Goal: Task Accomplishment & Management: Complete application form

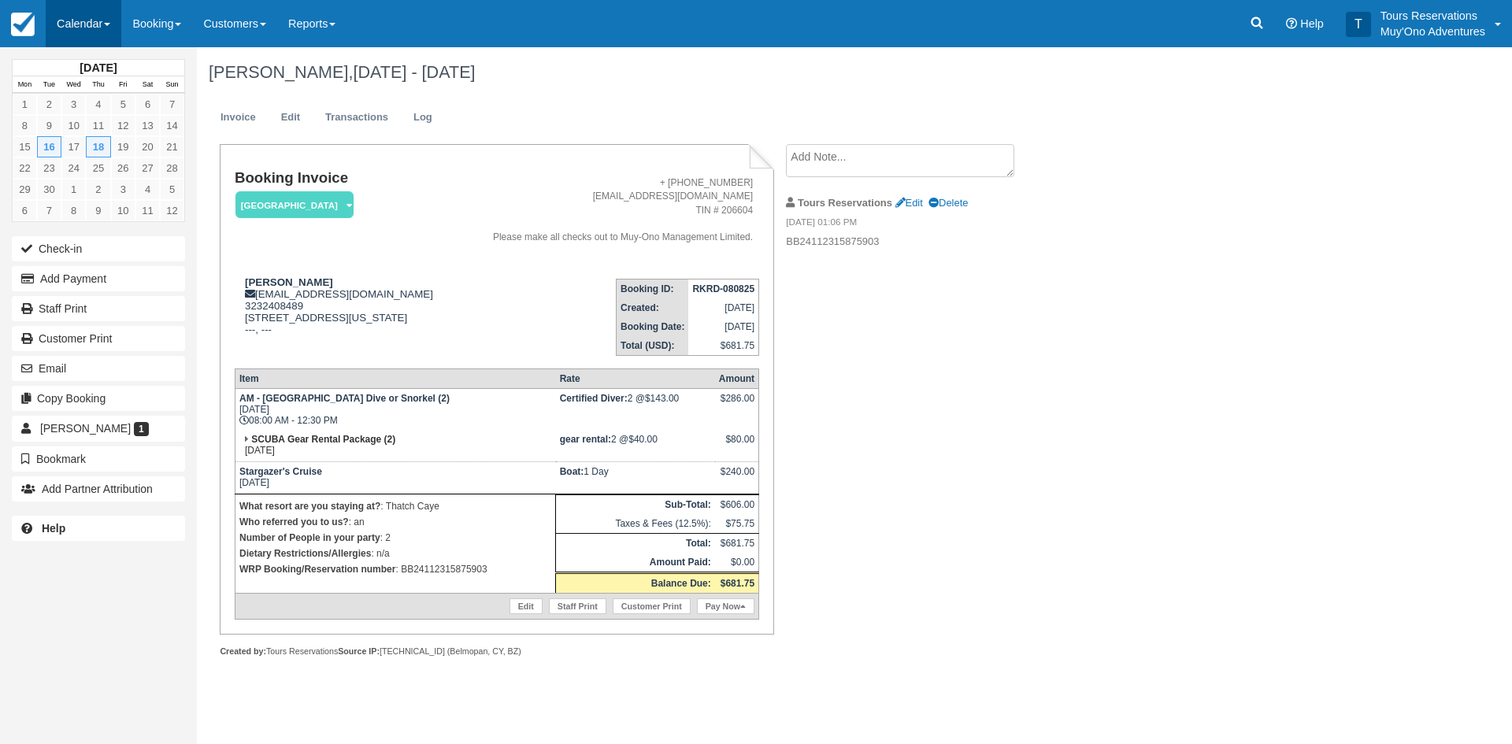
click at [83, 16] on link "Calendar" at bounding box center [84, 23] width 76 height 47
click at [93, 139] on link "Inventory" at bounding box center [108, 133] width 124 height 33
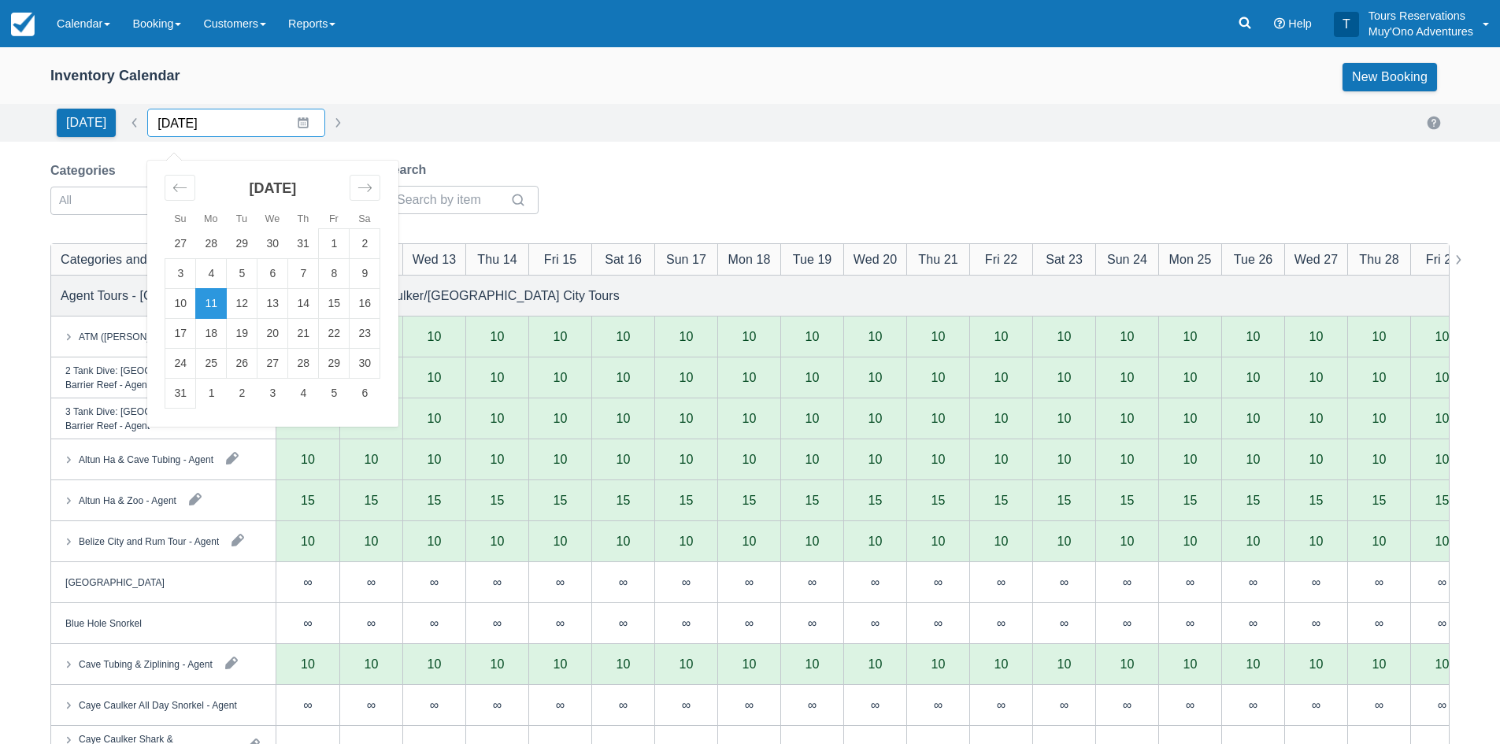
click at [182, 113] on input "08/11/25" at bounding box center [236, 123] width 178 height 28
click at [368, 185] on div "Move forward to switch to the next month." at bounding box center [365, 188] width 31 height 26
click at [294, 239] on td "2" at bounding box center [303, 244] width 31 height 30
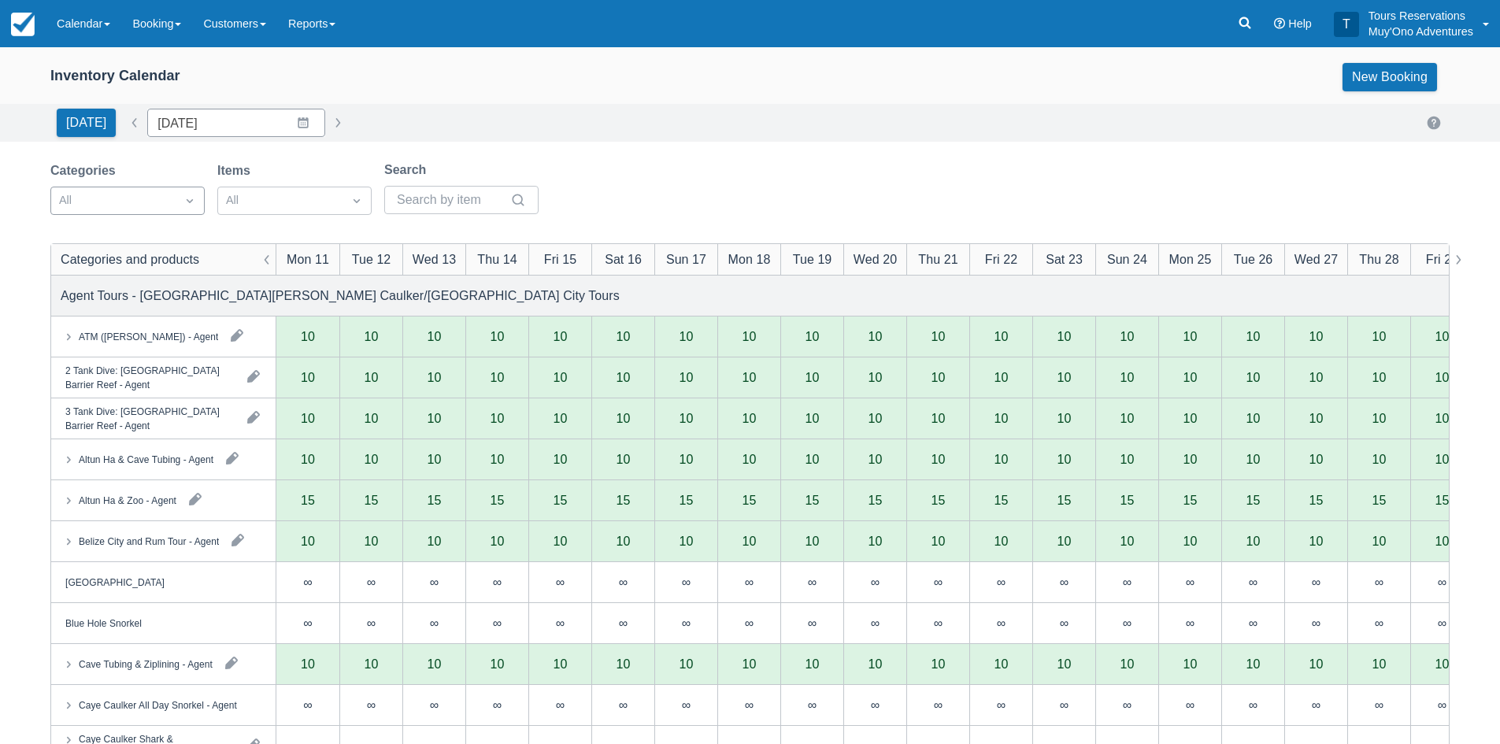
click at [150, 207] on div at bounding box center [113, 201] width 109 height 20
type input "10/02/25"
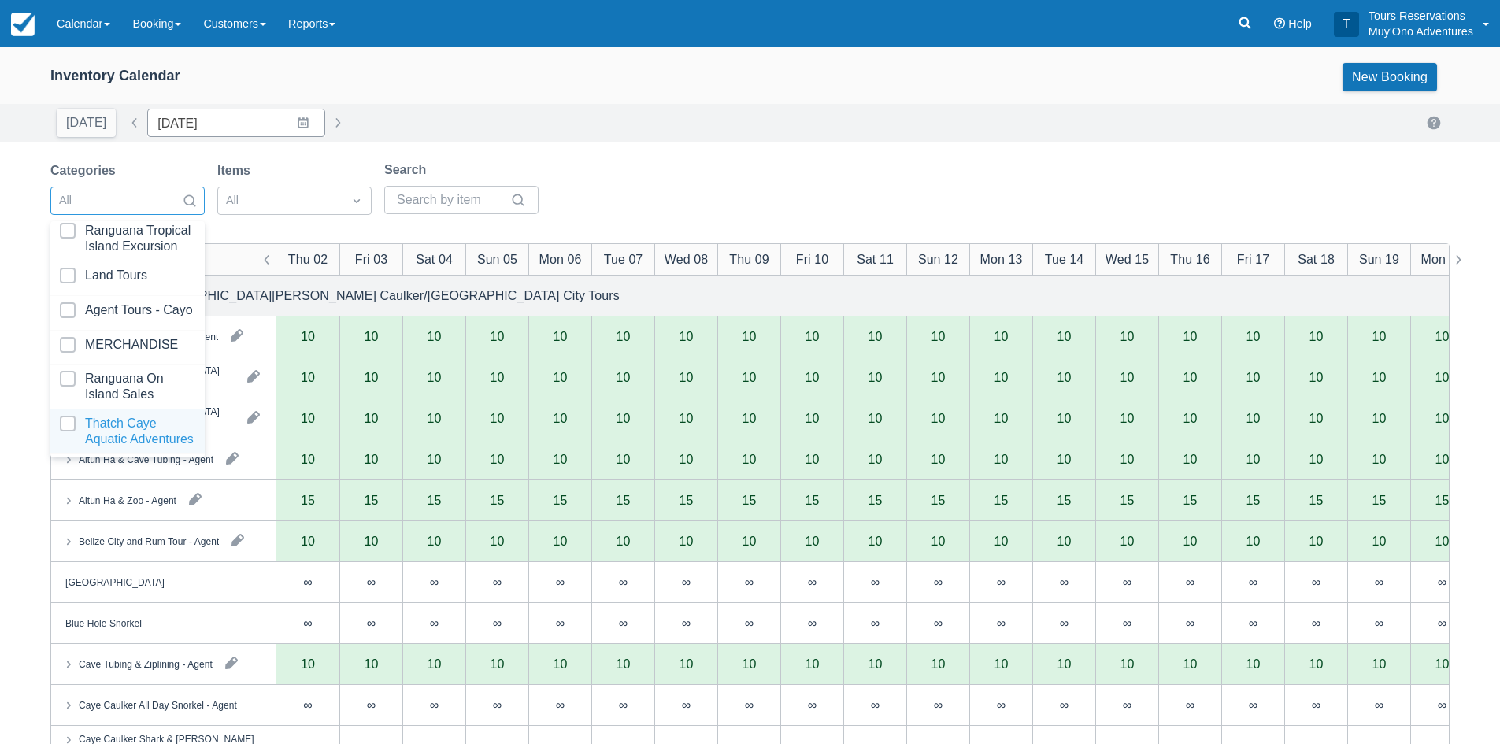
scroll to position [161, 0]
click at [118, 420] on div at bounding box center [127, 431] width 135 height 31
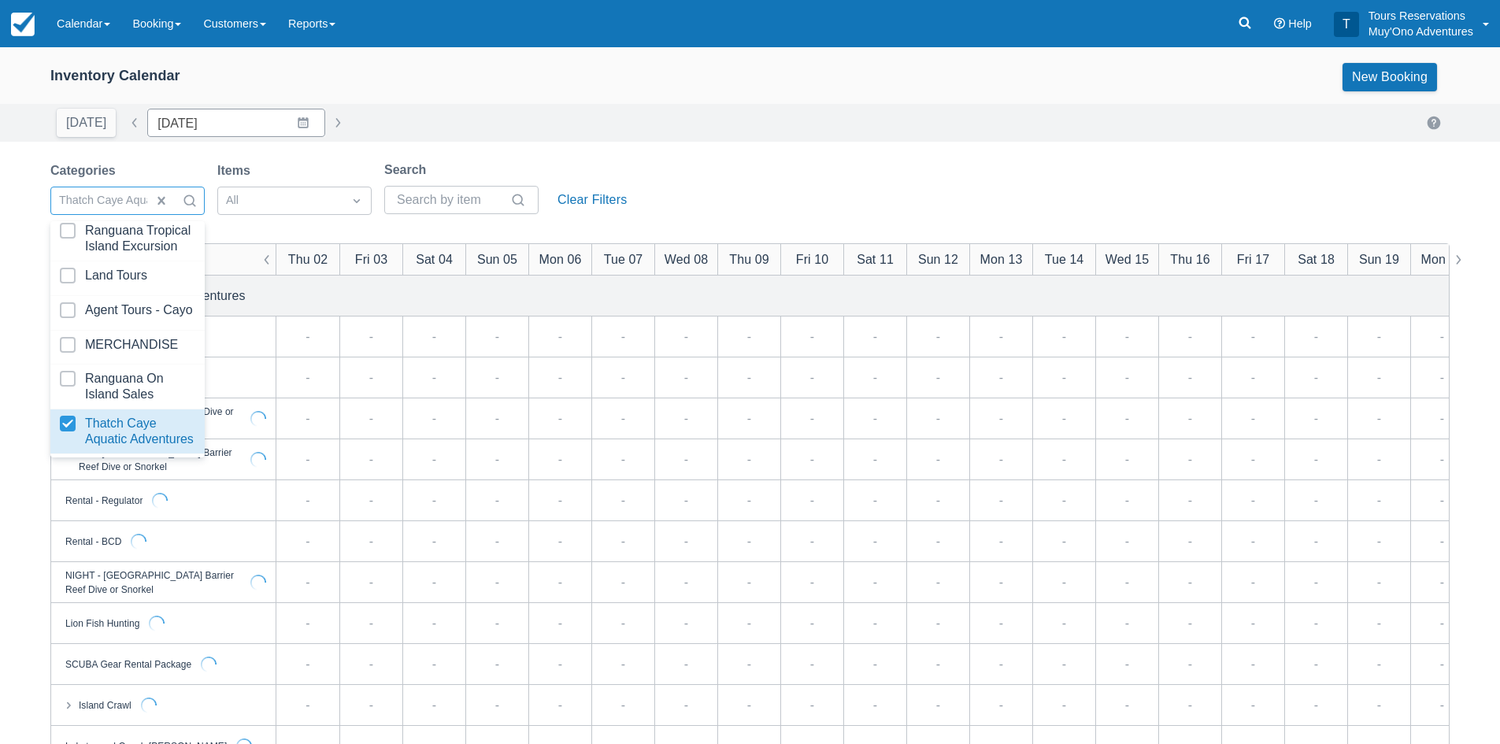
click at [737, 192] on div "Categories option Thatch Caye Aquatic Adventures, selected. option Thatch Caye …" at bounding box center [749, 193] width 1399 height 64
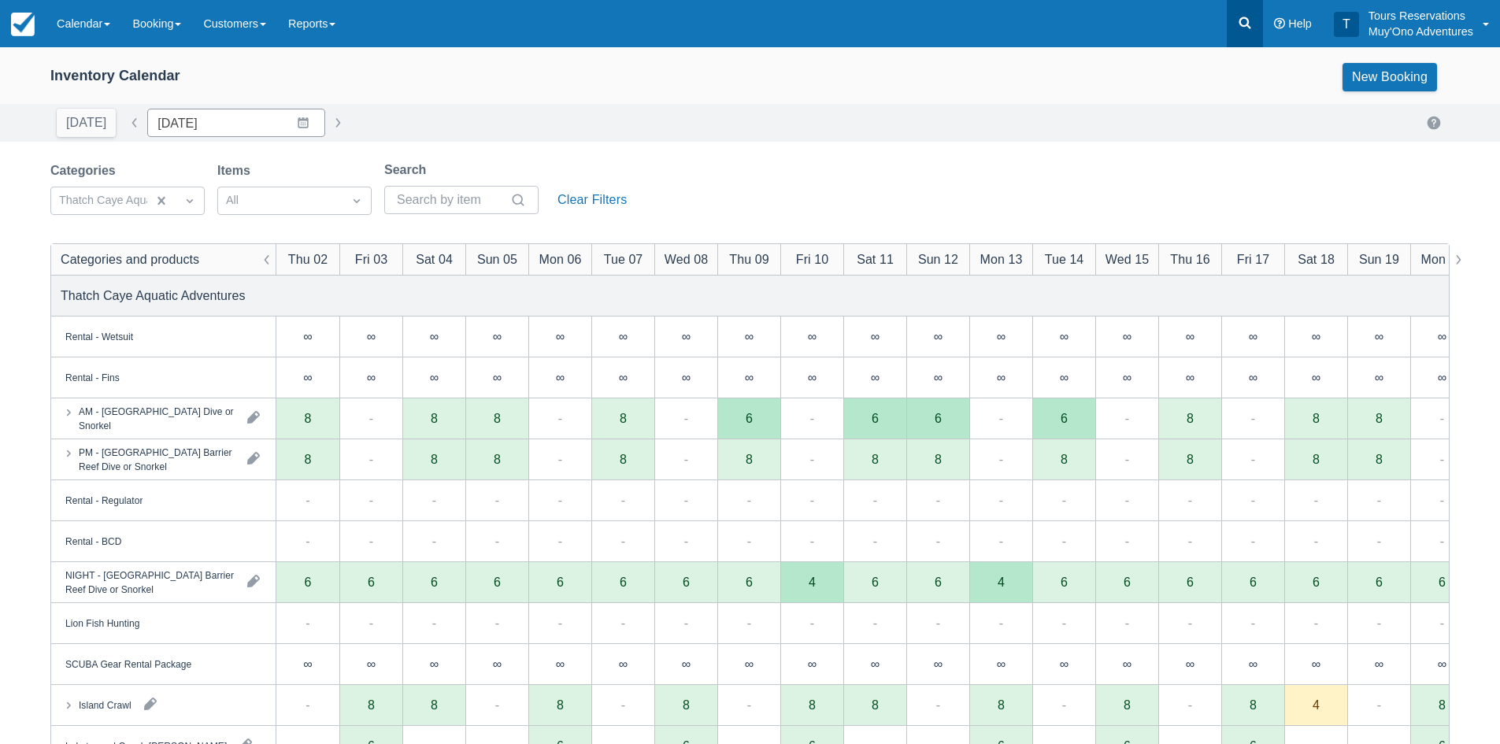
click at [1236, 36] on link at bounding box center [1245, 23] width 36 height 47
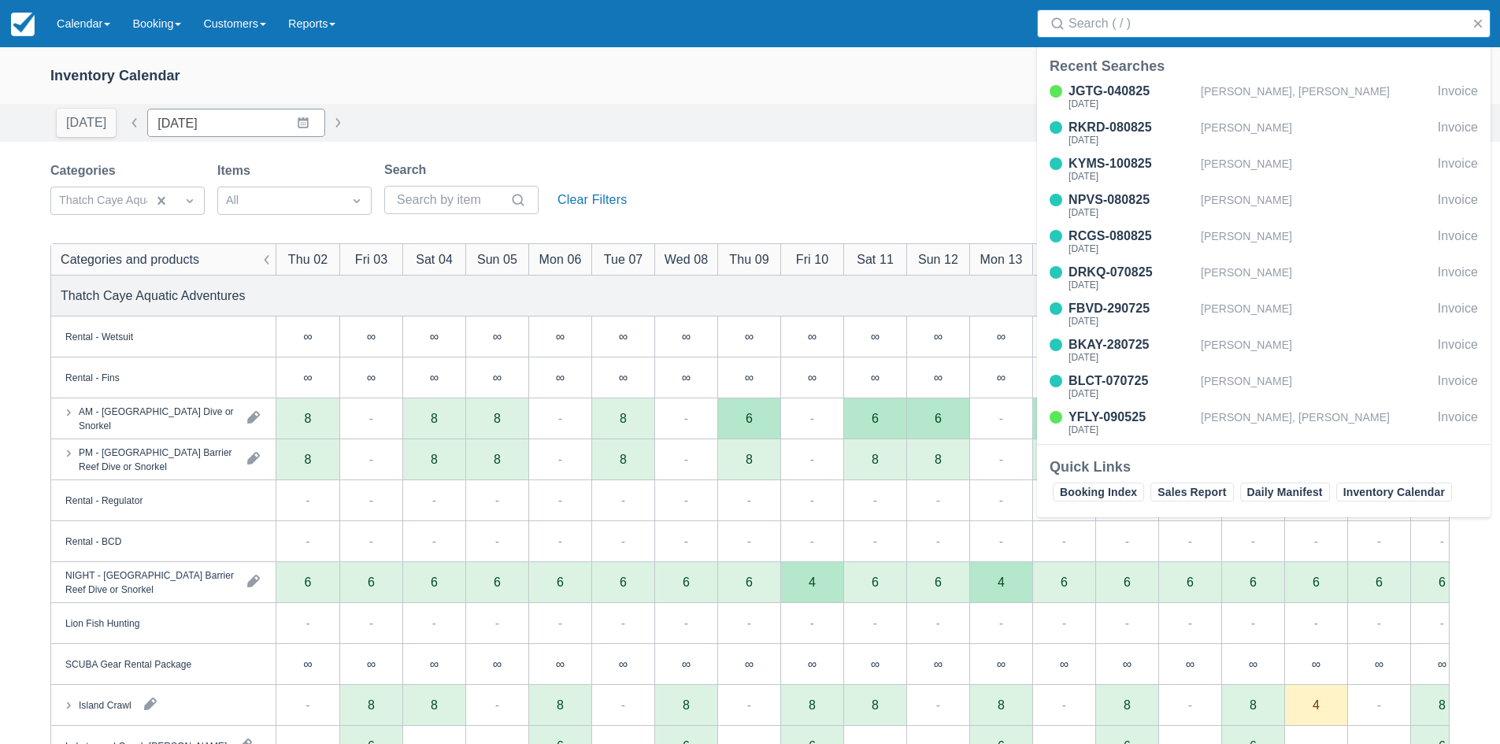
click at [1176, 35] on input "Search" at bounding box center [1267, 23] width 397 height 28
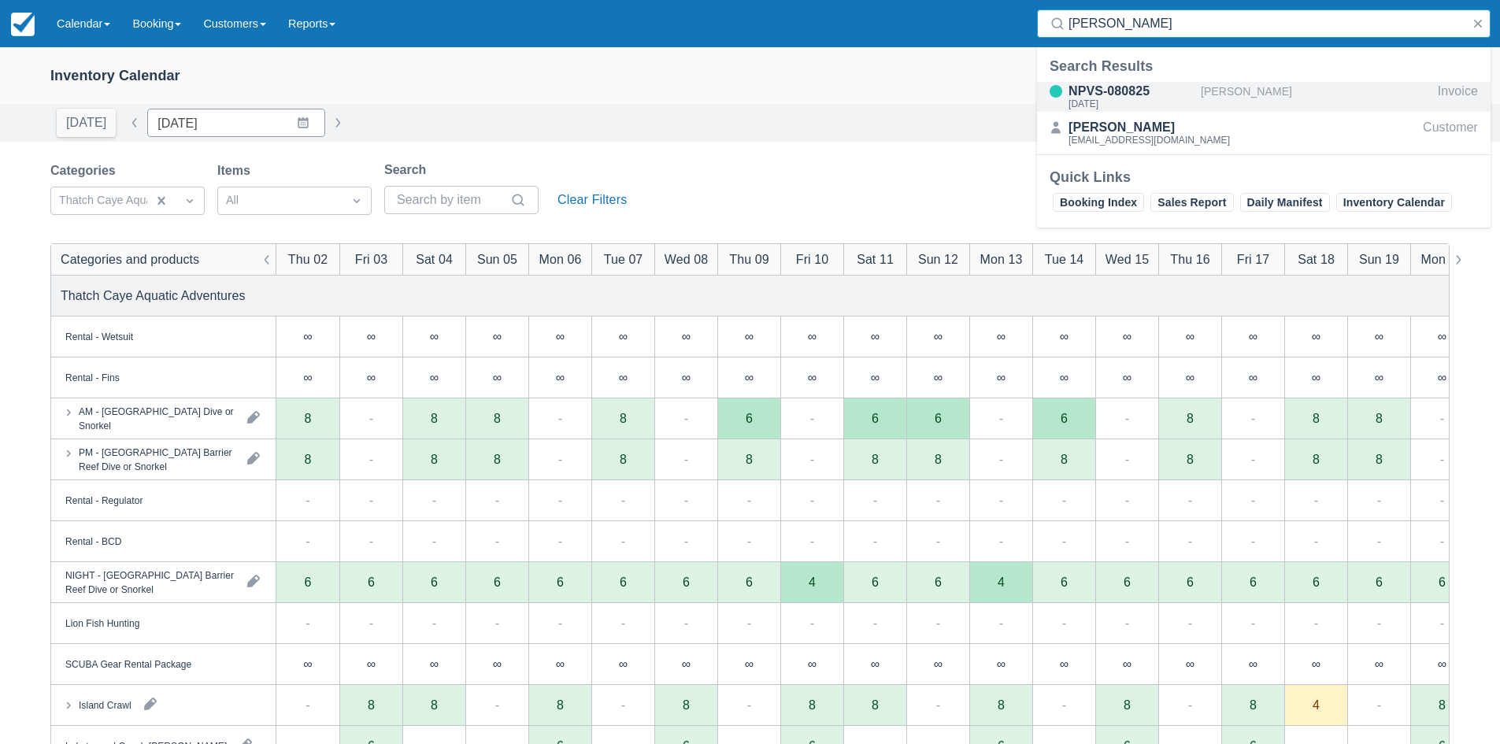
type input "ashley jon"
click at [1180, 91] on div "NPVS-080825" at bounding box center [1132, 91] width 126 height 19
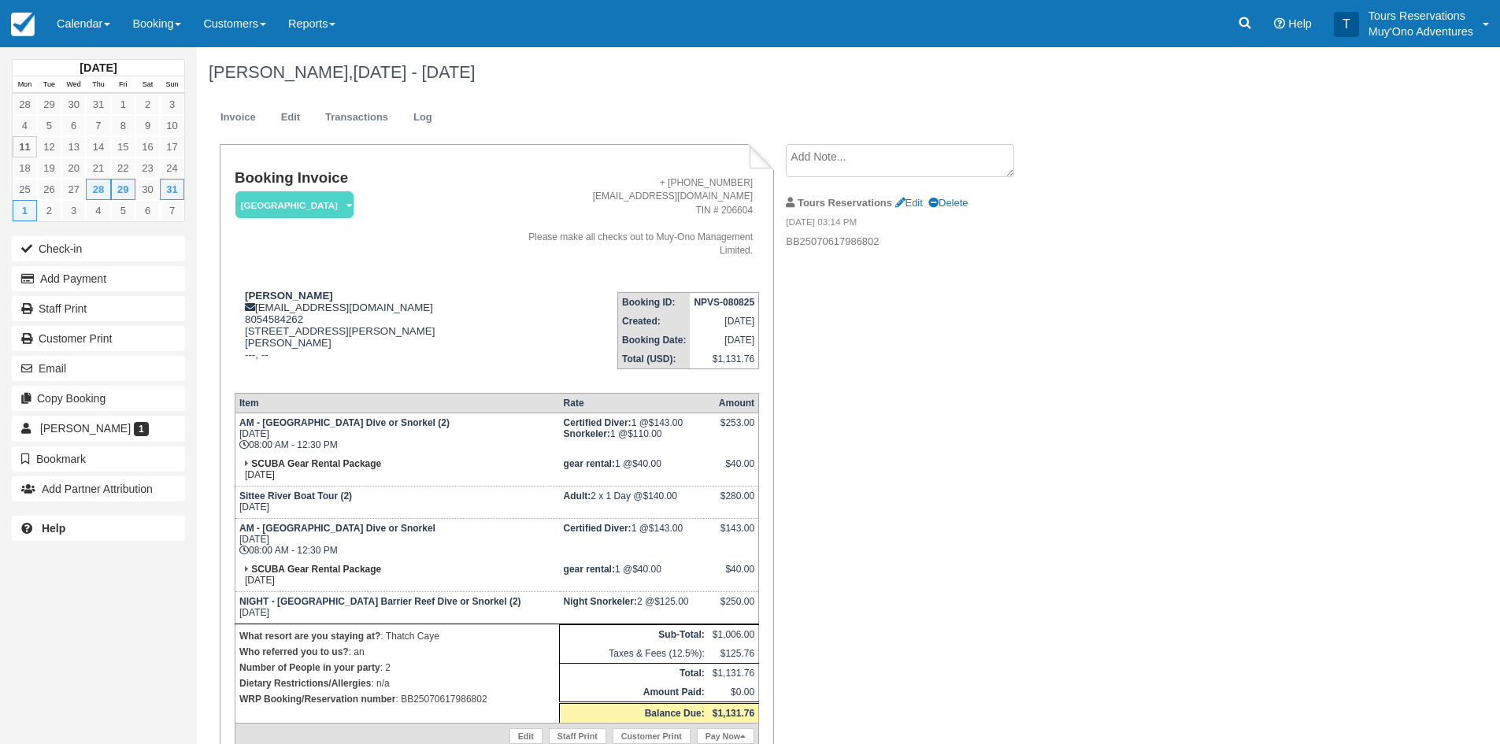
click at [711, 299] on strong "NPVS-080825" at bounding box center [724, 302] width 61 height 11
click at [712, 298] on strong "NPVS-080825" at bounding box center [724, 302] width 61 height 11
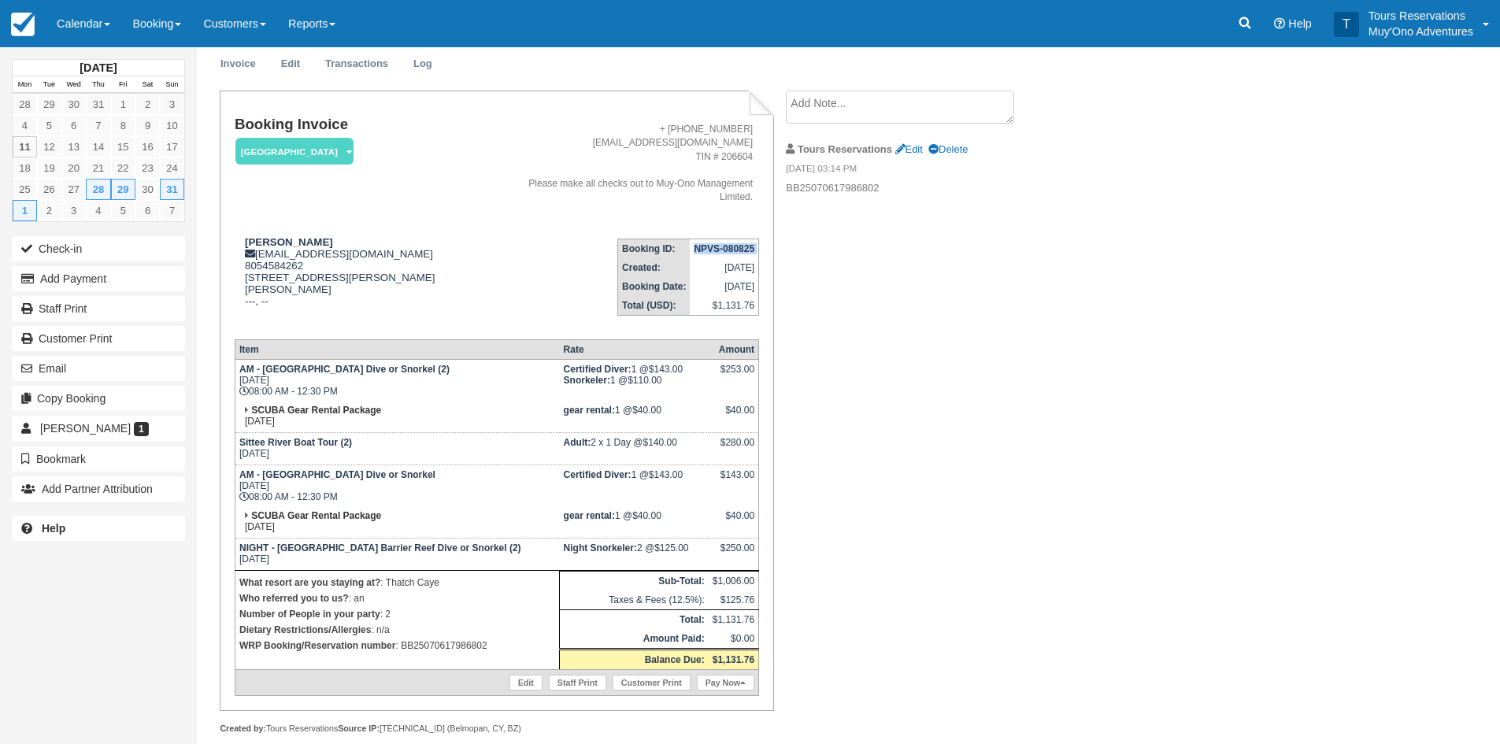
scroll to position [78, 0]
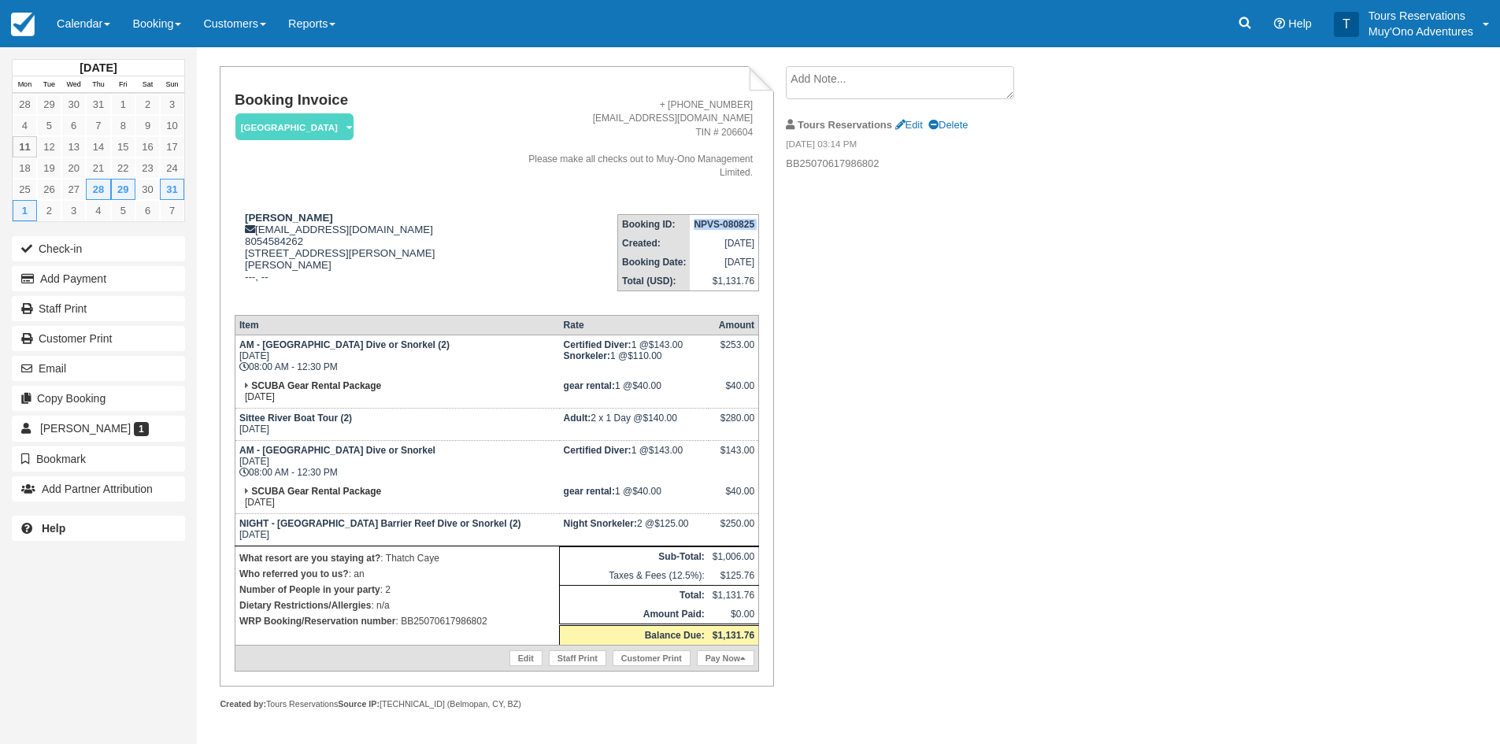
click at [994, 562] on div "Booking Invoice Thatch Caye Resort   Pending HOLD Deposit Paid Cancelled Void M…" at bounding box center [630, 405] width 866 height 678
click at [1060, 436] on div "Booking Invoice Thatch Caye Resort   Pending HOLD Deposit Paid Cancelled Void M…" at bounding box center [630, 405] width 866 height 678
click at [92, 30] on link "Calendar" at bounding box center [84, 23] width 76 height 47
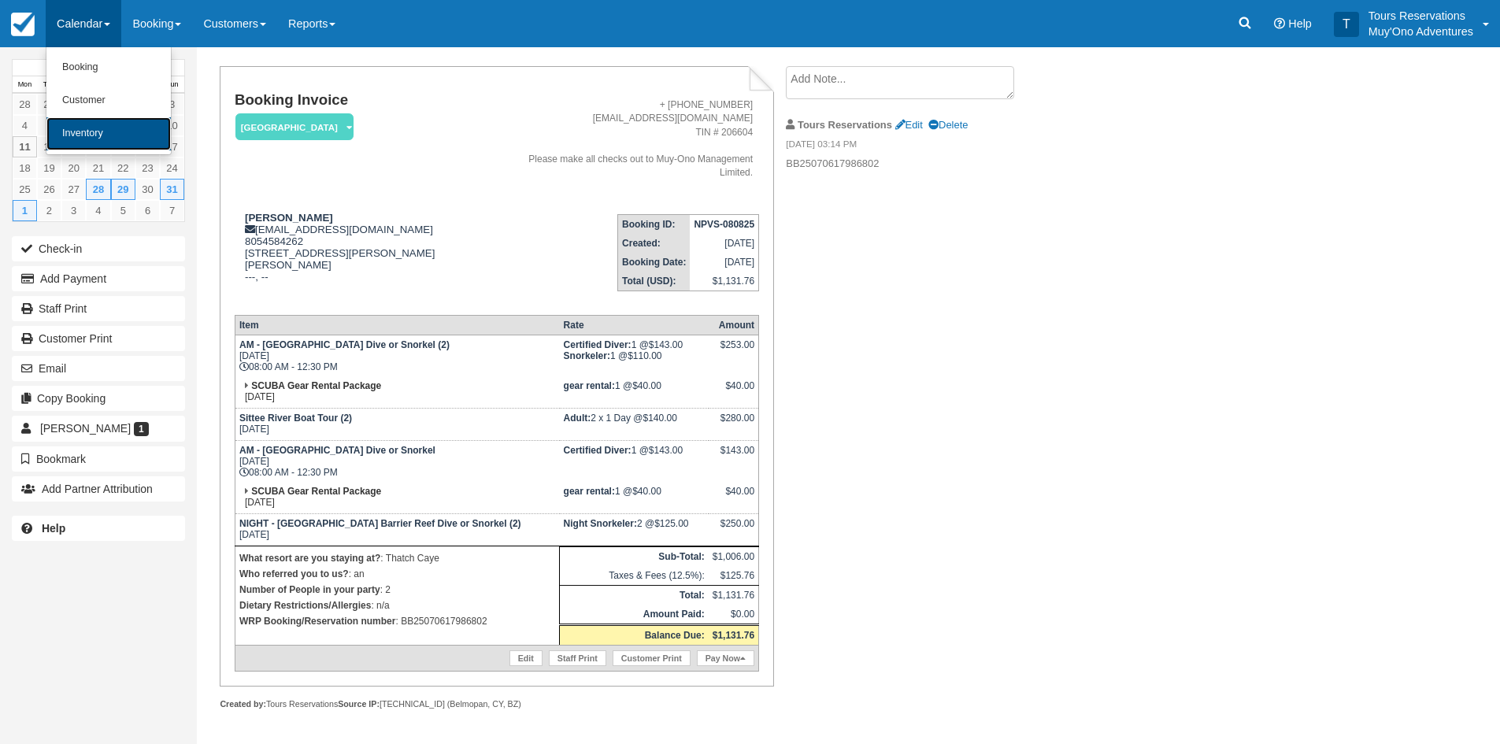
click at [104, 139] on link "Inventory" at bounding box center [108, 133] width 124 height 33
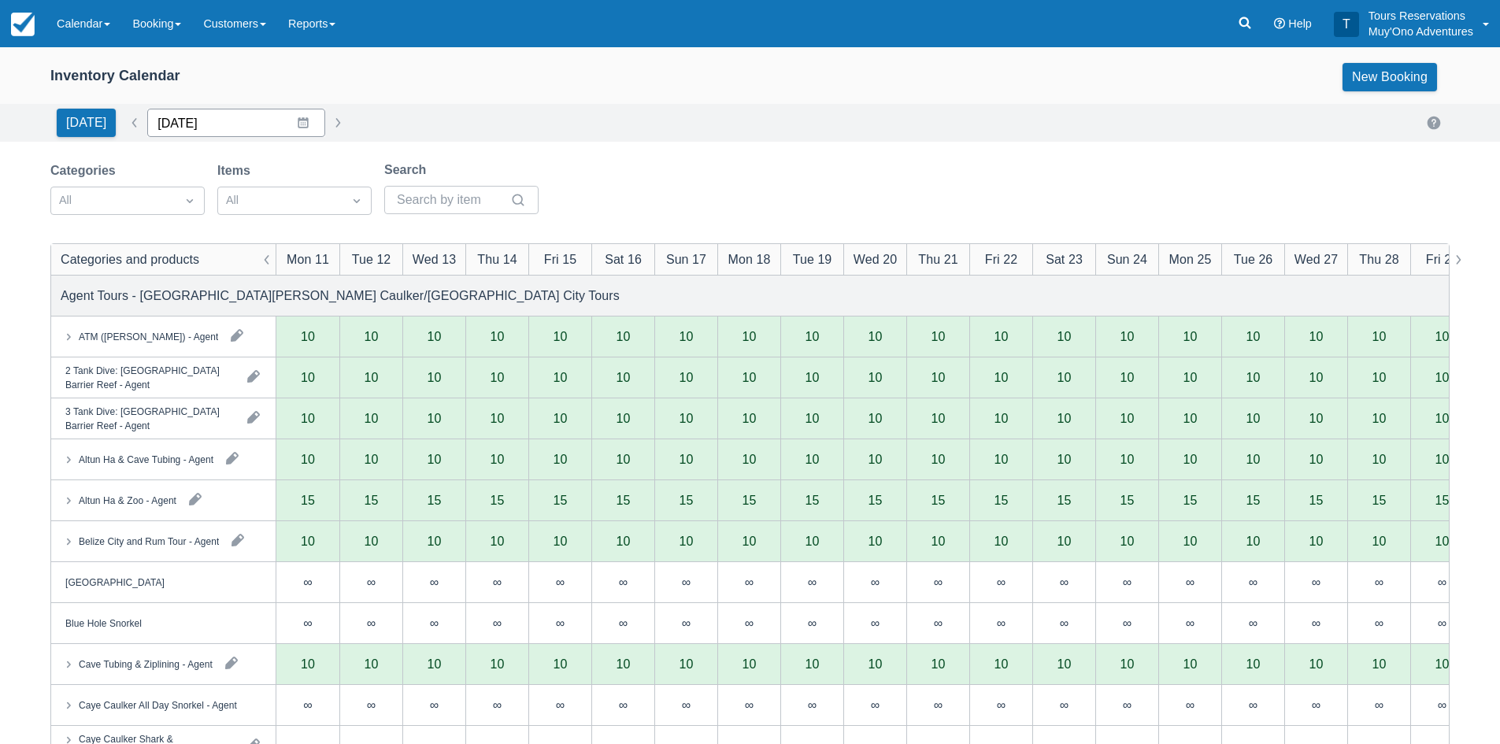
click at [213, 117] on input "08/11/25" at bounding box center [236, 123] width 178 height 28
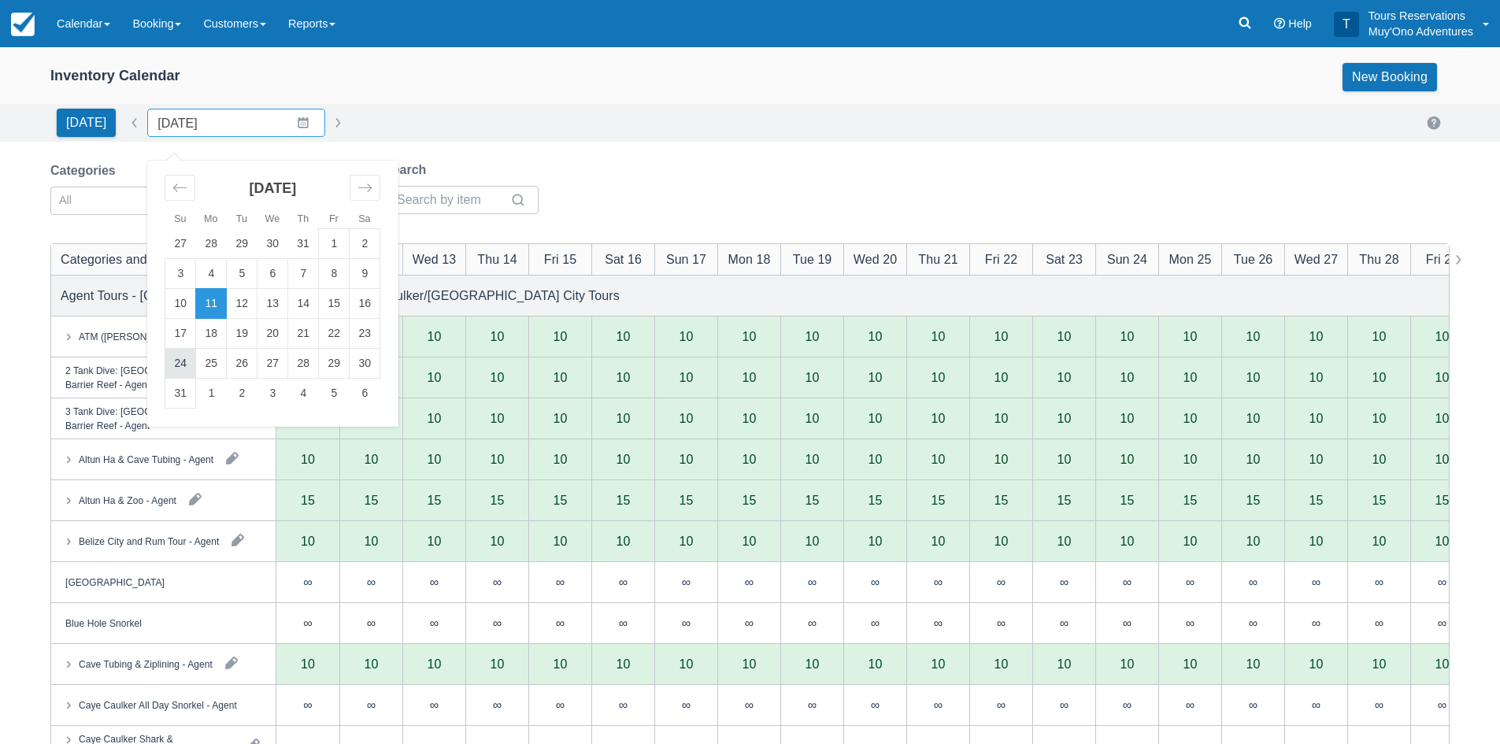
click at [183, 369] on td "24" at bounding box center [180, 364] width 31 height 30
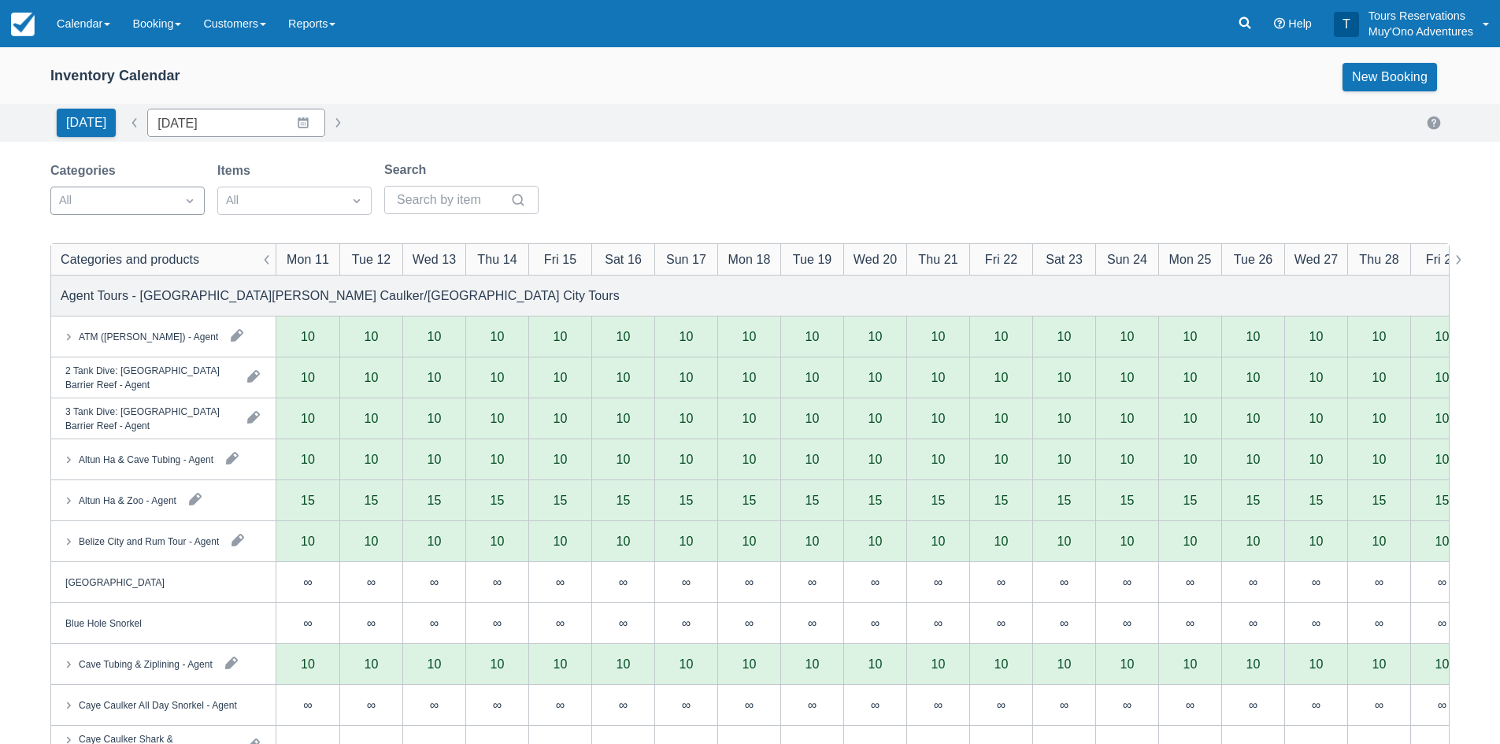
click at [171, 208] on div "All" at bounding box center [113, 200] width 124 height 25
type input "08/24/25"
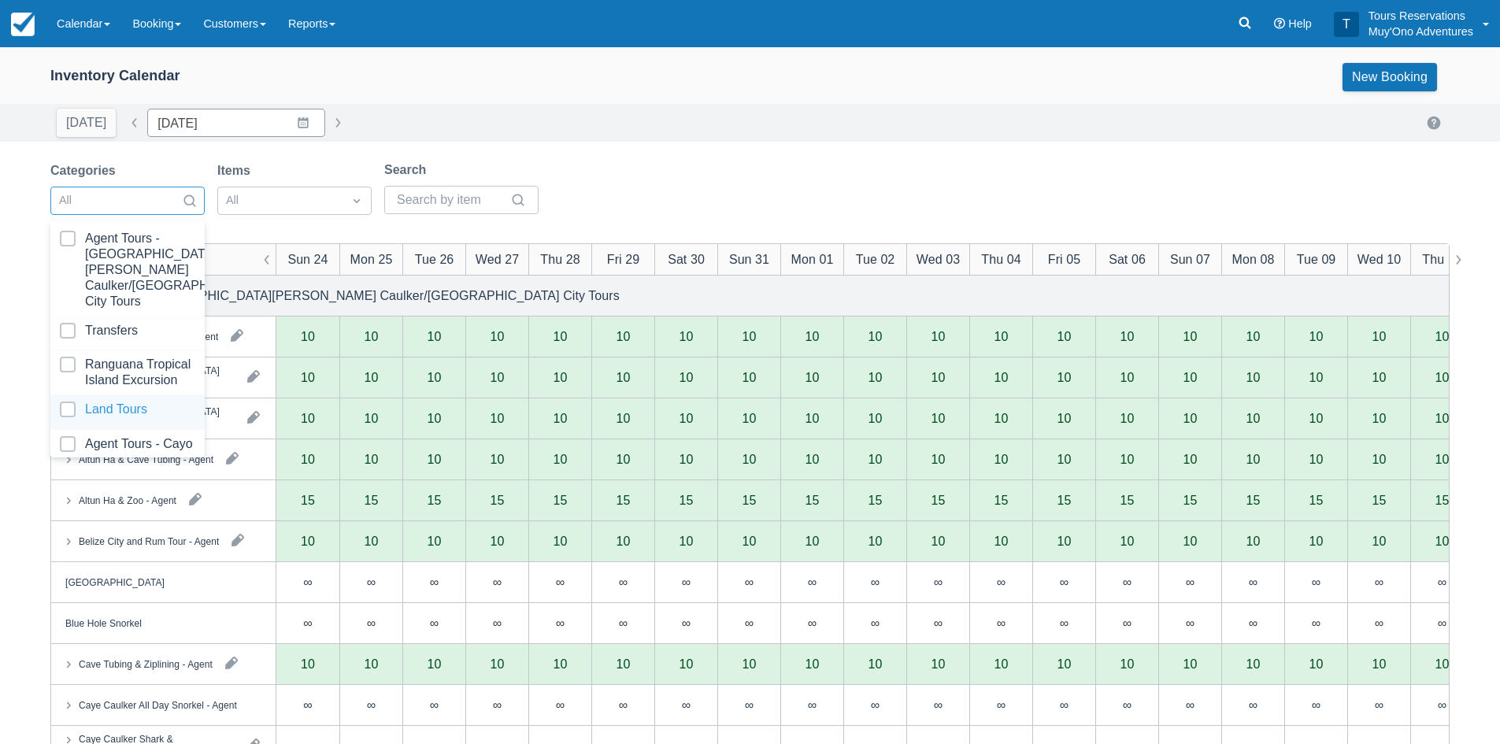
scroll to position [161, 0]
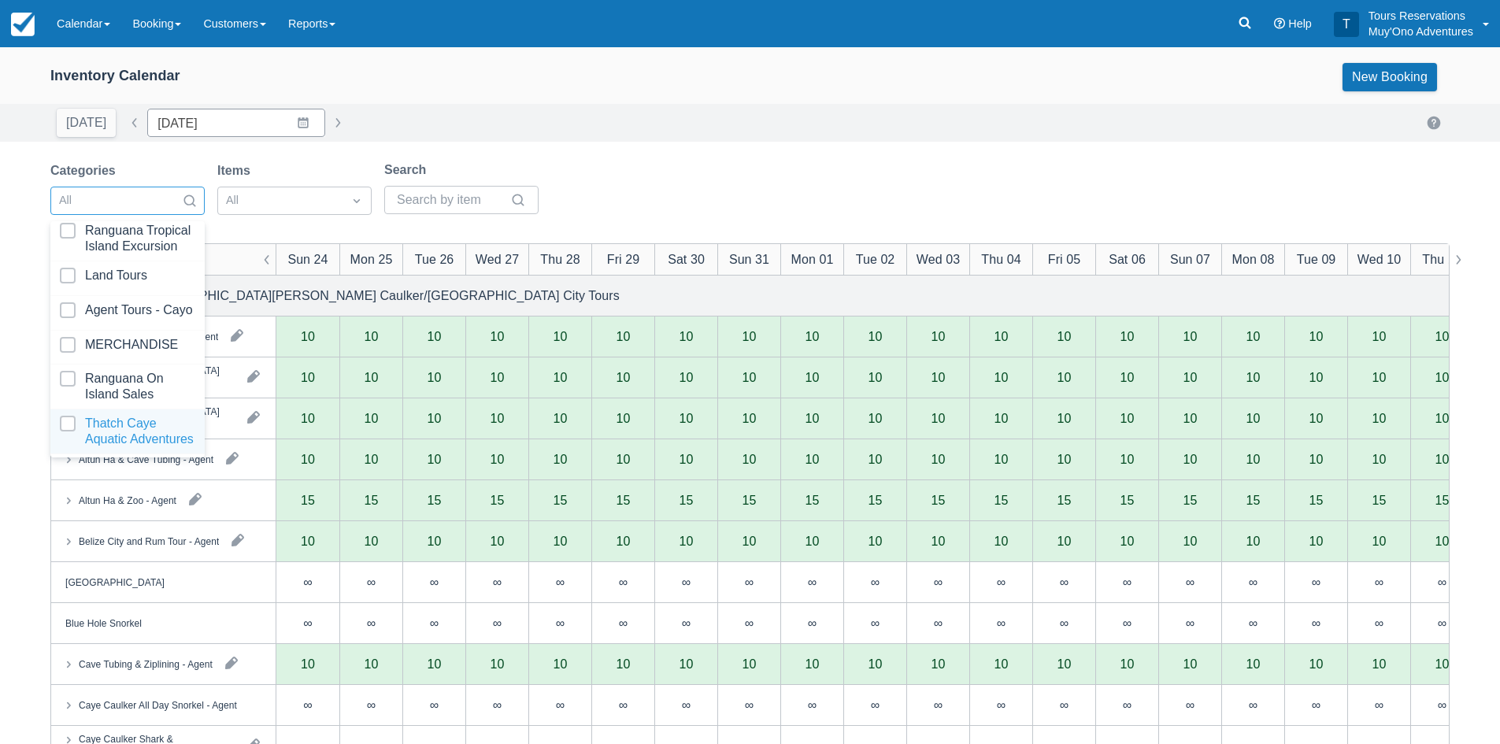
click at [129, 422] on div at bounding box center [127, 431] width 135 height 31
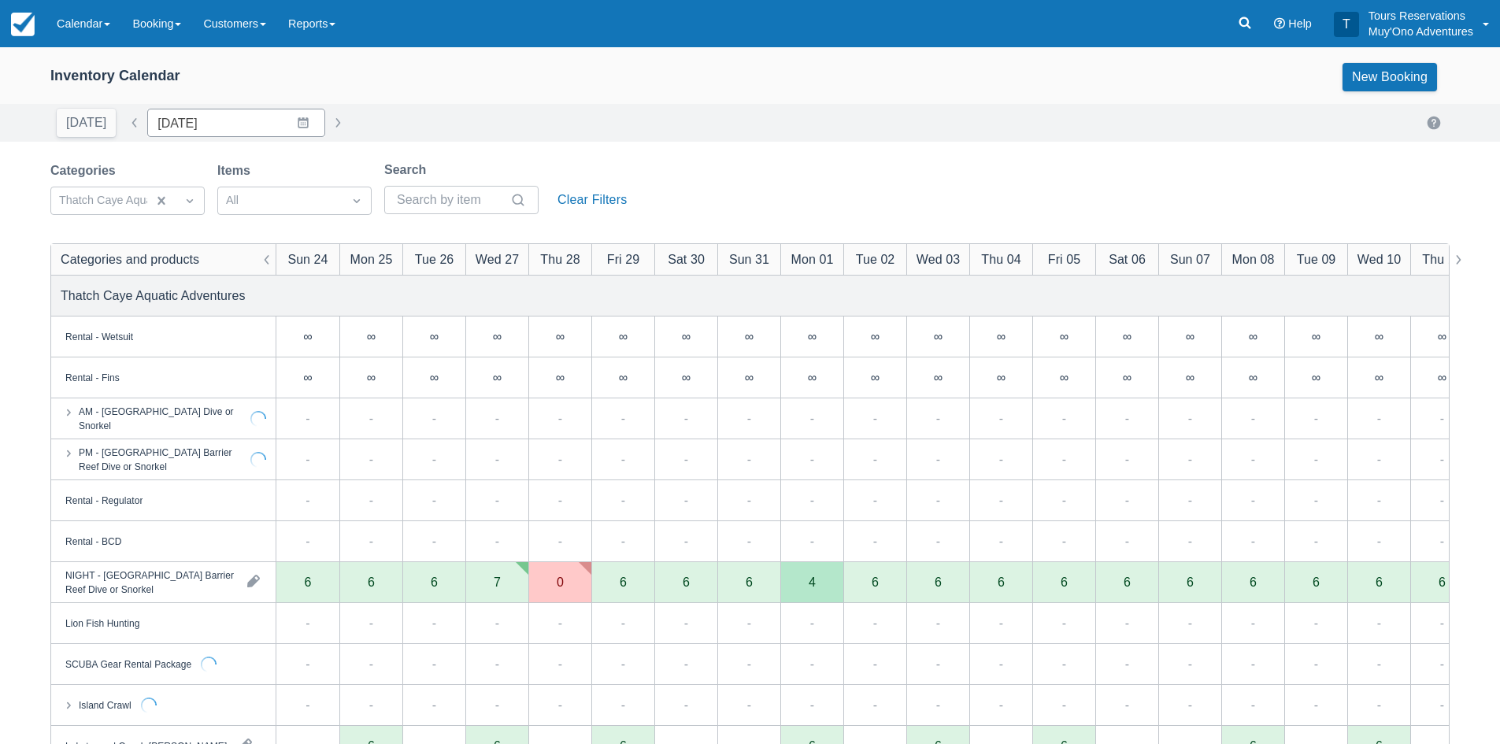
click at [725, 115] on div "Today Date 08/24/25 Navigate forward to interact with the calendar and select a…" at bounding box center [749, 123] width 1399 height 28
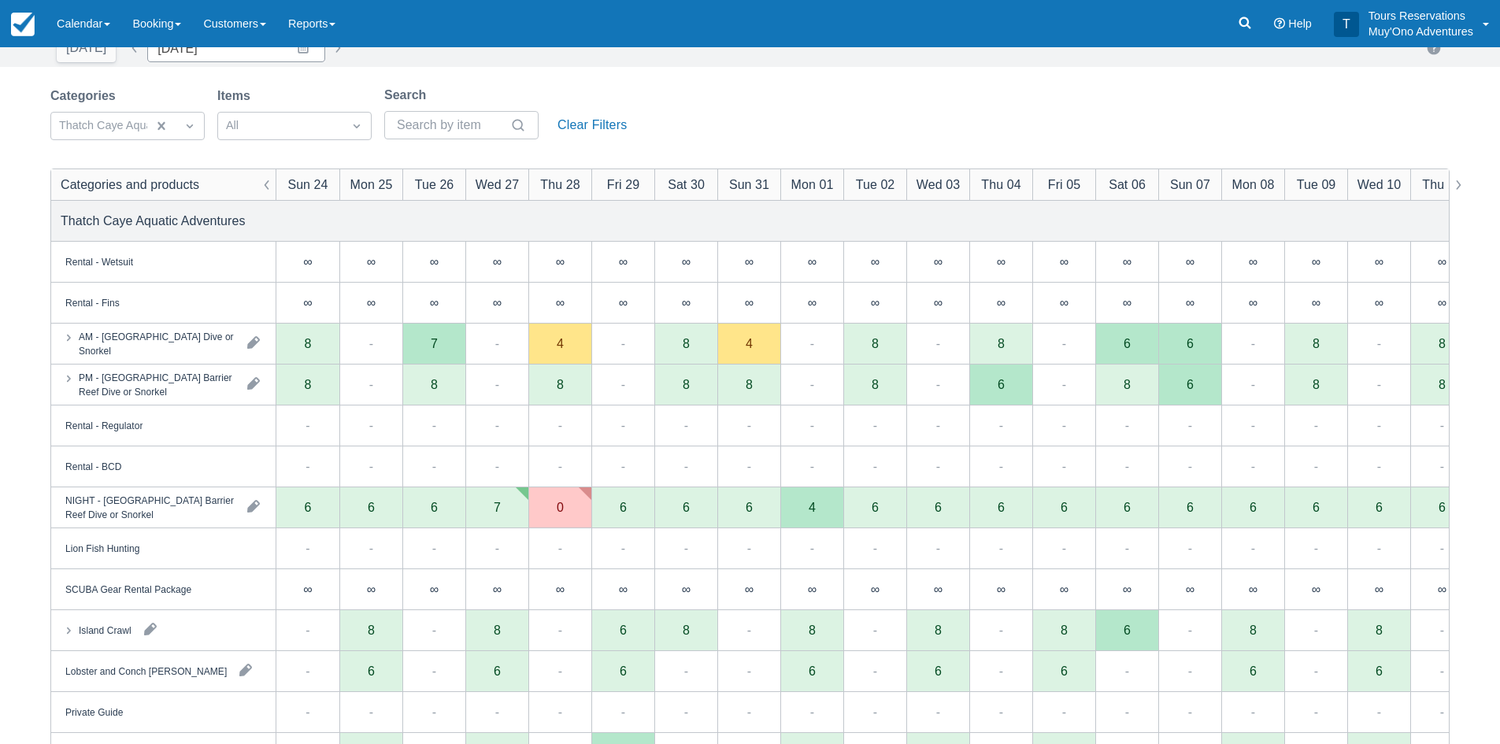
scroll to position [79, 0]
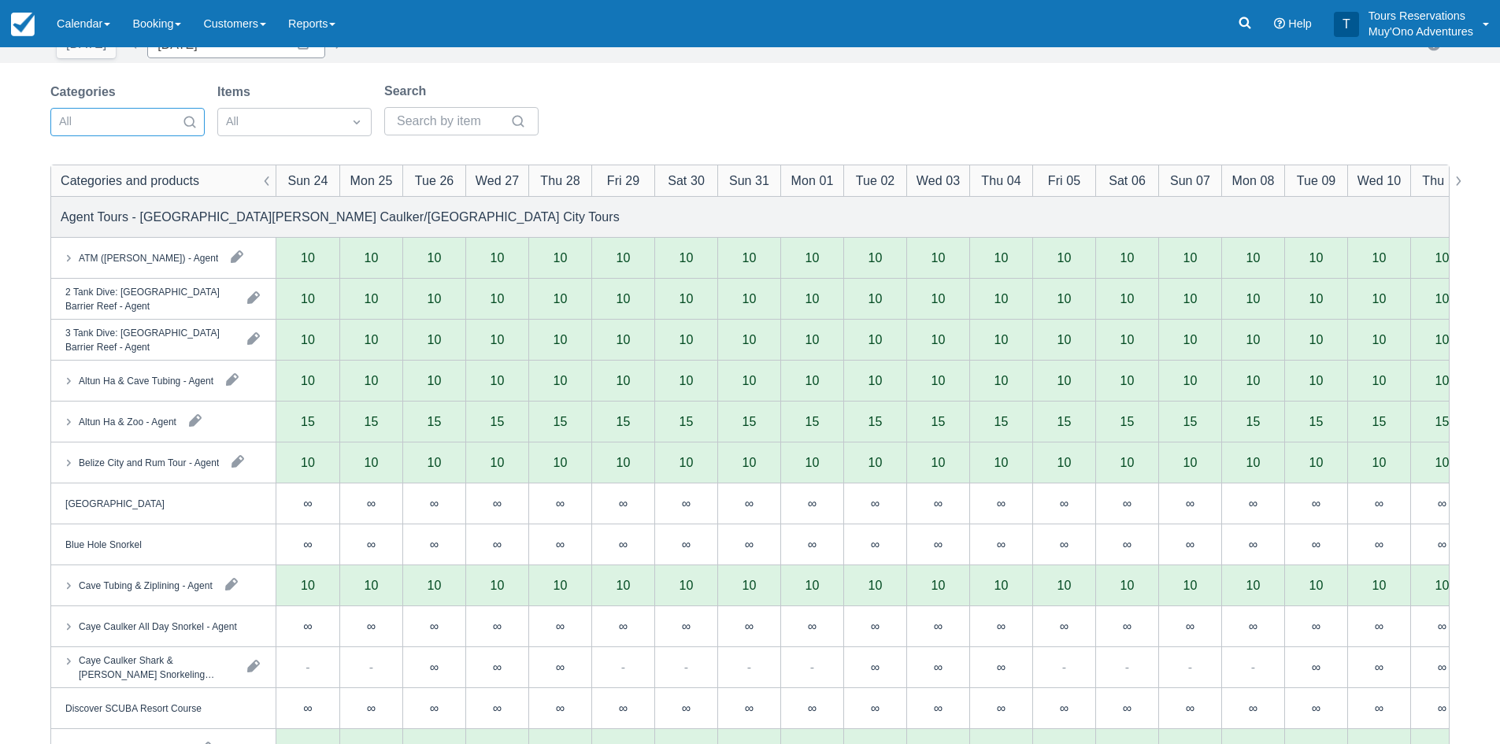
click at [120, 121] on div at bounding box center [113, 122] width 109 height 20
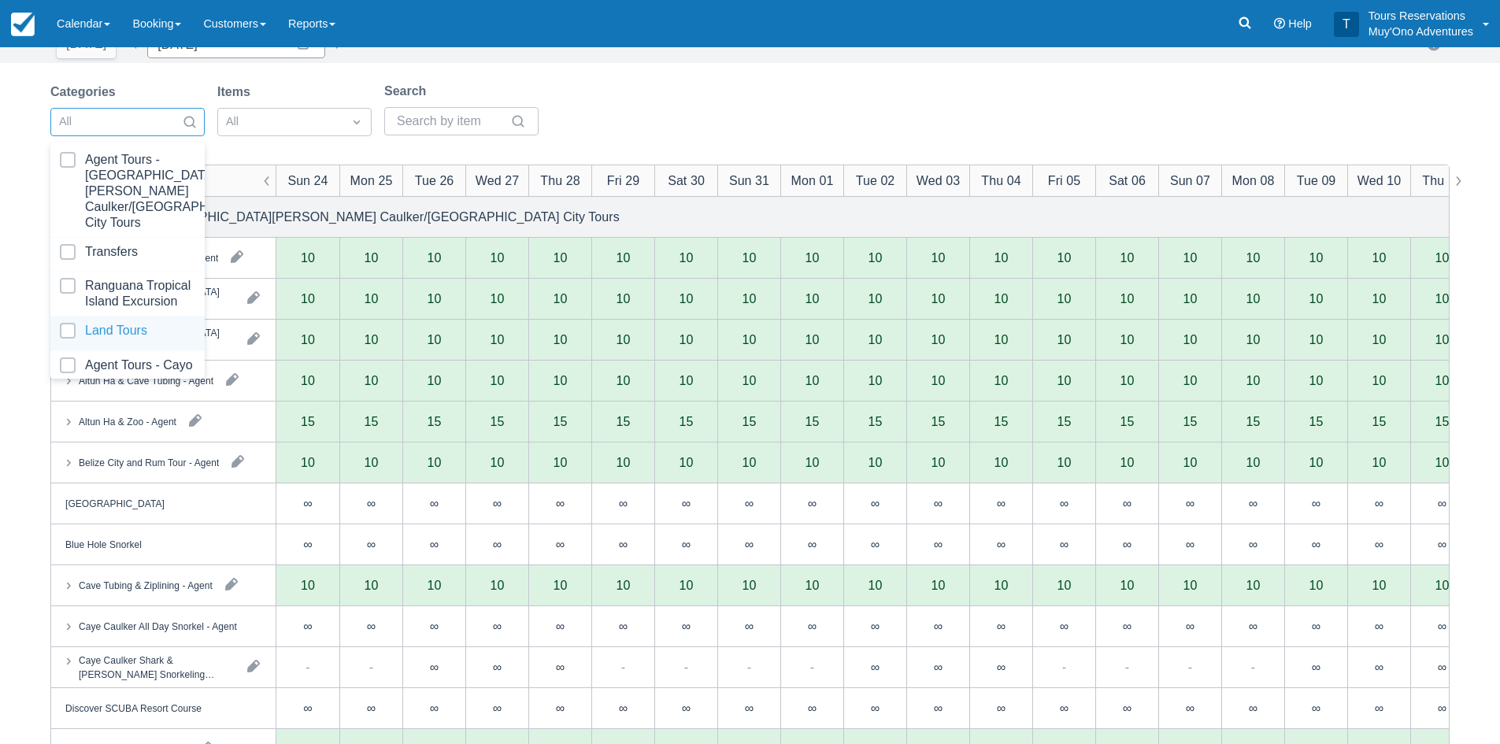
click at [117, 338] on div at bounding box center [127, 333] width 135 height 21
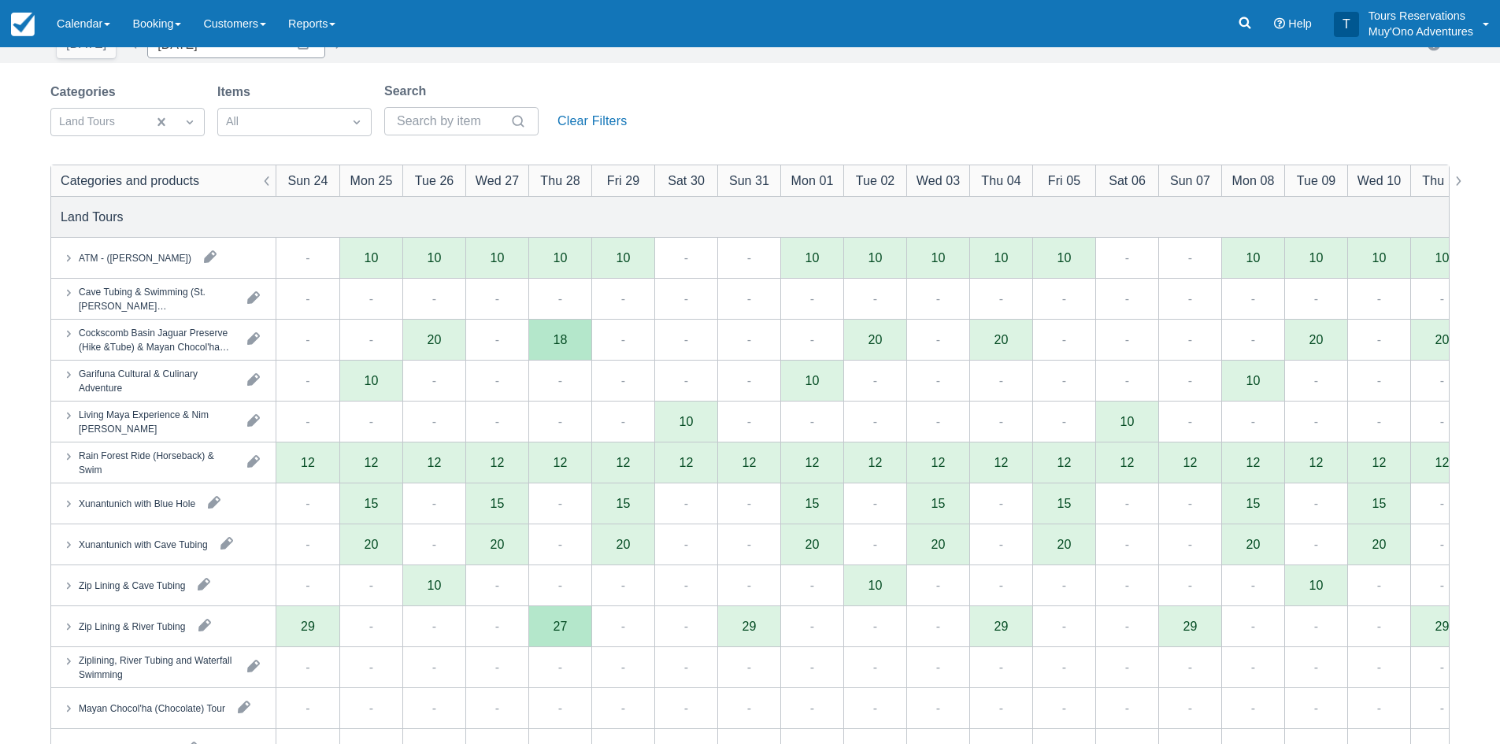
click at [765, 93] on div "Categories Land Tours Items All Search Clear Filters" at bounding box center [749, 114] width 1399 height 64
click at [1139, 146] on div "Categories Land Tours Items All Search Clear Filters Categories and products Su…" at bounding box center [749, 708] width 1399 height 1253
click at [743, 144] on div "Categories Land Tours Items All Search Clear Filters" at bounding box center [749, 114] width 1399 height 64
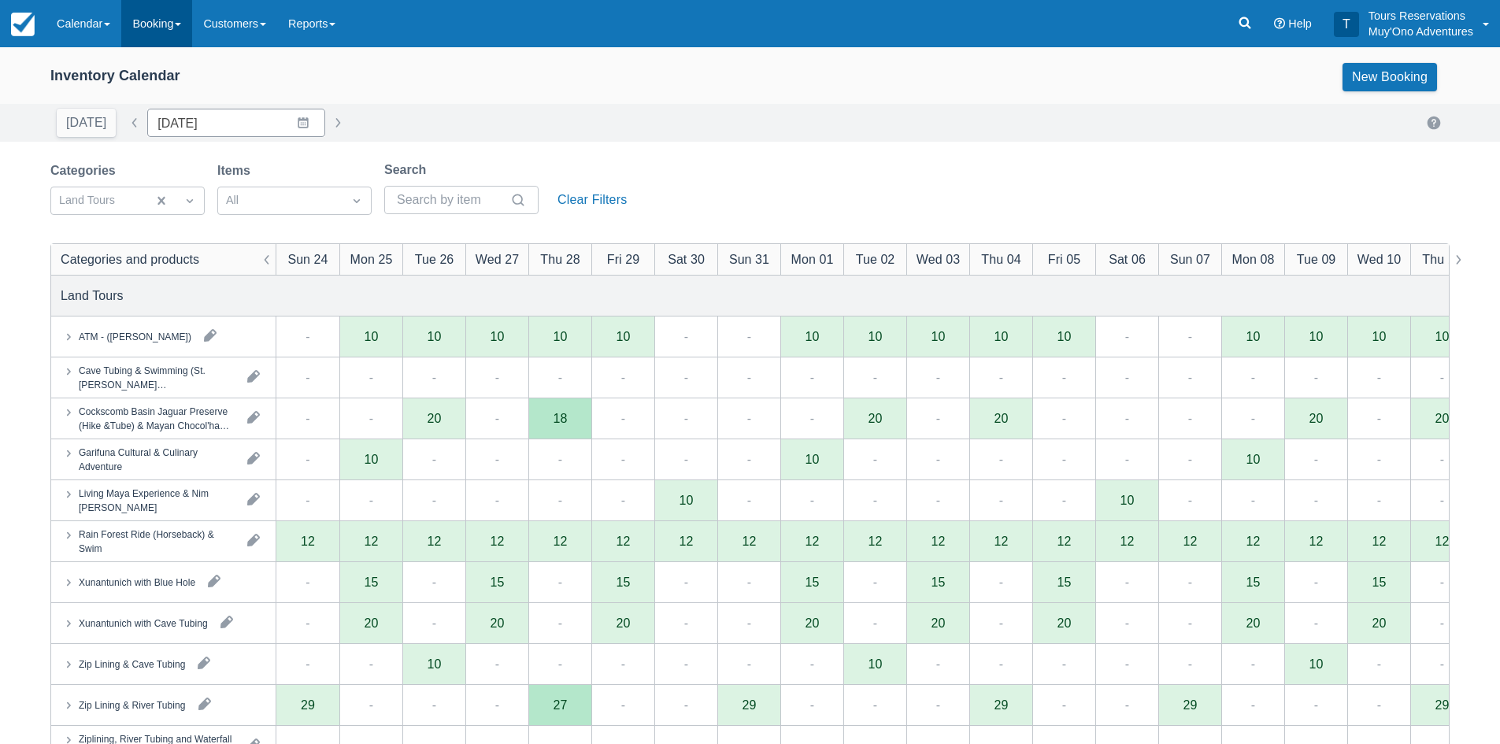
click at [147, 18] on link "Booking" at bounding box center [156, 23] width 71 height 47
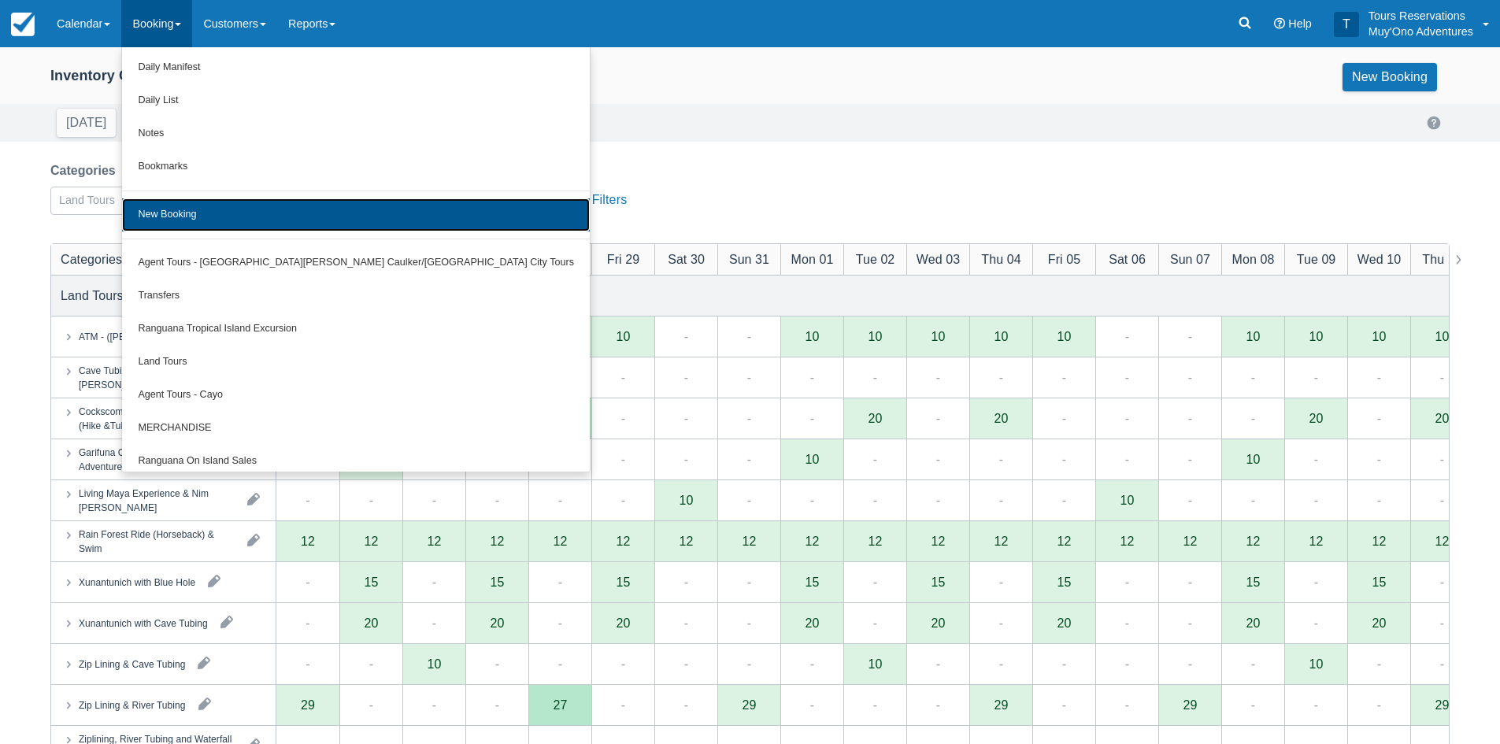
click at [196, 210] on link "New Booking" at bounding box center [356, 214] width 468 height 33
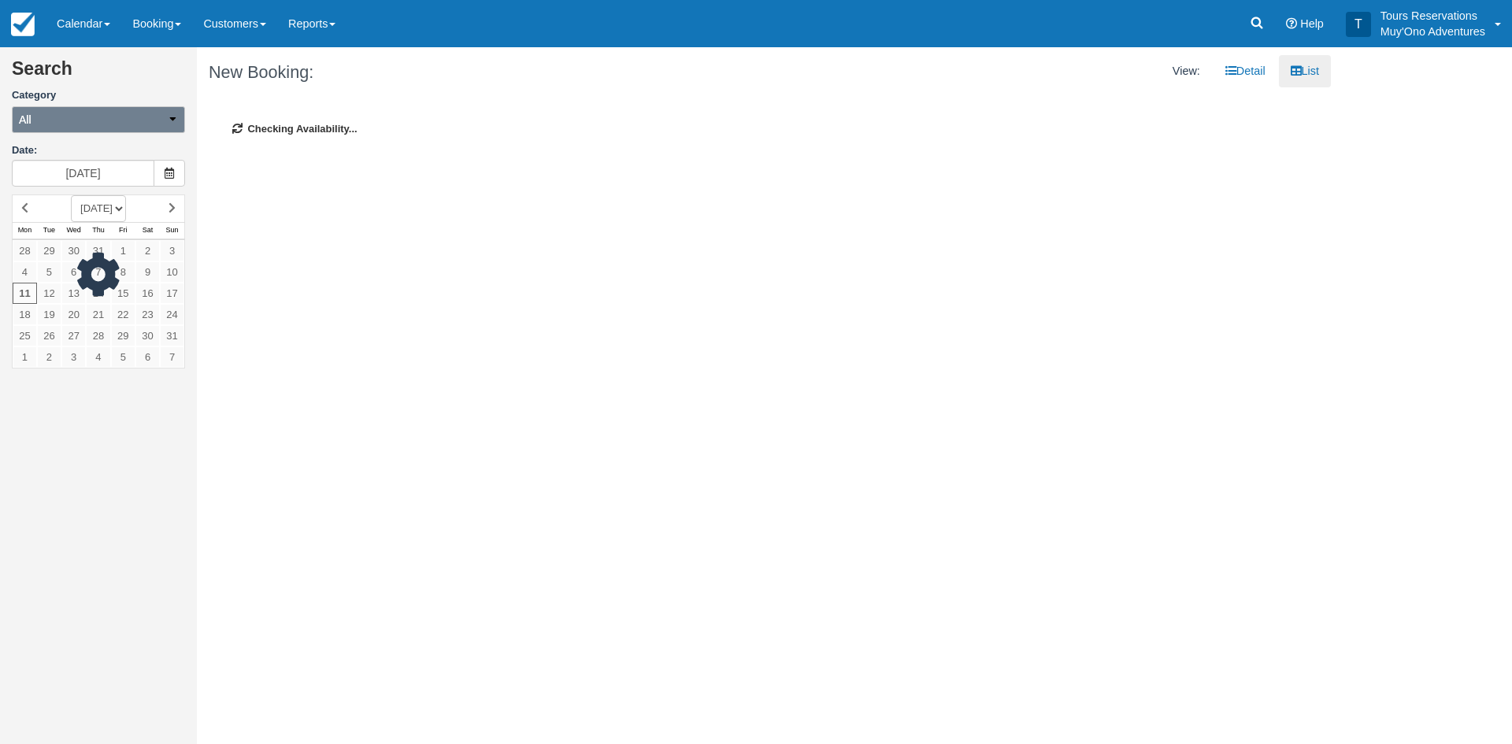
click at [86, 117] on button "All" at bounding box center [98, 119] width 173 height 27
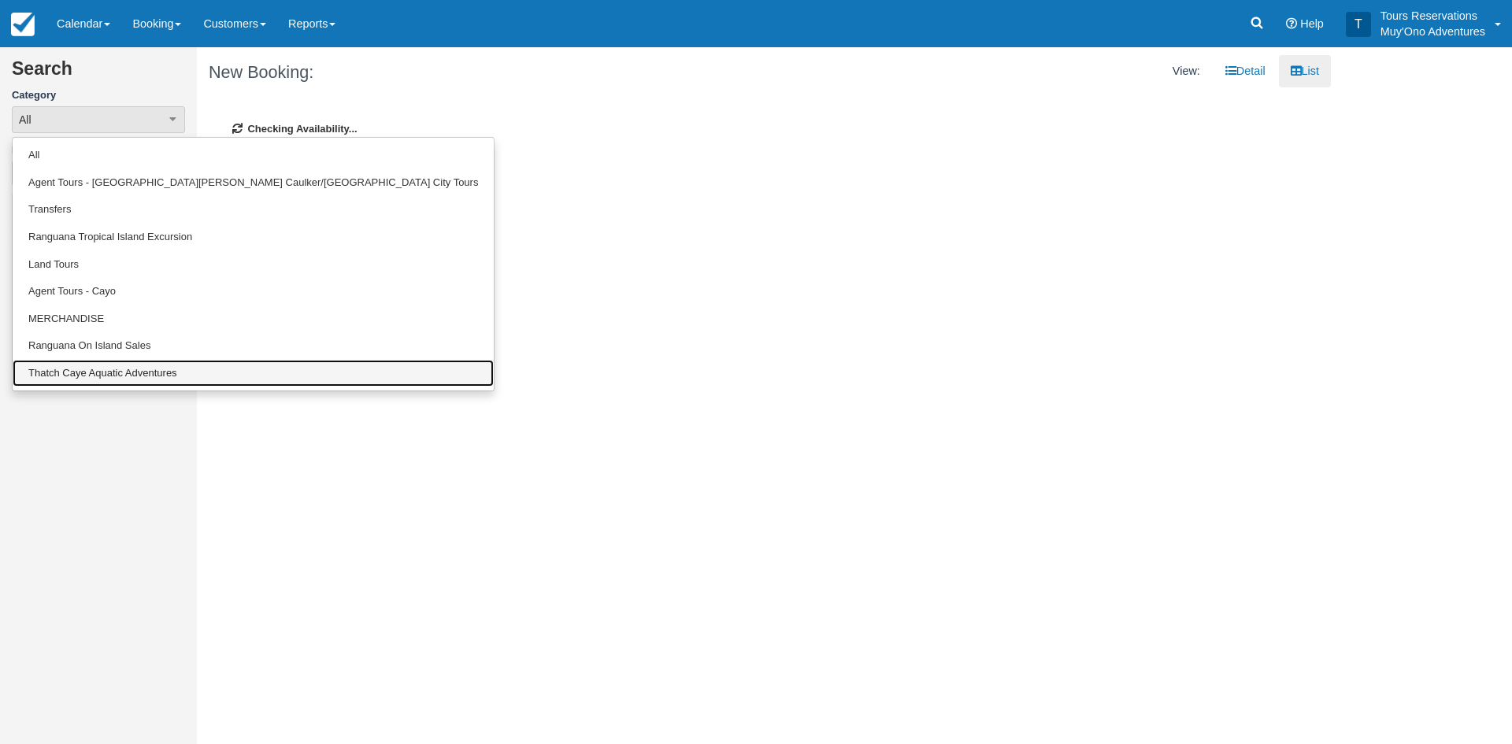
click at [87, 376] on link "Thatch Caye Aquatic Adventures" at bounding box center [253, 374] width 481 height 28
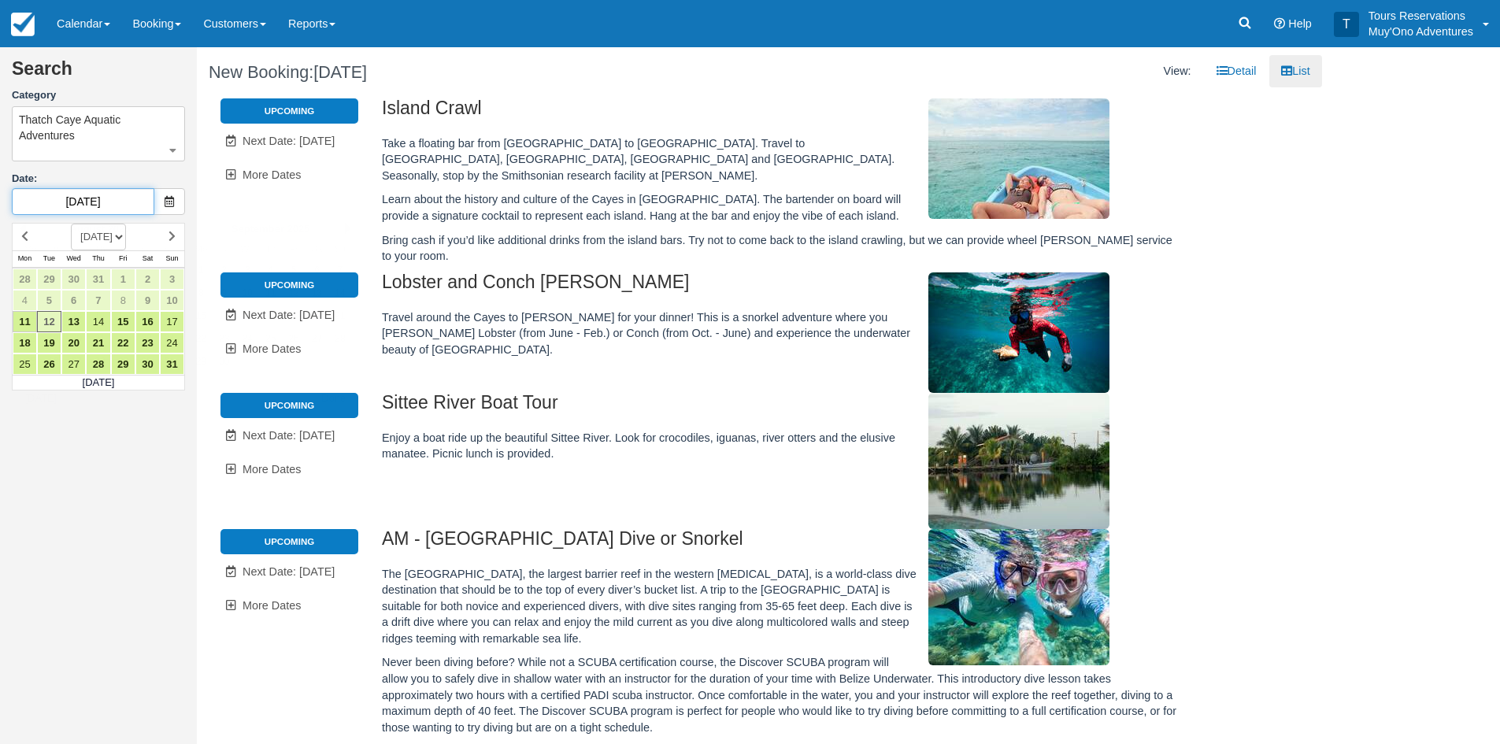
click at [83, 208] on input "[DATE]" at bounding box center [83, 201] width 143 height 27
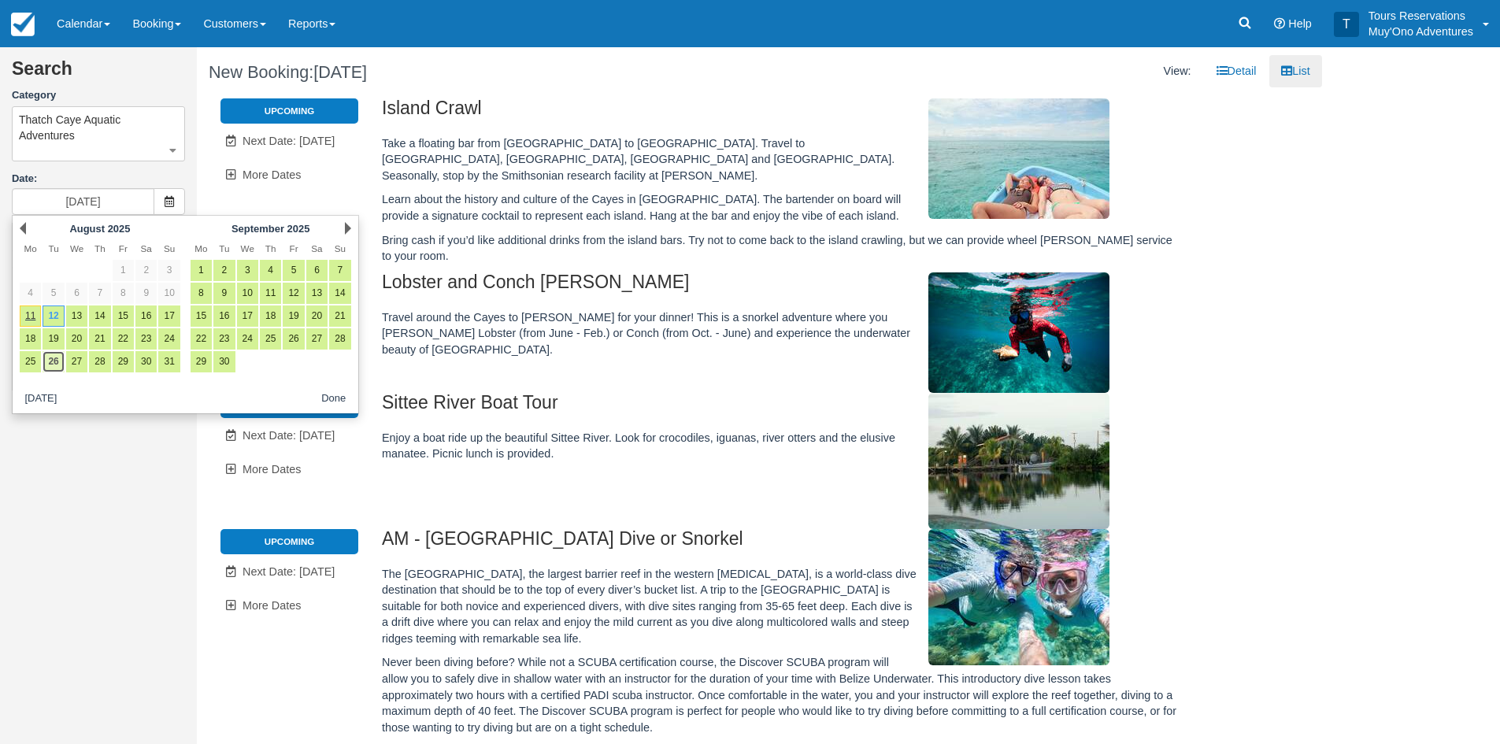
click at [52, 366] on link "26" at bounding box center [53, 361] width 21 height 21
type input "[DATE]"
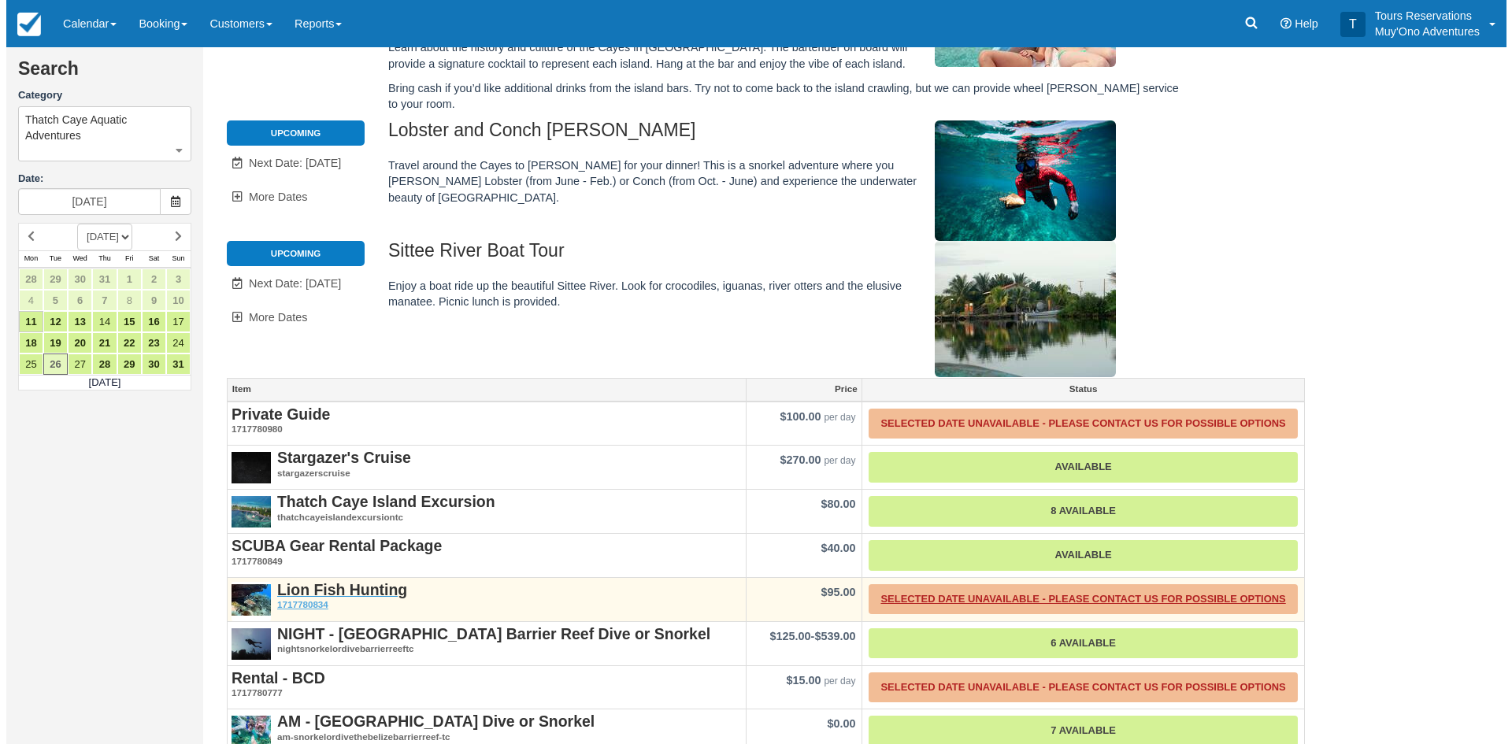
scroll to position [249, 0]
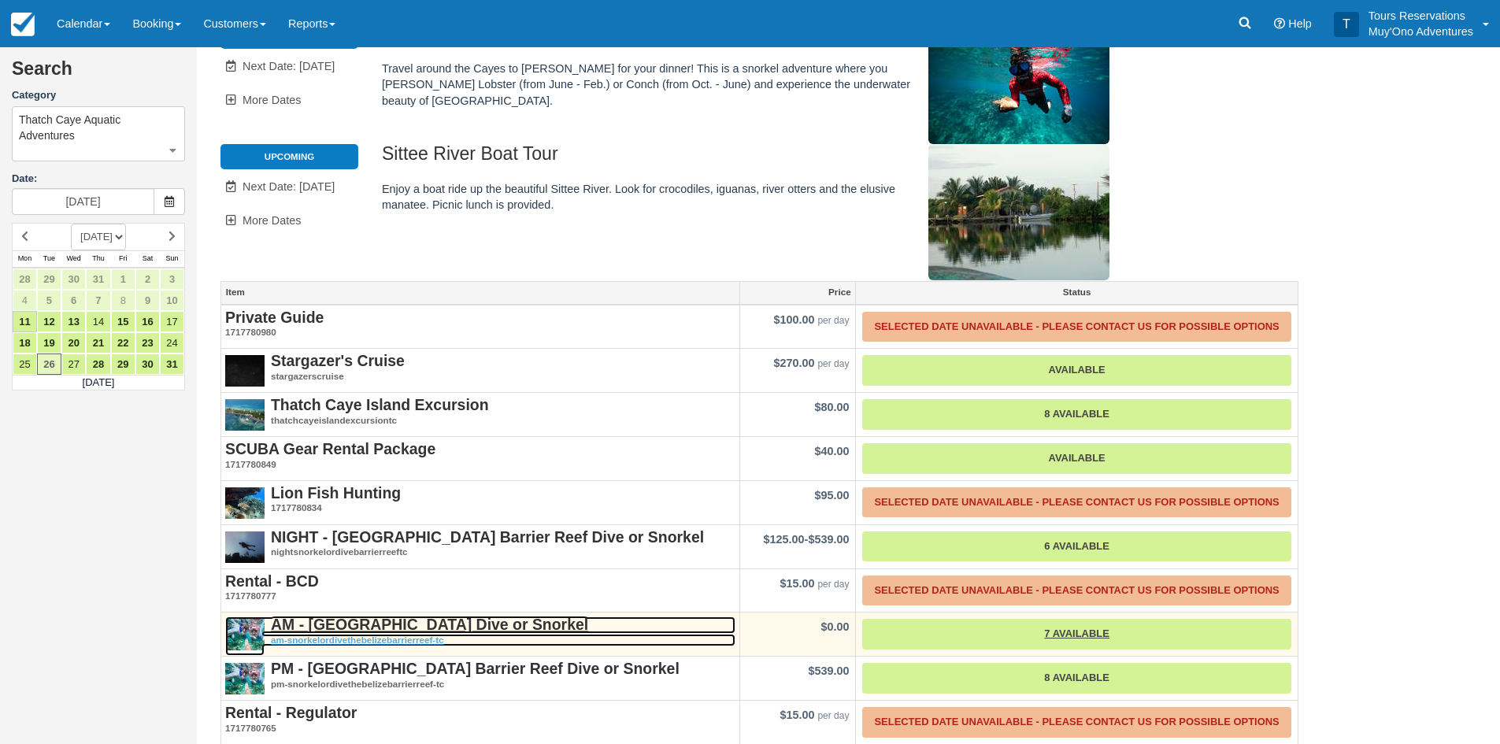
click at [432, 616] on strong "AM - [GEOGRAPHIC_DATA] Dive or Snorkel" at bounding box center [429, 624] width 317 height 17
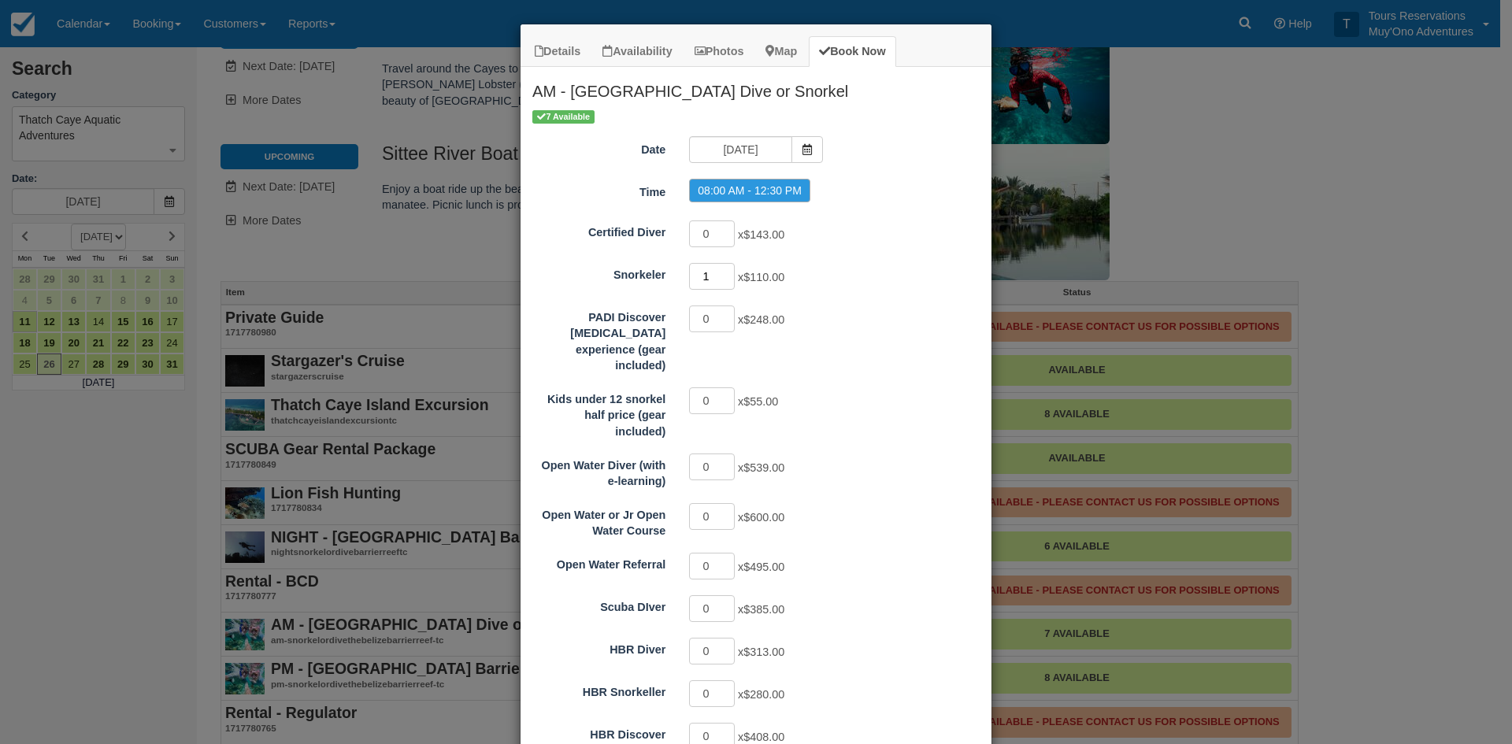
click at [724, 272] on input "1" at bounding box center [712, 276] width 46 height 27
type input "2"
click at [724, 272] on input "2" at bounding box center [712, 276] width 46 height 27
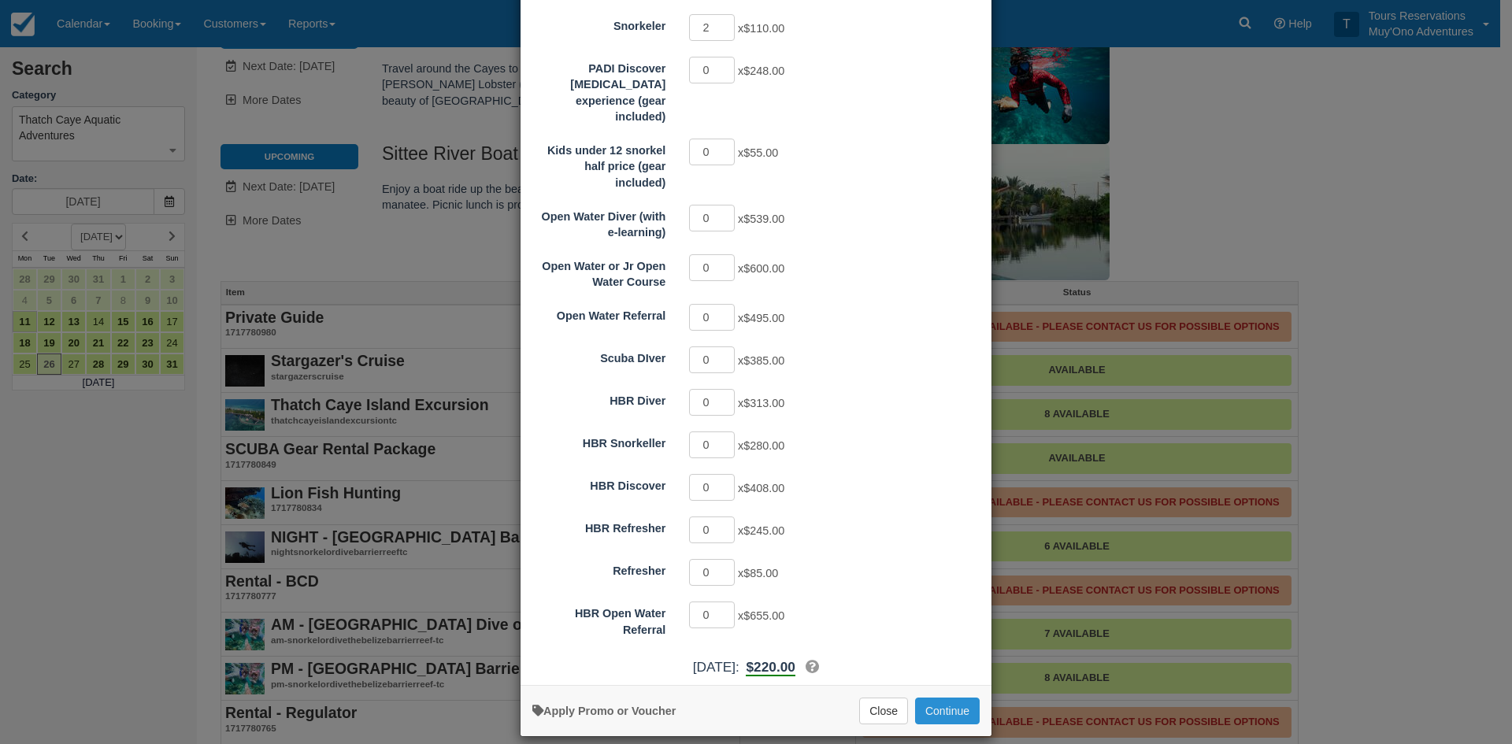
click at [956, 698] on button "Continue" at bounding box center [947, 711] width 65 height 27
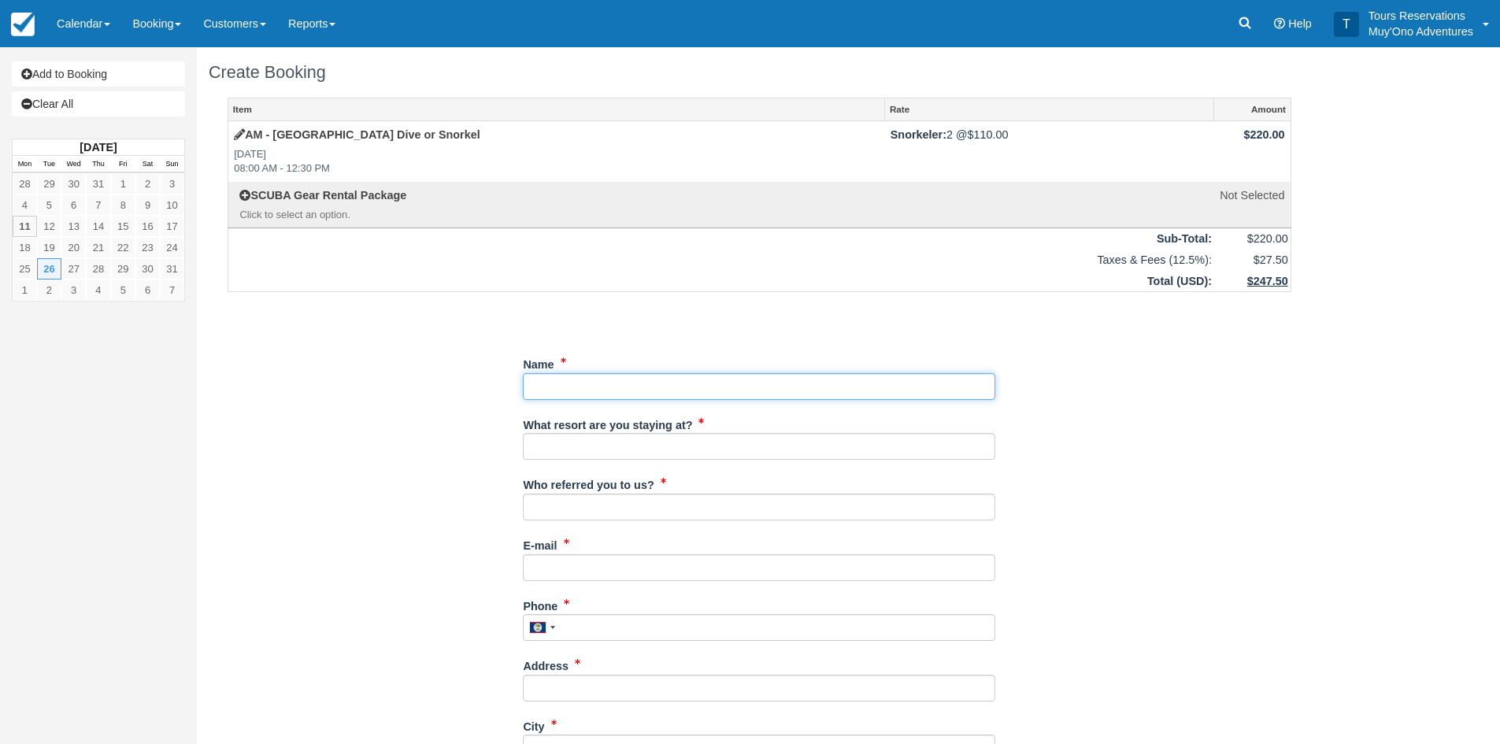
click at [651, 391] on input "Name" at bounding box center [759, 386] width 472 height 27
click at [604, 380] on input "Name" at bounding box center [759, 386] width 472 height 27
paste input "[PERSON_NAME]"
type input "[PERSON_NAME]"
click at [591, 442] on input "What resort are you staying at?" at bounding box center [759, 446] width 472 height 27
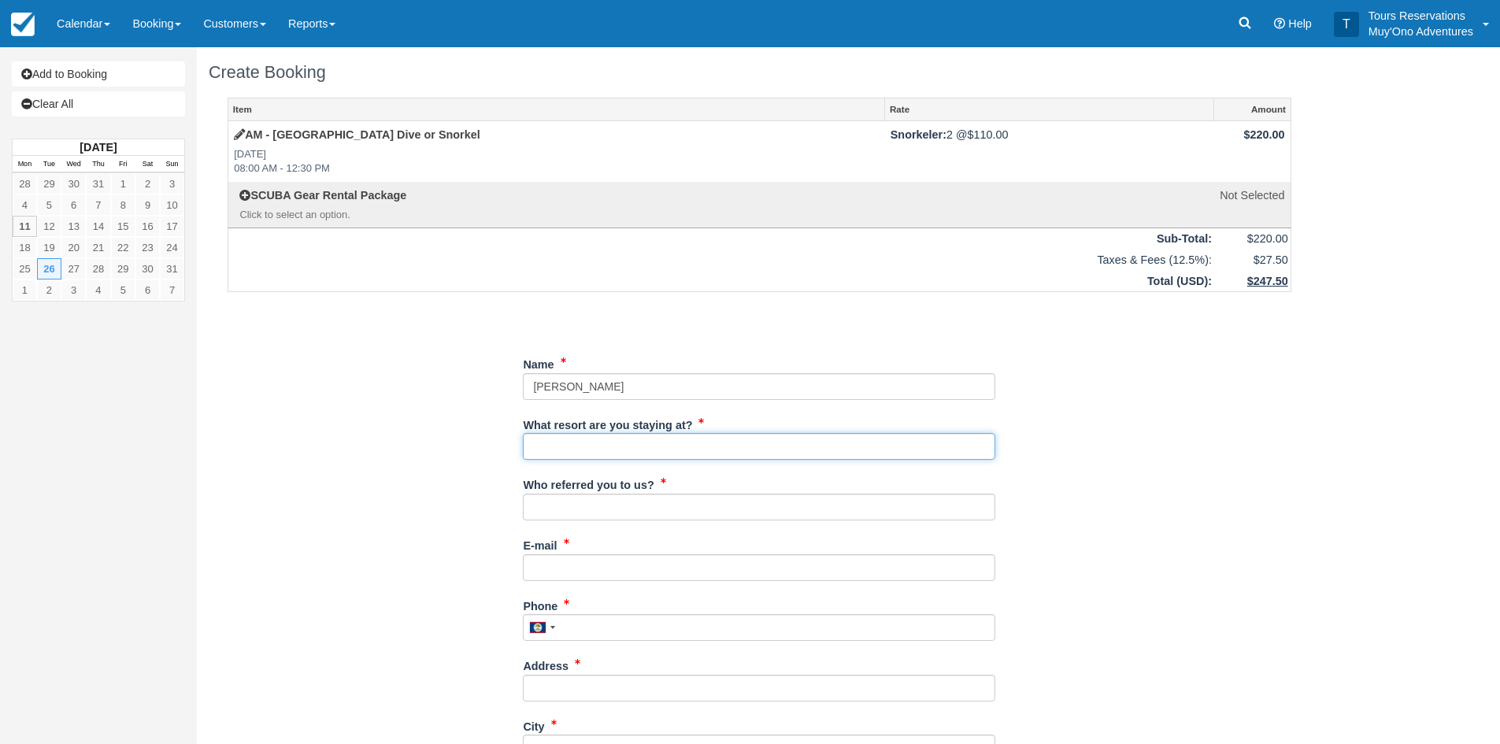
type input "Thatch Caye"
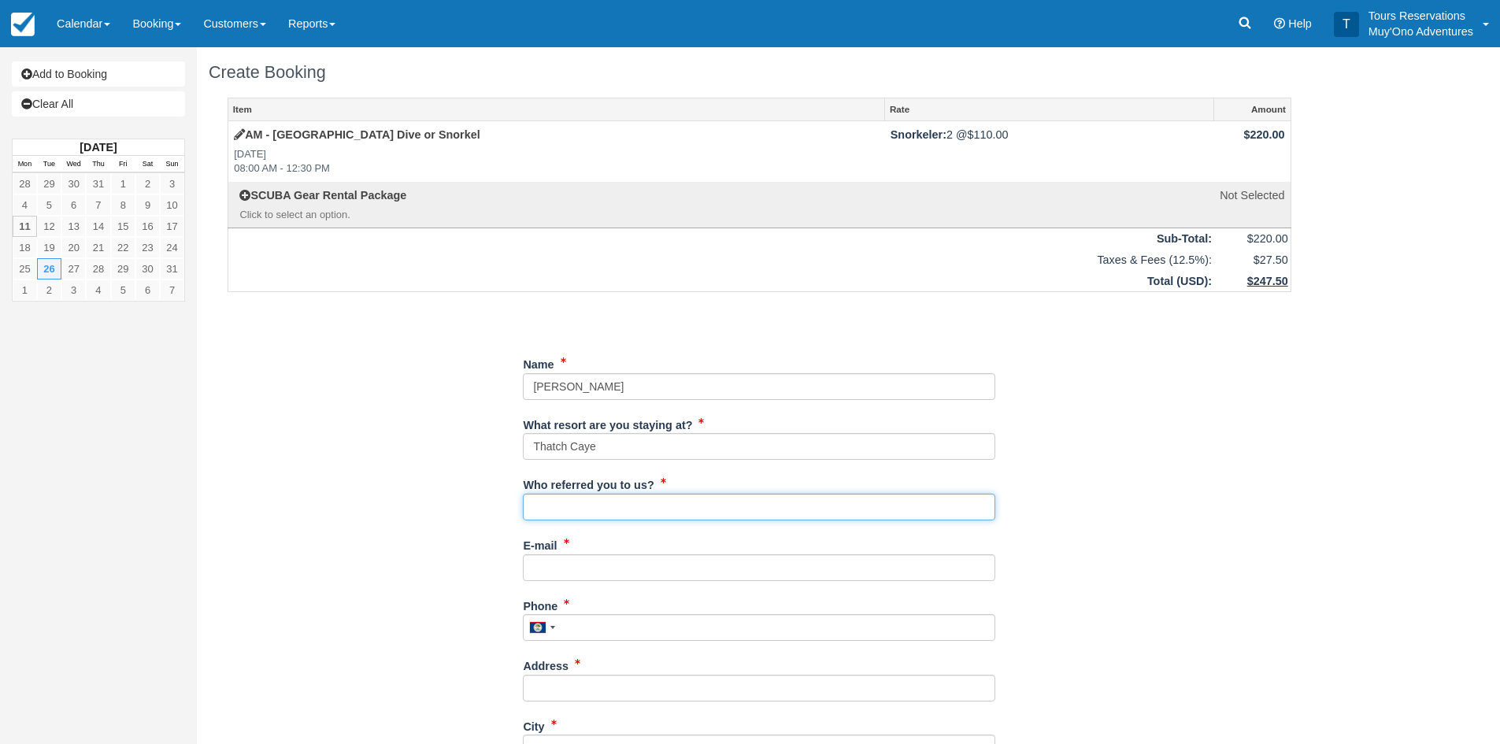
click at [591, 520] on input "Who referred you to us?" at bounding box center [759, 507] width 472 height 27
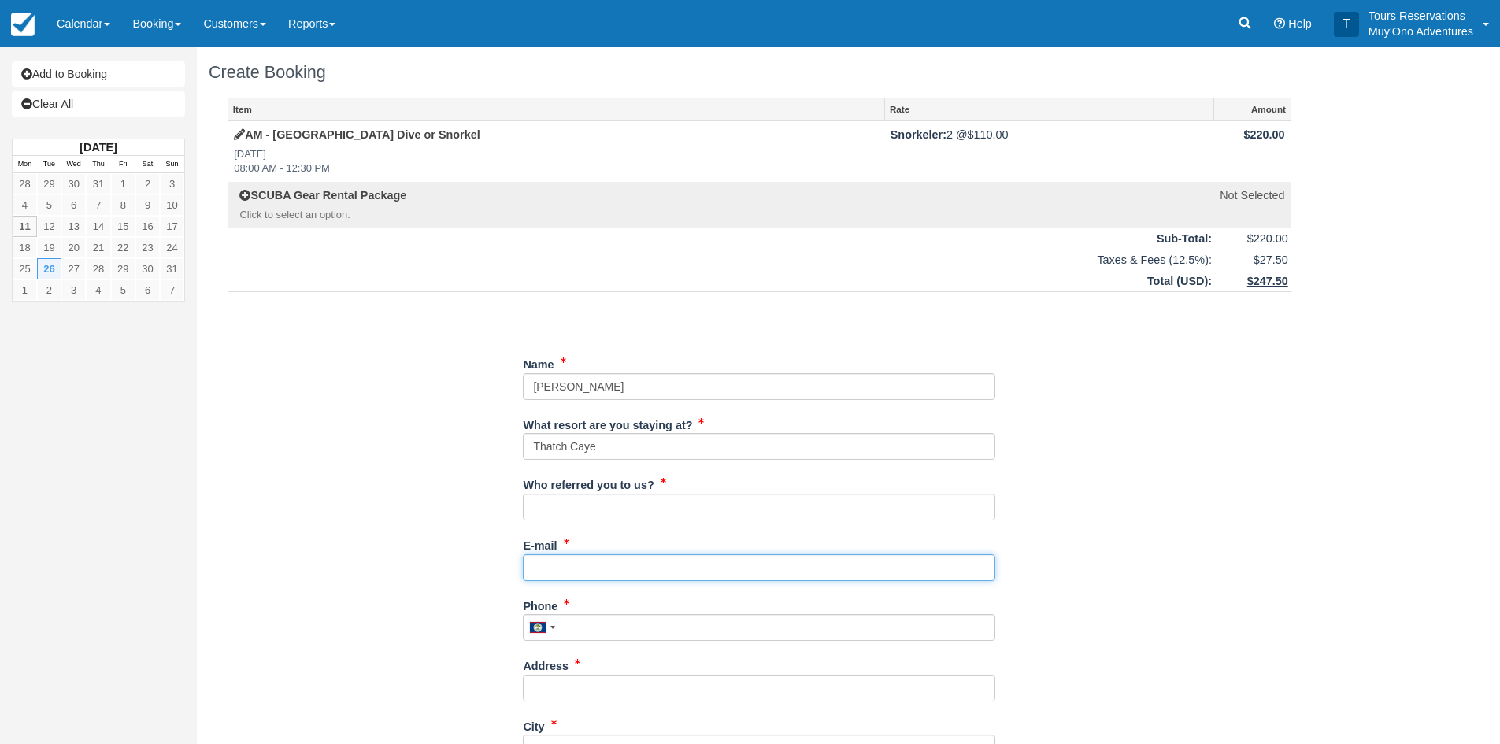
click at [569, 565] on input "E-mail" at bounding box center [759, 567] width 472 height 27
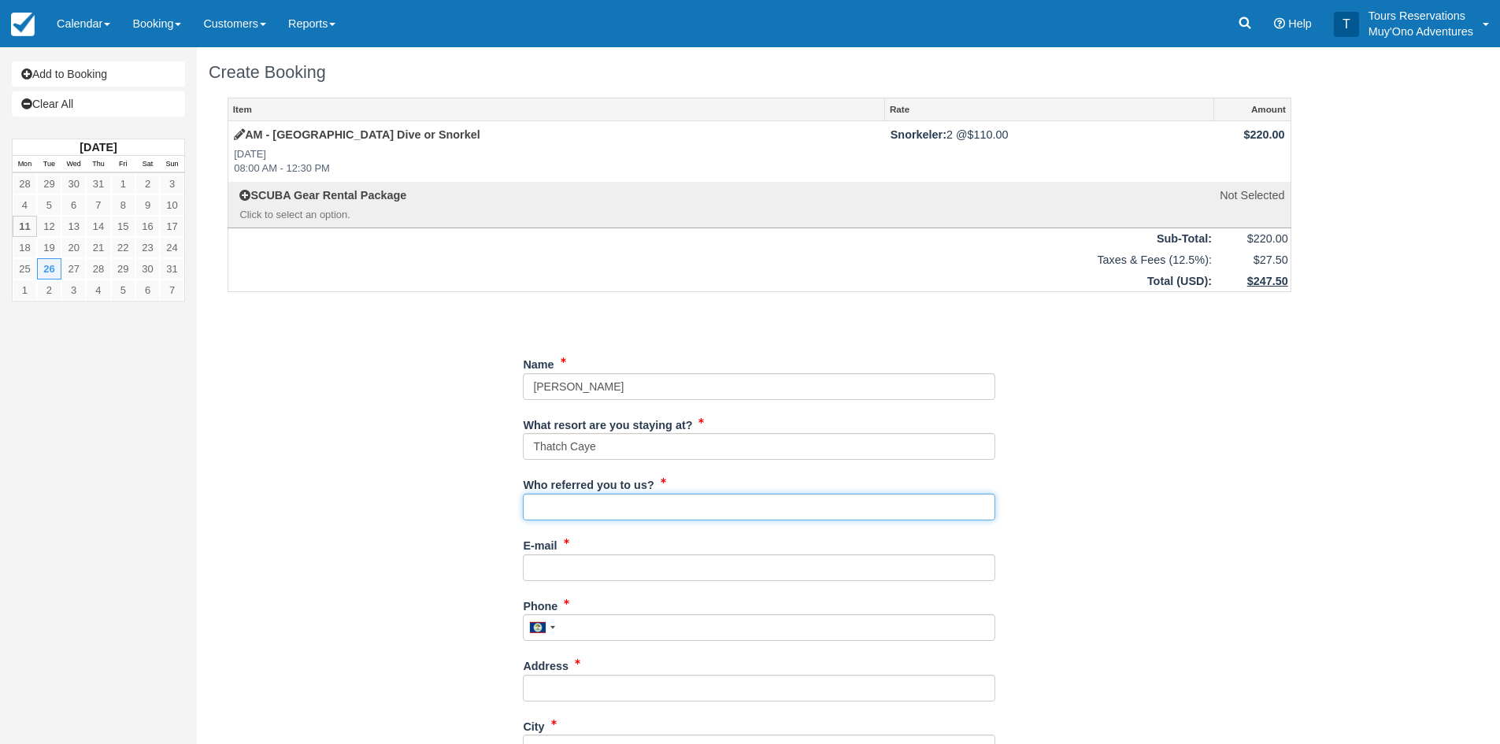
click at [628, 507] on input "Who referred you to us?" at bounding box center [759, 507] width 472 height 27
type input "an"
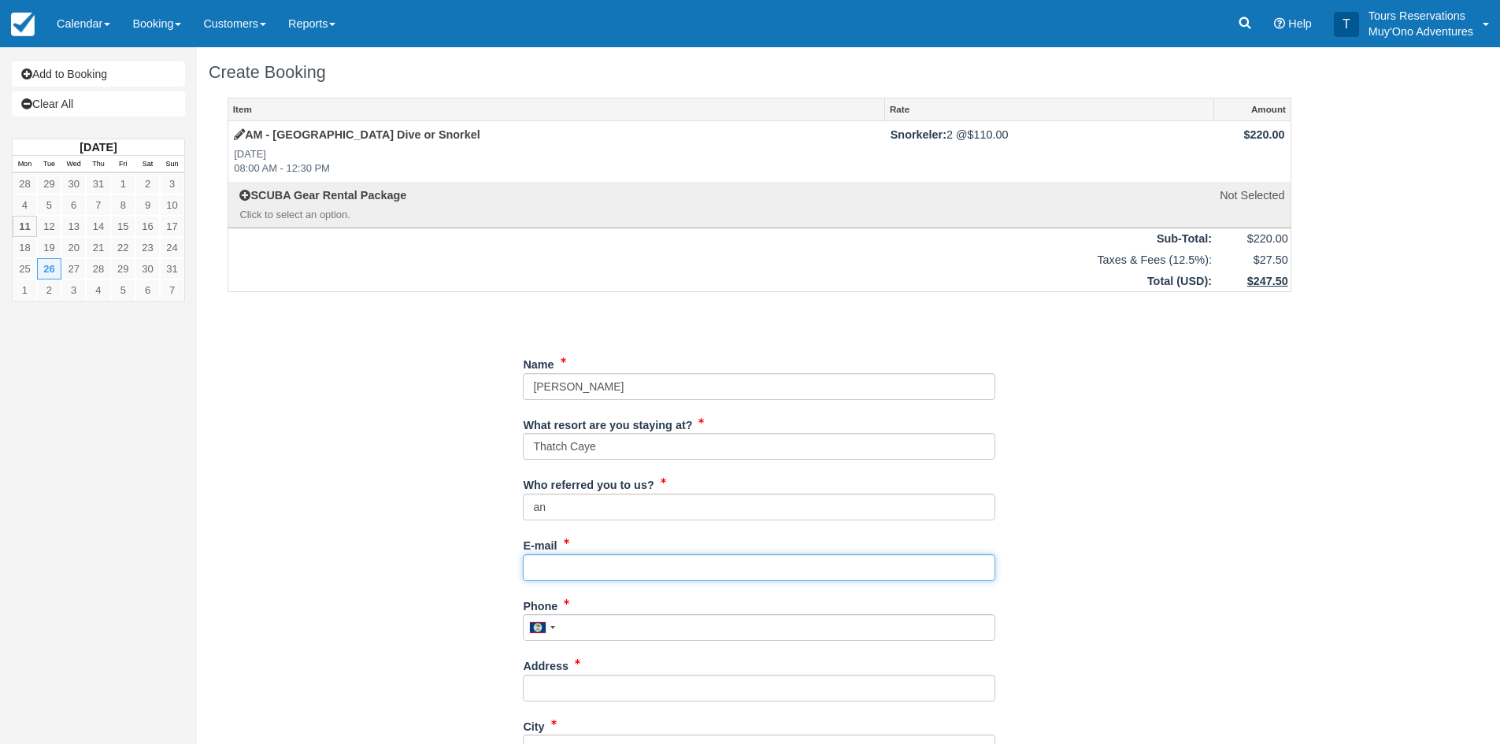
drag, startPoint x: 593, startPoint y: 570, endPoint x: 996, endPoint y: 523, distance: 405.9
click at [593, 570] on input "E-mail" at bounding box center [759, 567] width 472 height 27
click at [615, 569] on input "E-mail" at bounding box center [759, 567] width 472 height 27
paste input "[EMAIL_ADDRESS][DOMAIN_NAME]"
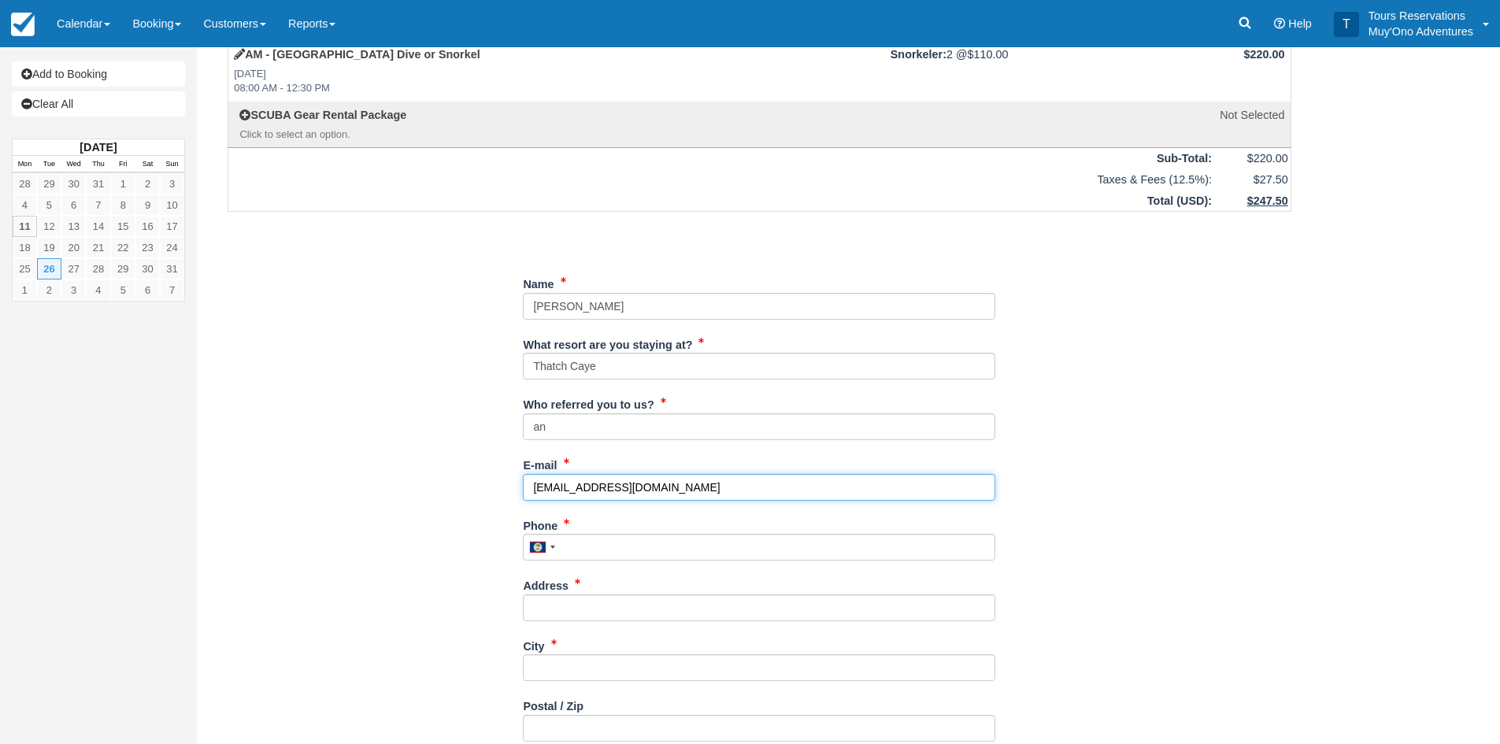
scroll to position [157, 0]
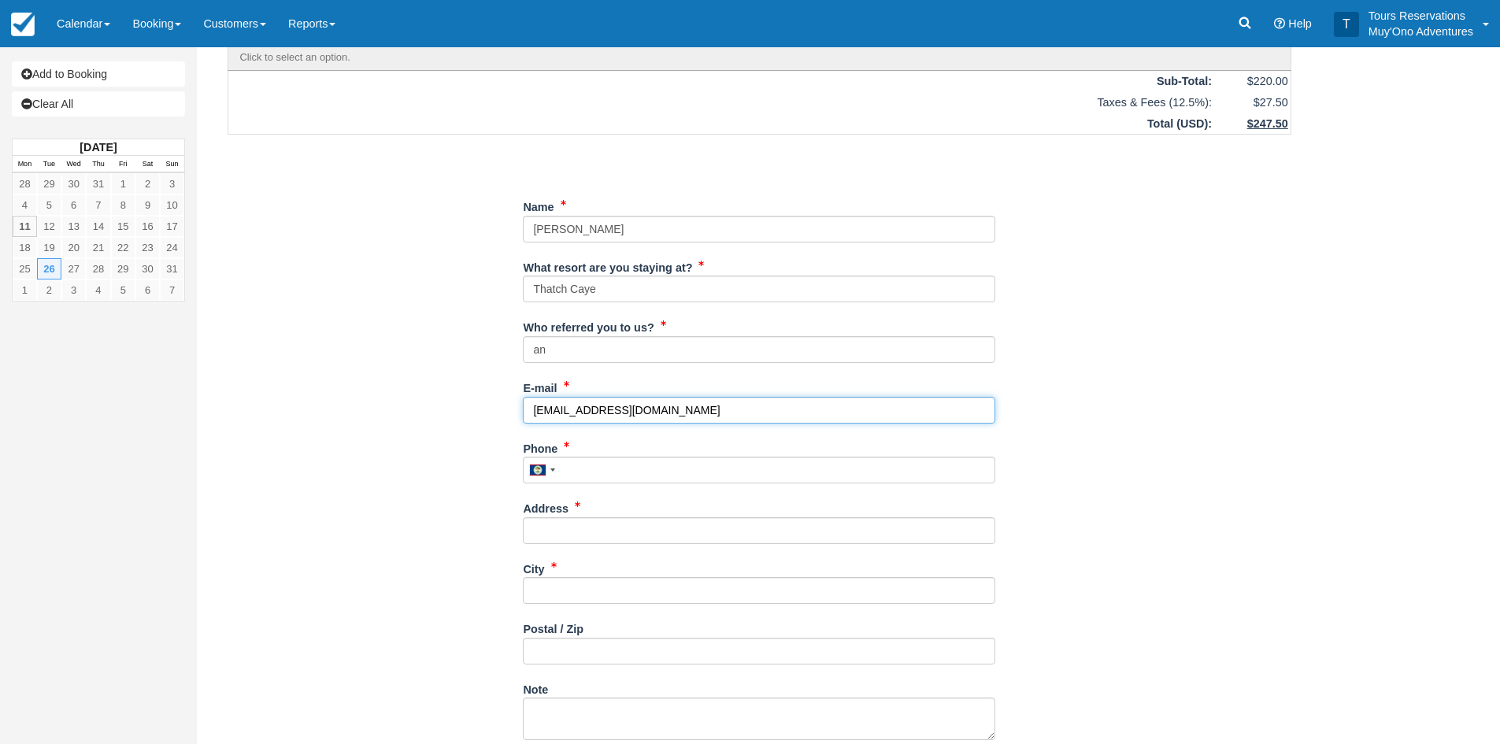
type input "[EMAIL_ADDRESS][DOMAIN_NAME]"
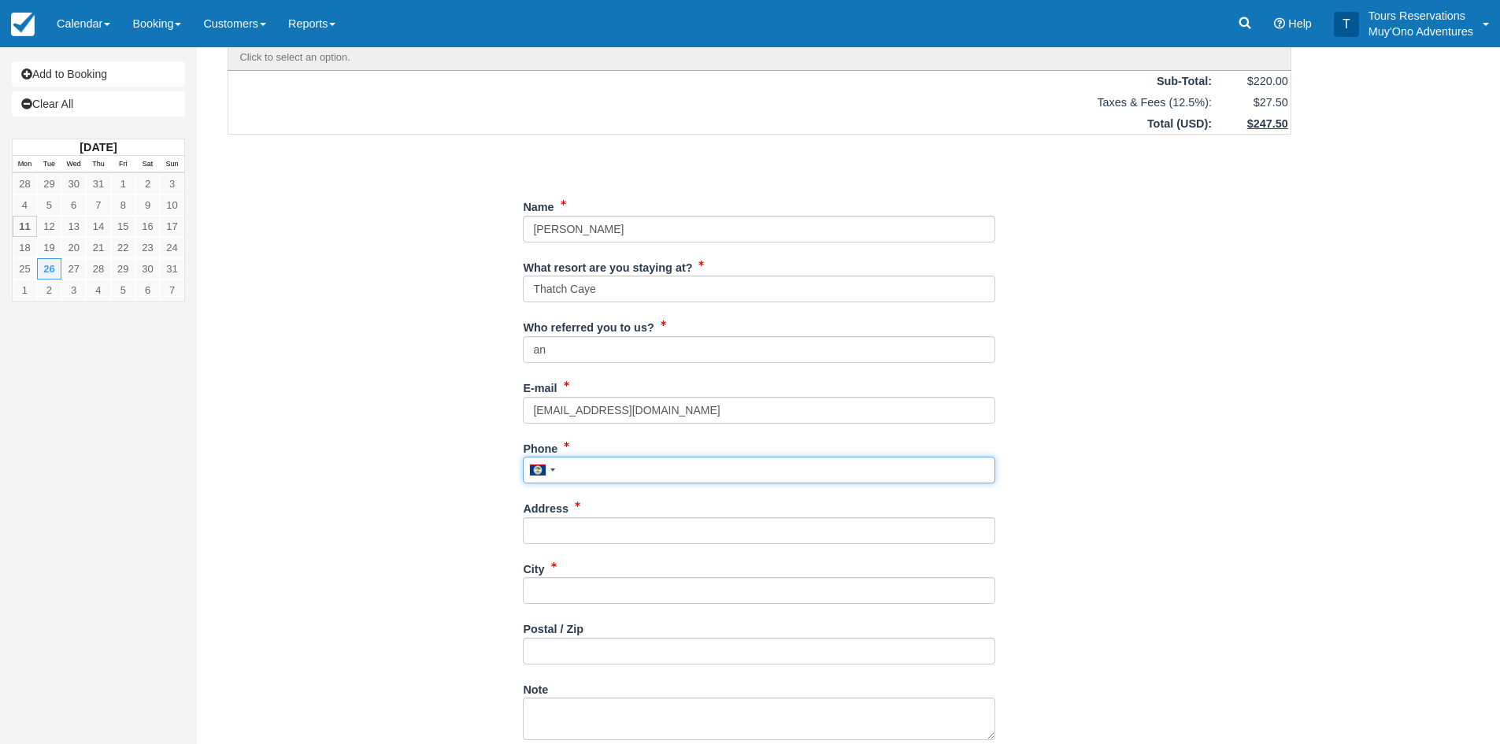
click at [623, 469] on input "Phone" at bounding box center [759, 470] width 472 height 27
click at [691, 469] on input "Phone" at bounding box center [759, 470] width 472 height 27
paste input "7853927212"
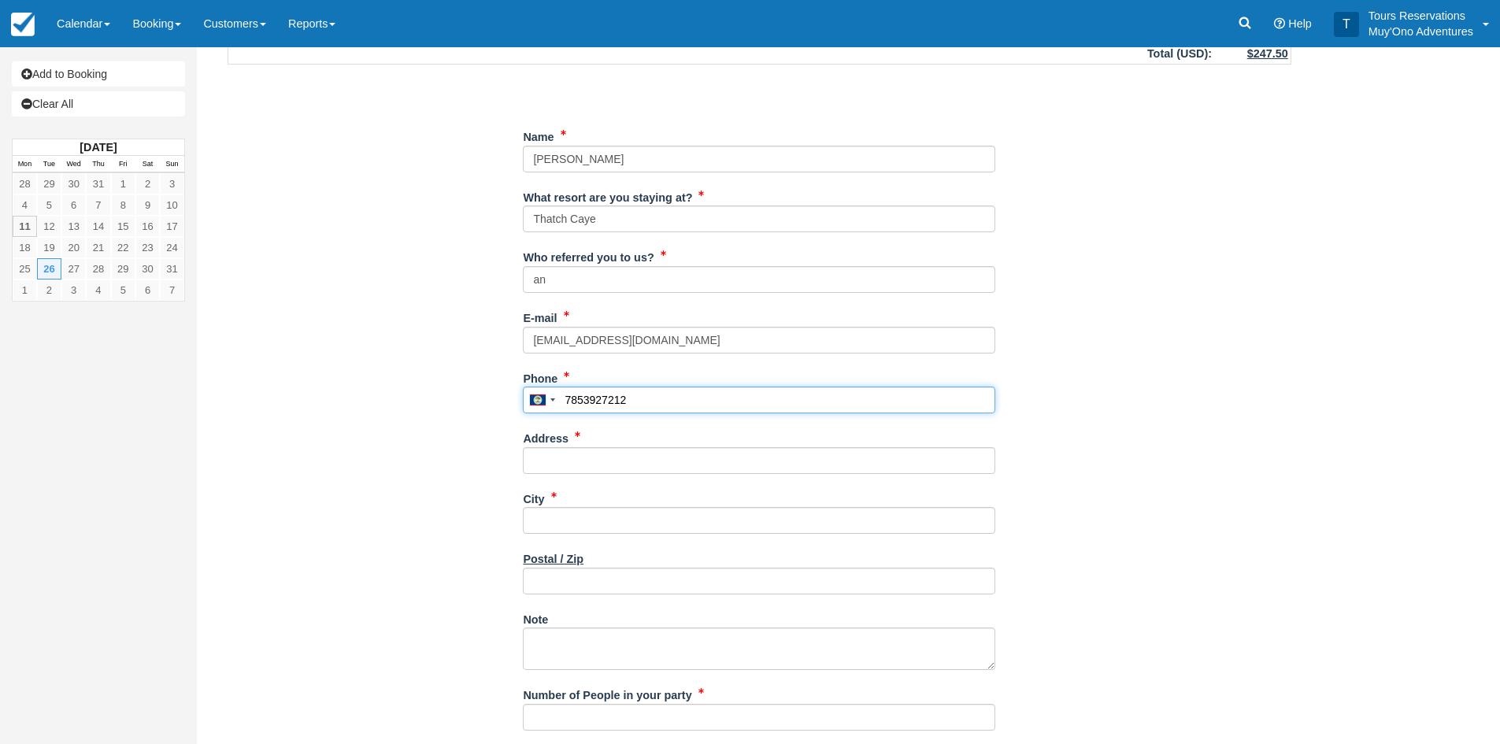
scroll to position [315, 0]
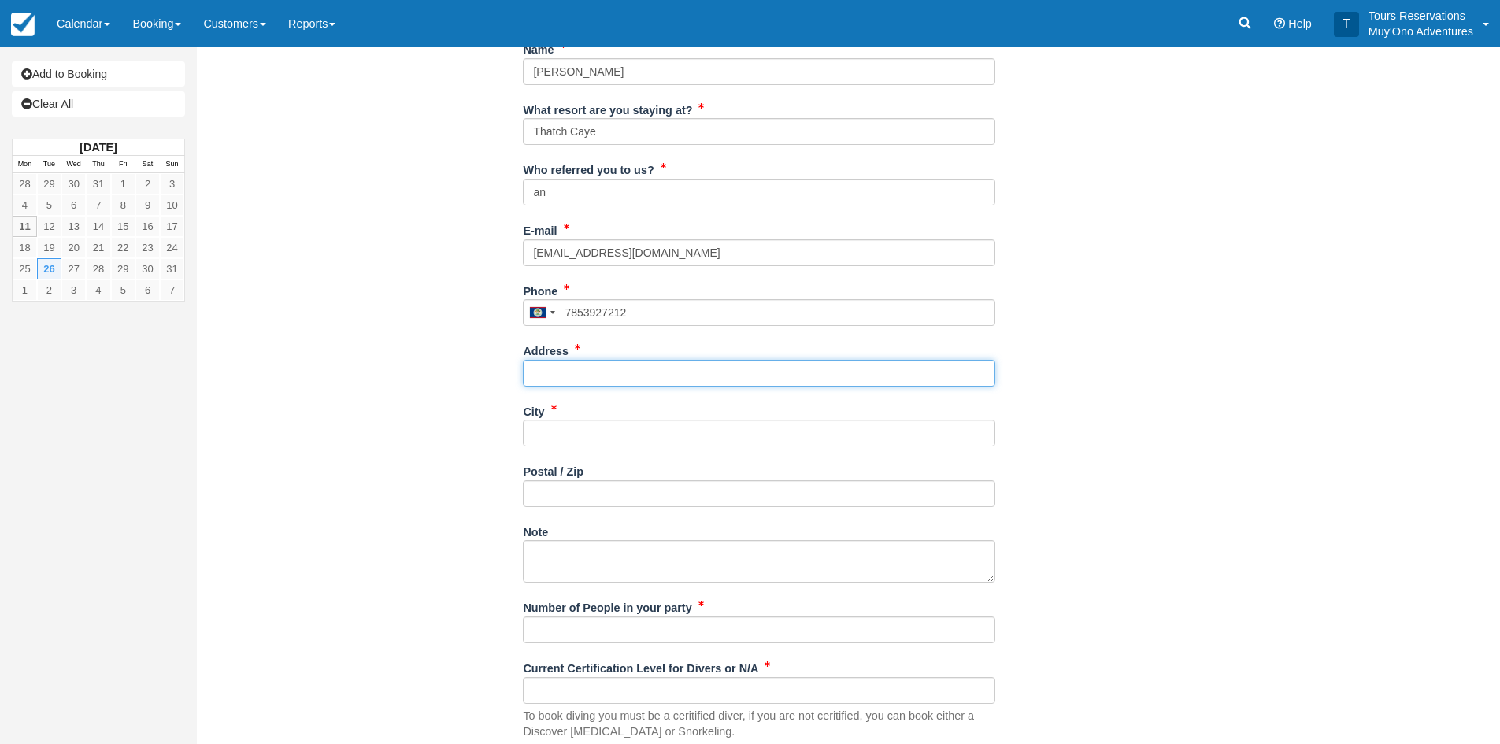
type input "7853927212"
click at [634, 373] on input "Address" at bounding box center [759, 373] width 472 height 27
click at [655, 364] on input "Address" at bounding box center [759, 373] width 472 height 27
paste input "[STREET_ADDRESS]"
type input "[STREET_ADDRESS]"
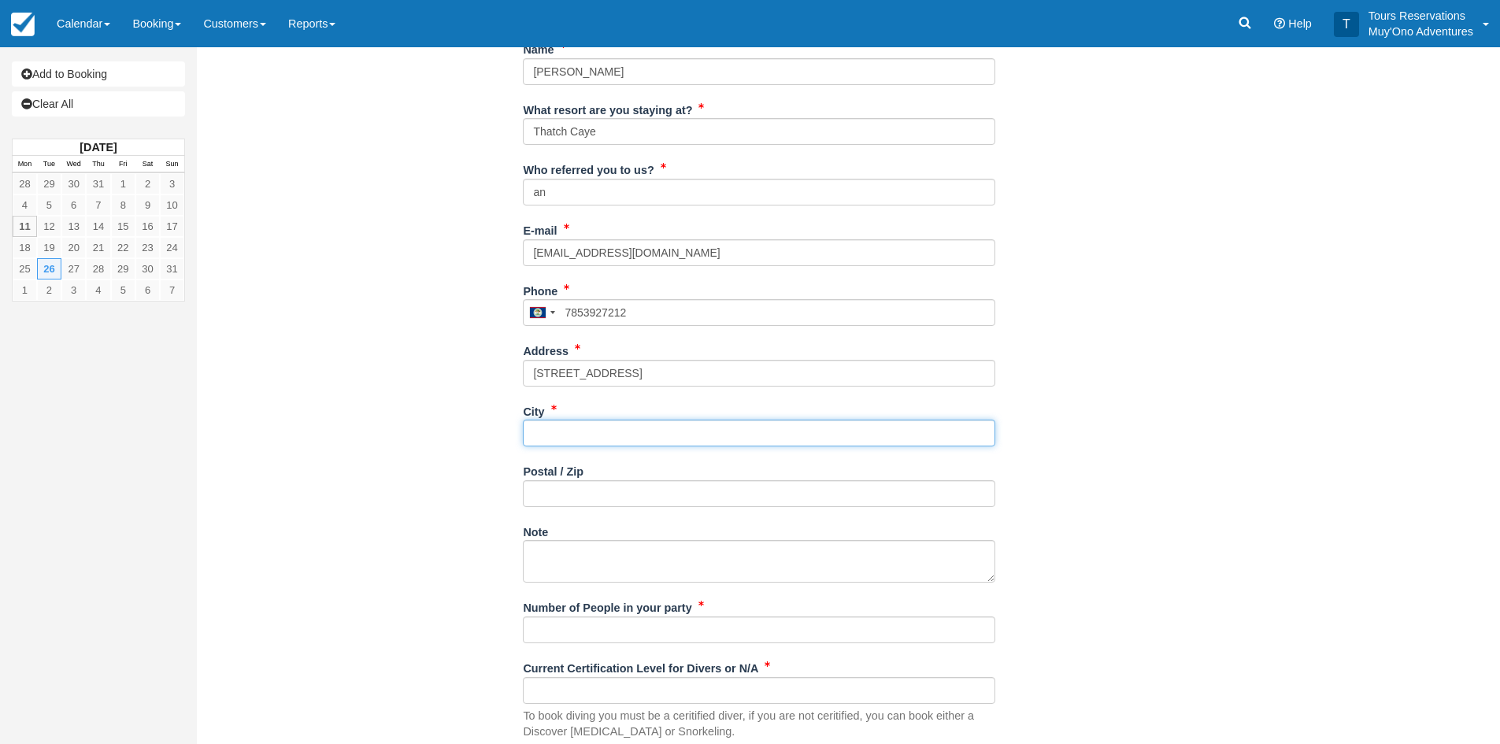
click at [561, 434] on input "City" at bounding box center [759, 433] width 472 height 27
type input "----"
click at [554, 489] on input "Postal / Zip" at bounding box center [759, 493] width 472 height 27
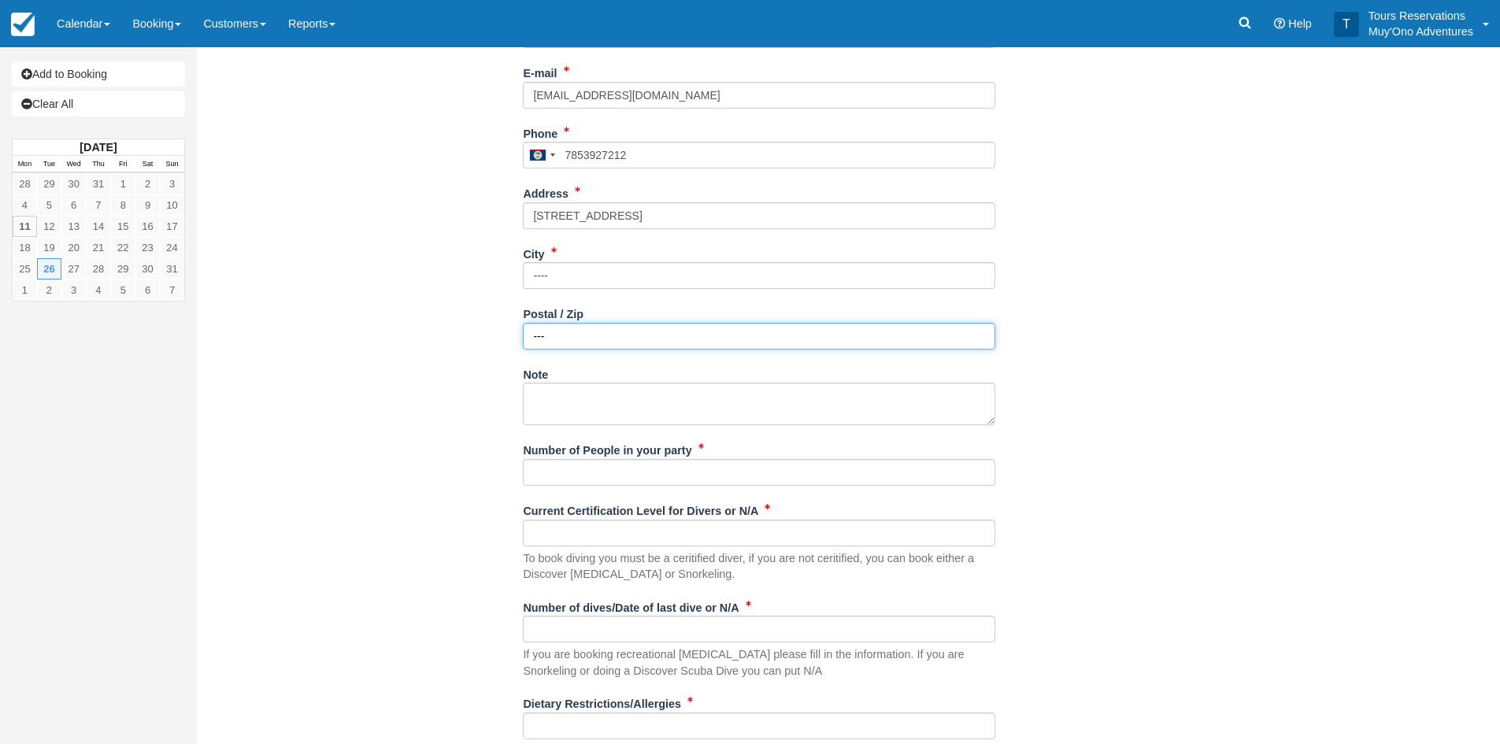
type input "---"
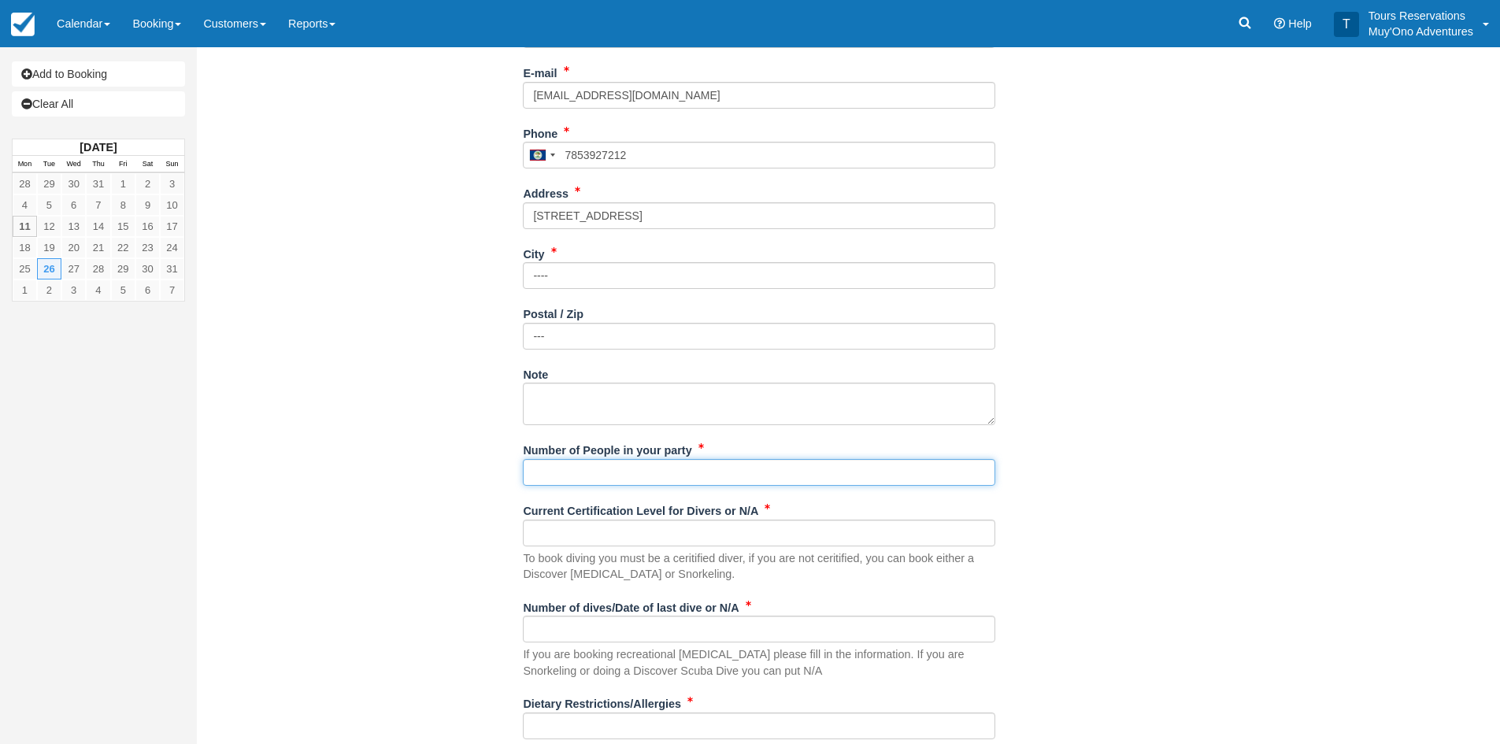
click at [553, 461] on input "Number of People in your party" at bounding box center [759, 472] width 472 height 27
type input "2"
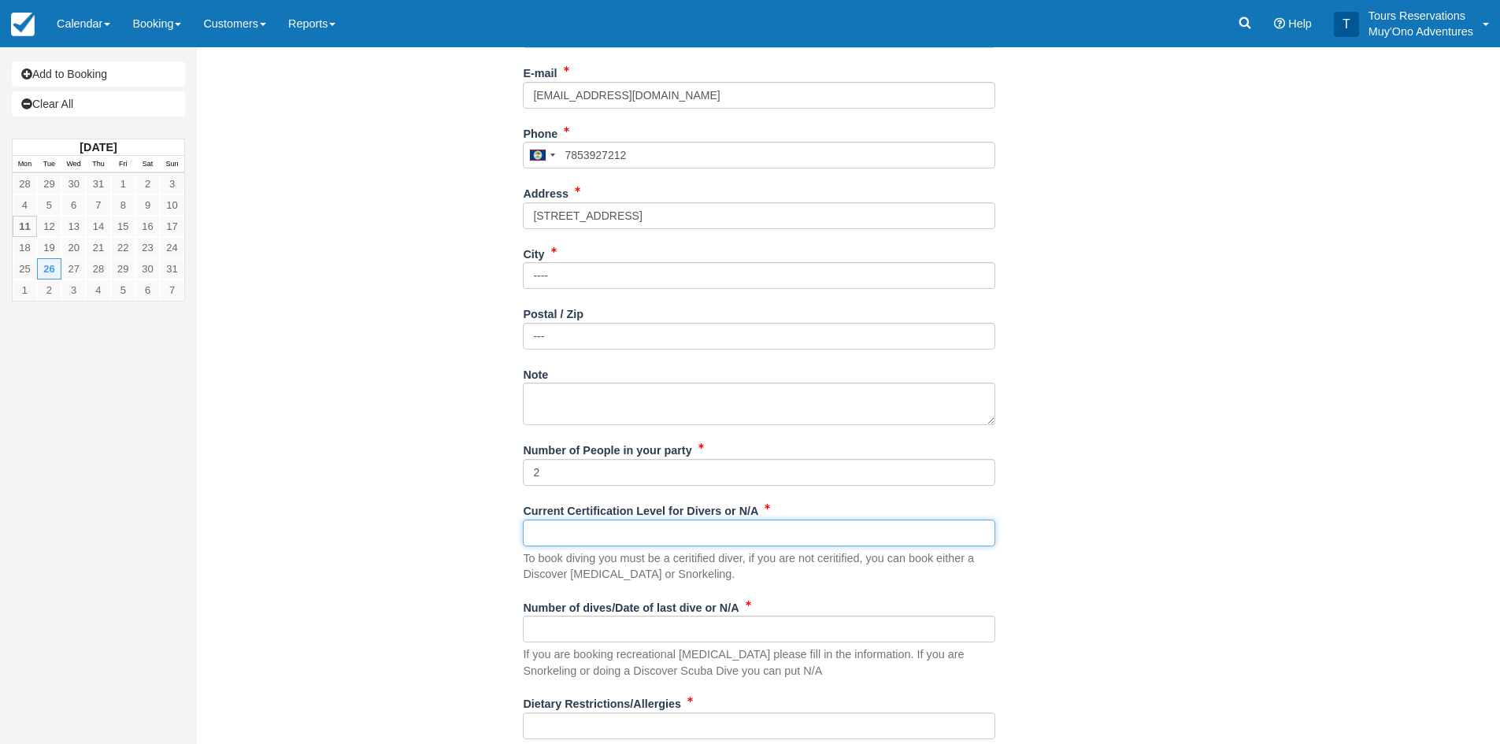
drag, startPoint x: 540, startPoint y: 535, endPoint x: 599, endPoint y: 534, distance: 59.1
click at [540, 535] on input "Current Certification Level for Divers or N/A" at bounding box center [759, 533] width 472 height 27
type input "n/a"
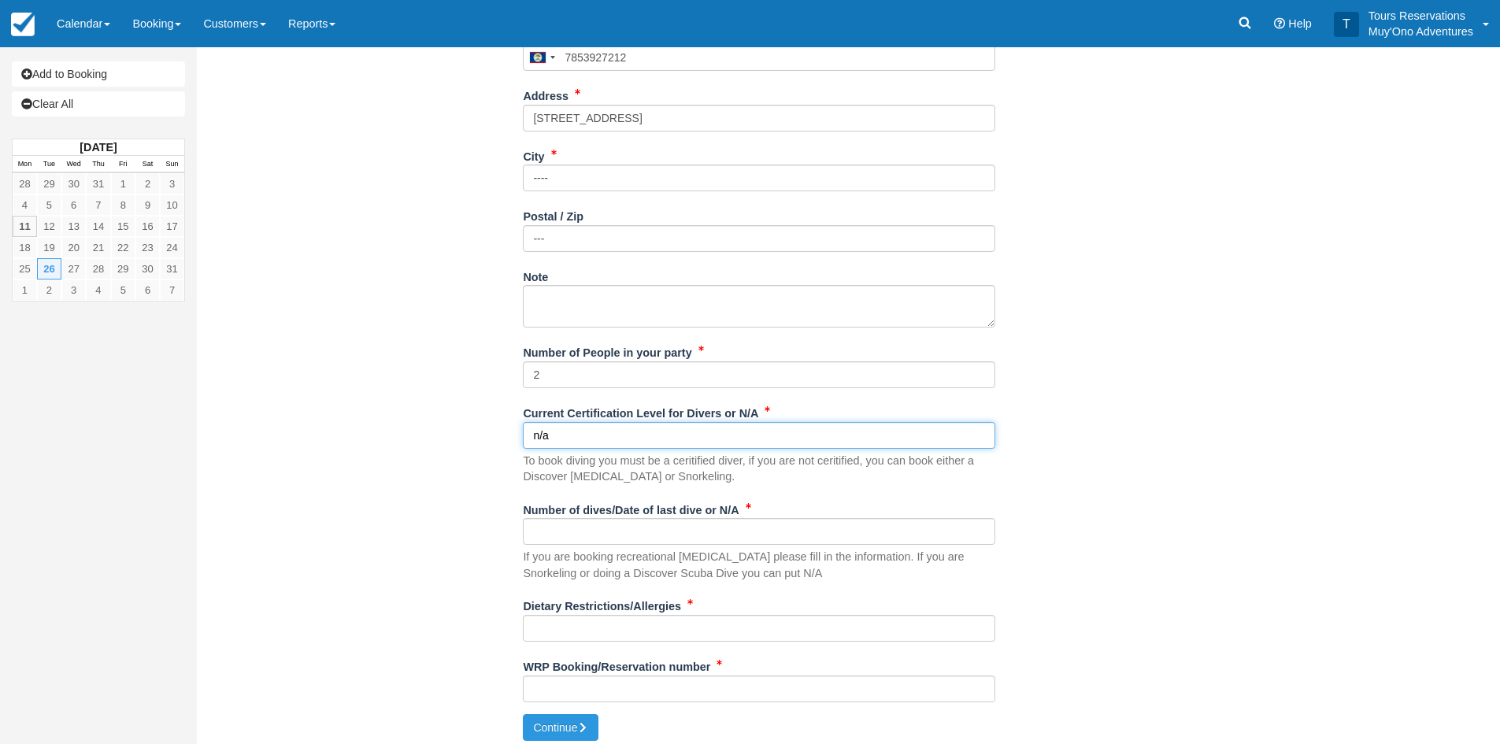
scroll to position [579, 0]
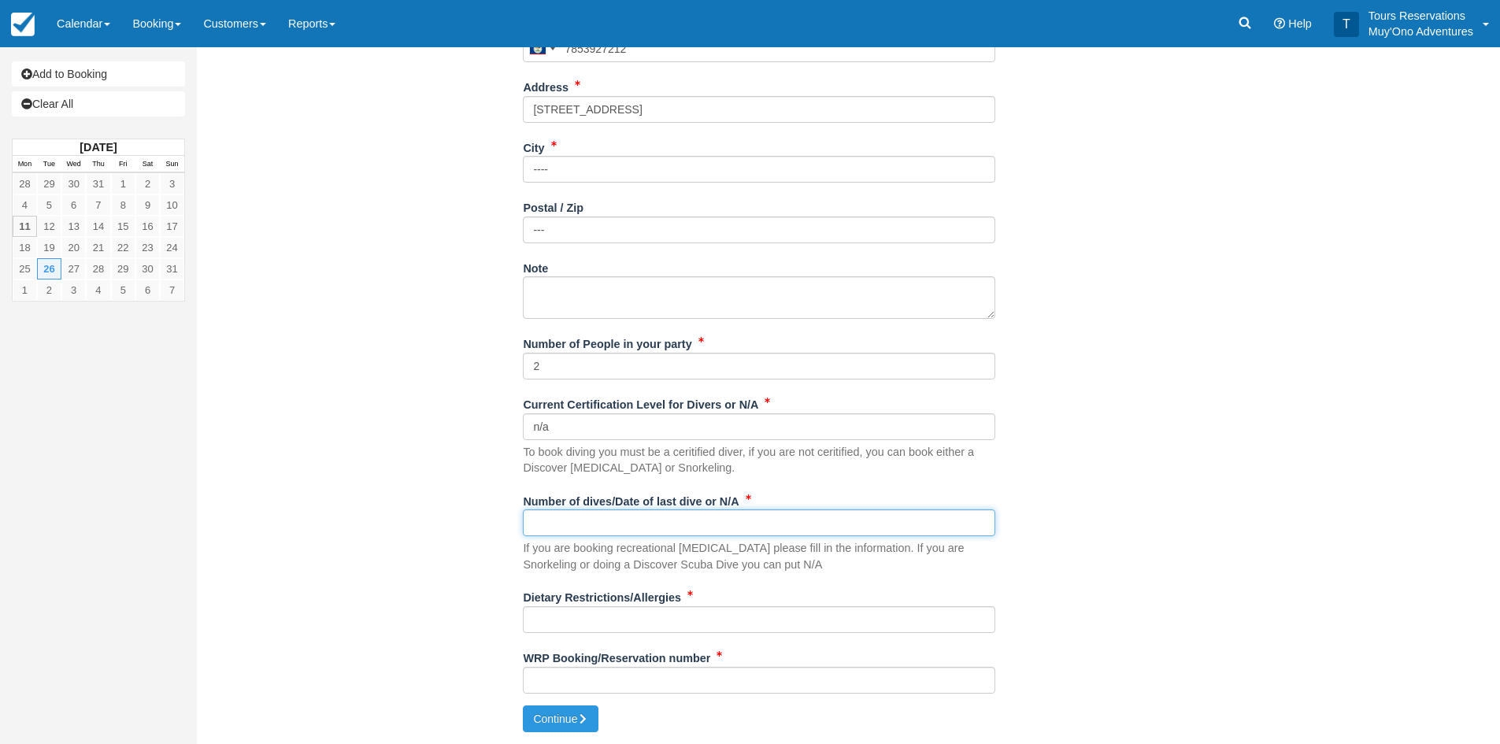
click at [561, 532] on input "Number of dives/Date of last dive or N/A" at bounding box center [759, 522] width 472 height 27
type input "n/a"
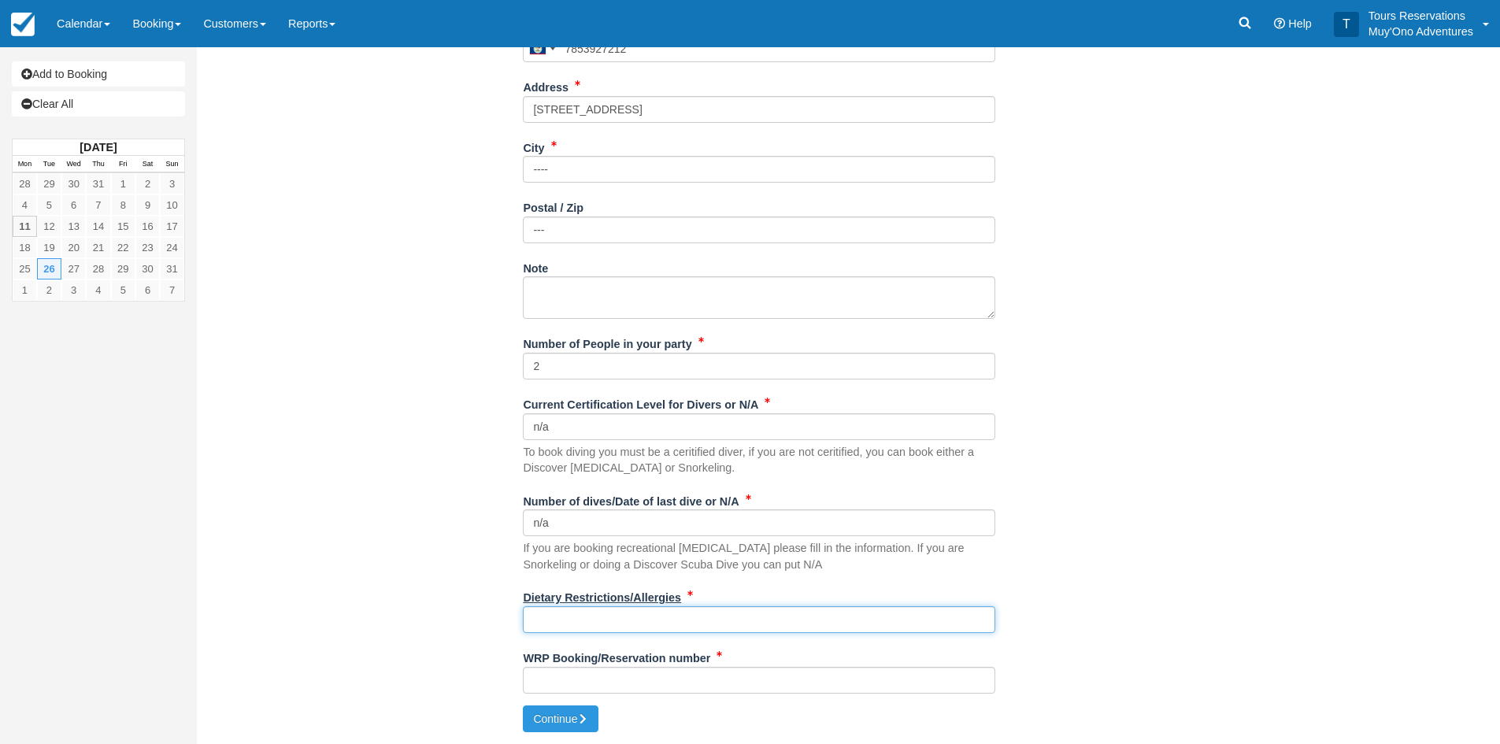
drag, startPoint x: 577, startPoint y: 619, endPoint x: 680, endPoint y: 606, distance: 103.9
click at [577, 619] on input "Dietary Restrictions/Allergies" at bounding box center [759, 619] width 472 height 27
drag, startPoint x: 563, startPoint y: 622, endPoint x: 489, endPoint y: 632, distance: 74.7
click at [492, 632] on div "Item Rate Amount AM - Belize Barrier Reef Dive or Snorkel Tue Aug 26, 2025 08:0…" at bounding box center [760, 112] width 1102 height 1187
type input "n/a"
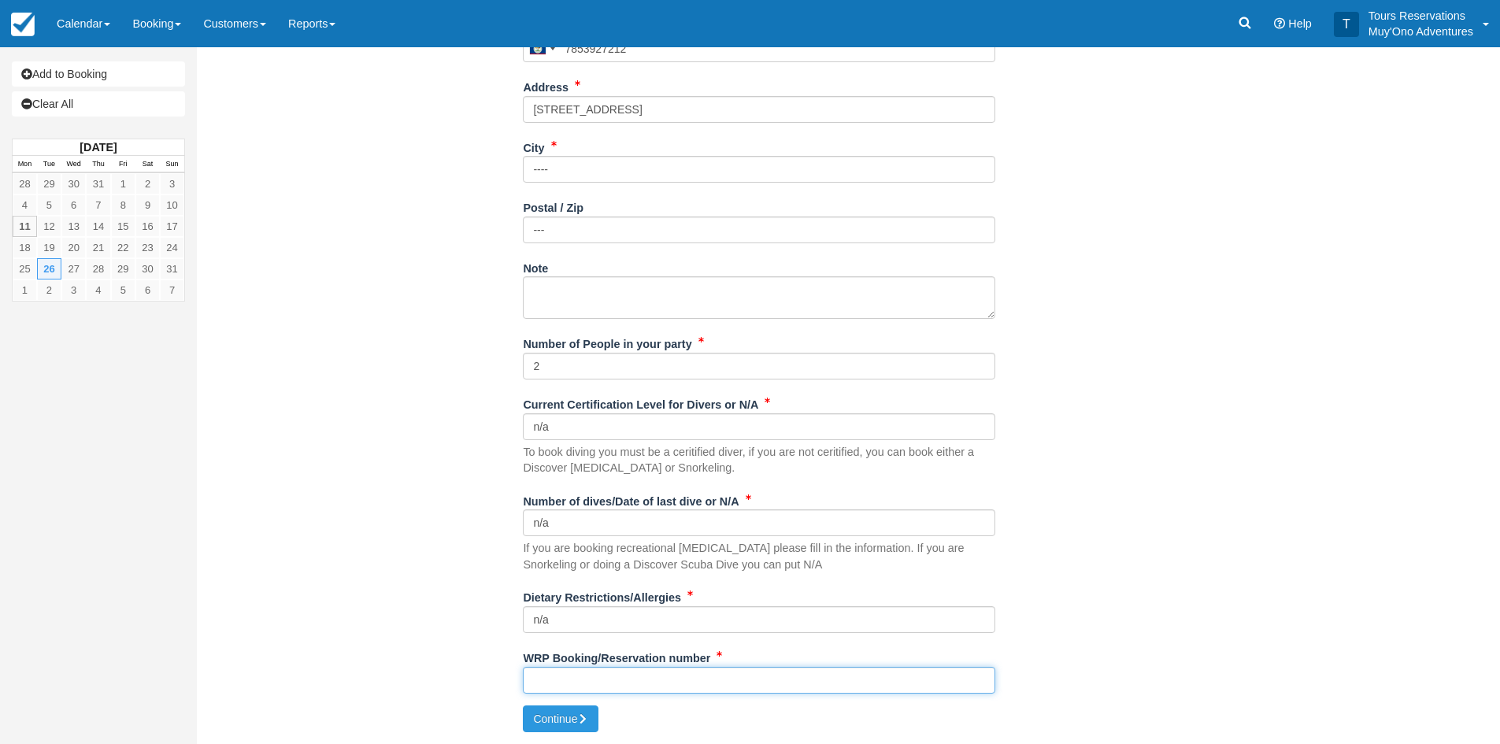
drag, startPoint x: 614, startPoint y: 678, endPoint x: 653, endPoint y: 668, distance: 39.9
click at [614, 678] on input "WRP Booking/Reservation number" at bounding box center [759, 680] width 472 height 27
click at [727, 673] on input "WRP Booking/Reservation number" at bounding box center [759, 680] width 472 height 27
paste input "BB25043017304183"
type input "BB25043017304183"
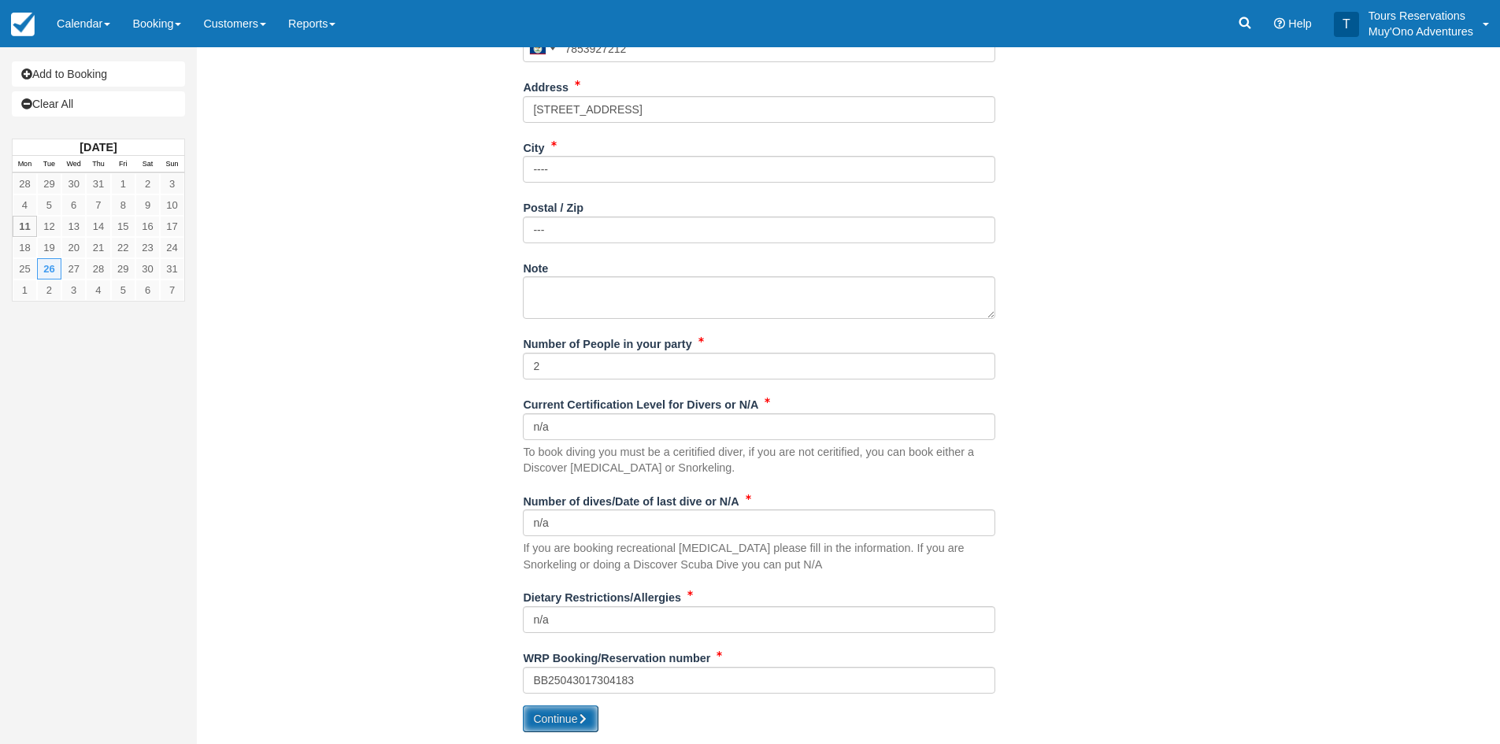
click at [555, 712] on button "Continue" at bounding box center [561, 719] width 76 height 27
type input "[PHONE_NUMBER]"
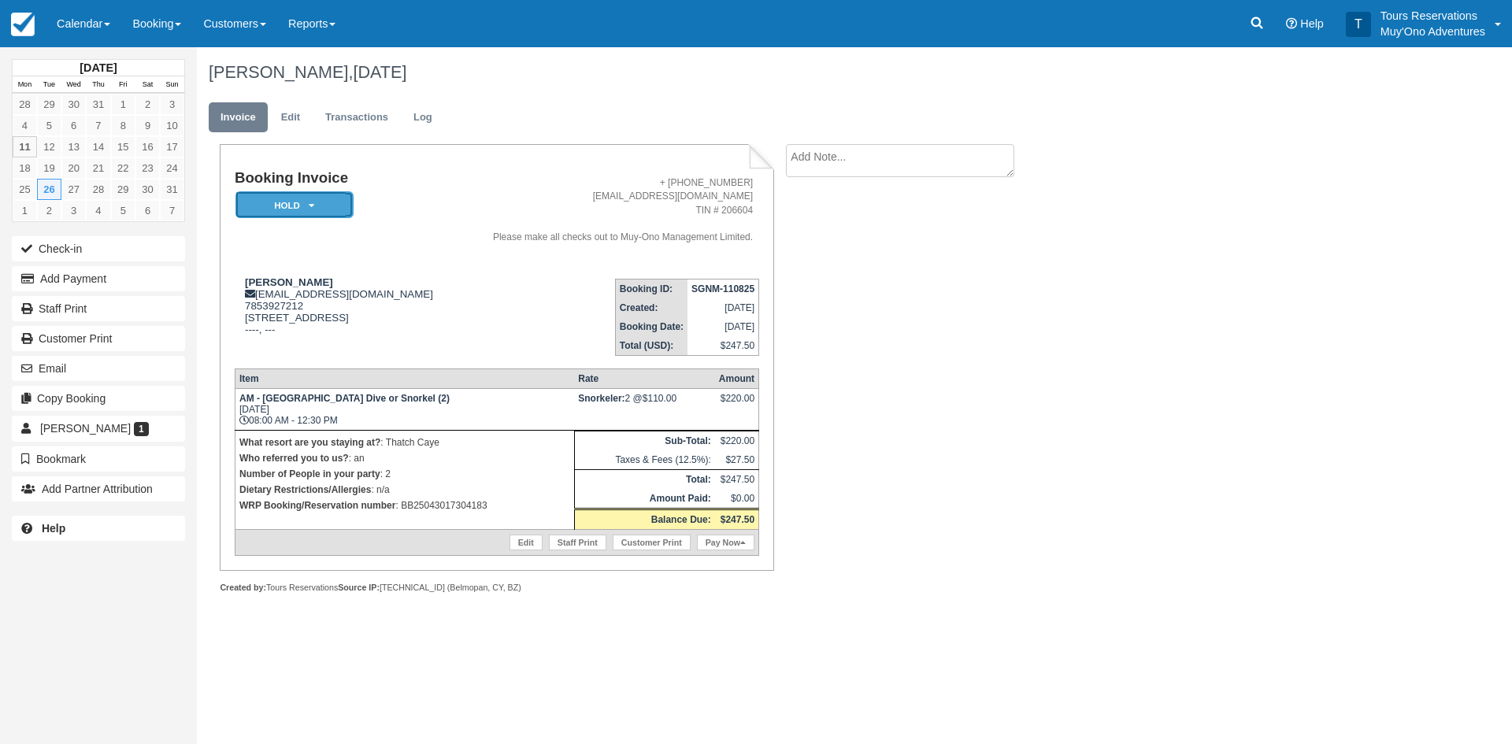
click at [291, 217] on em "HOLD" at bounding box center [294, 205] width 118 height 28
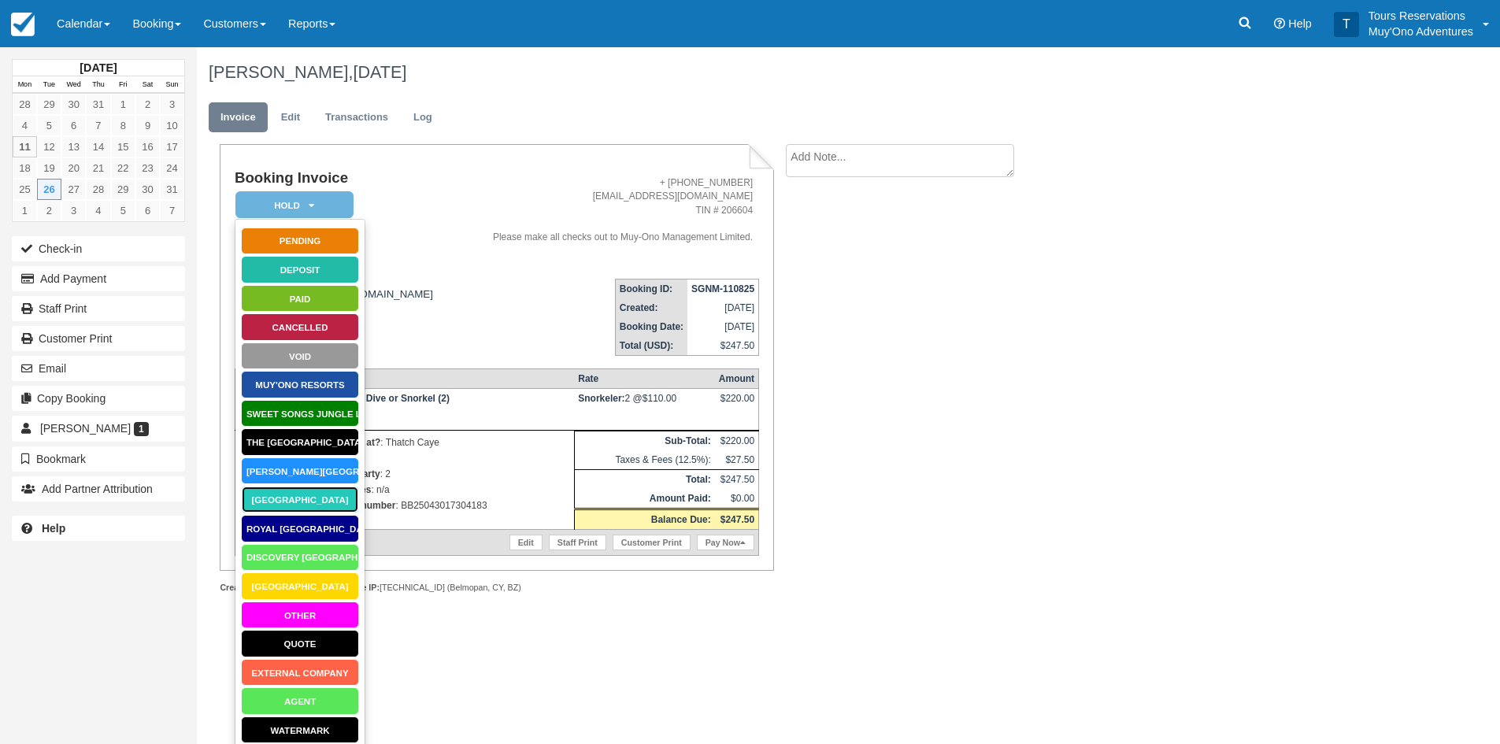
click at [303, 512] on link "[GEOGRAPHIC_DATA]" at bounding box center [300, 500] width 118 height 28
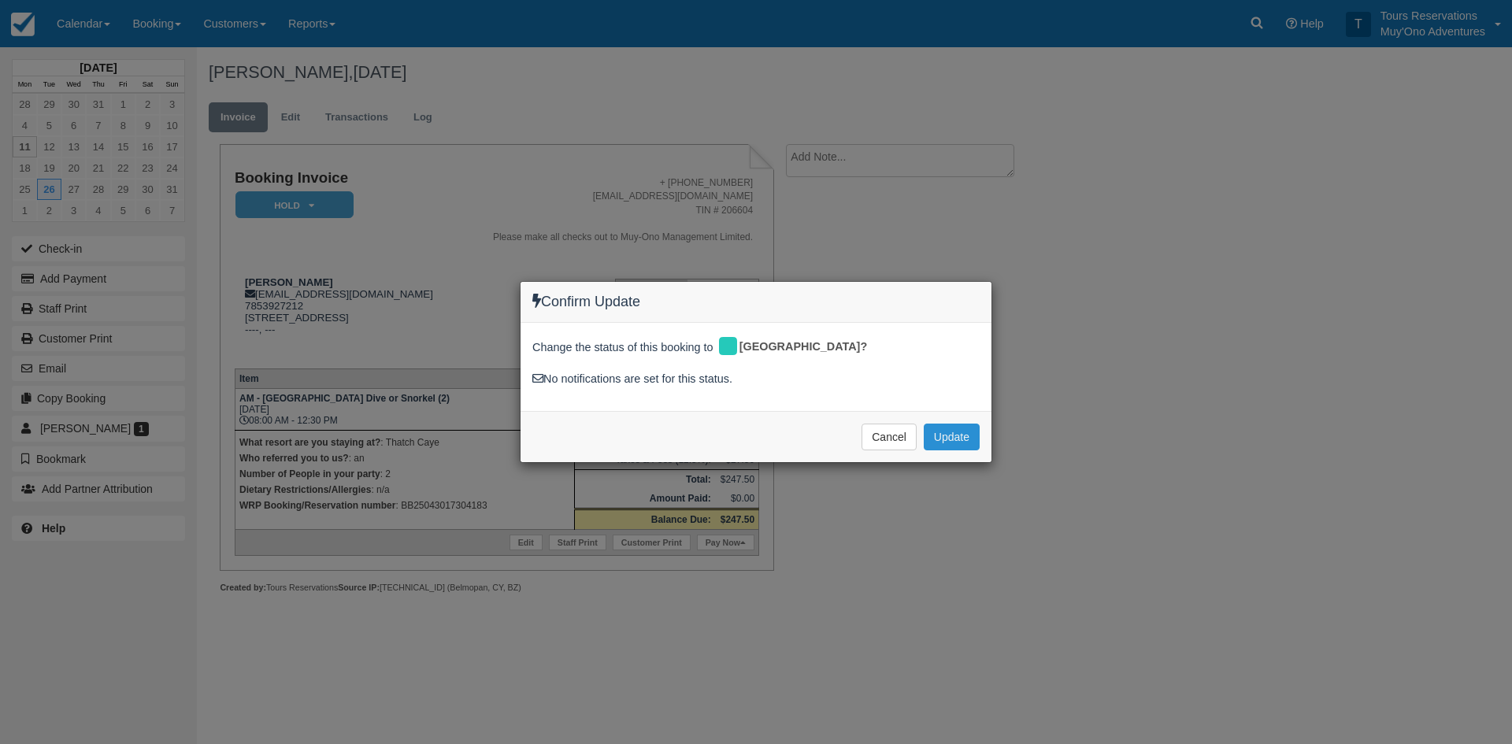
click at [985, 437] on div "Cancel Update Please wait" at bounding box center [755, 436] width 471 height 51
click at [936, 441] on button "Update" at bounding box center [952, 437] width 56 height 27
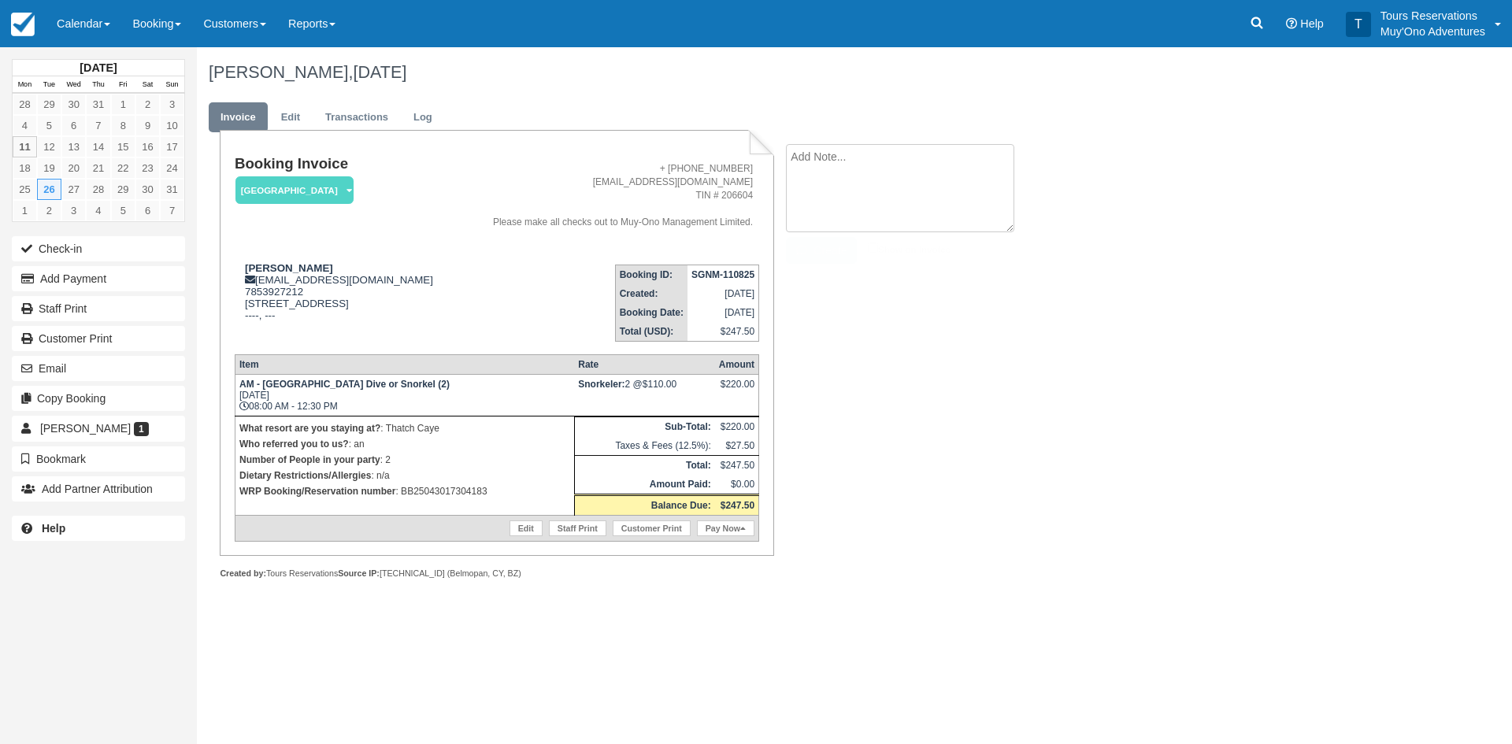
click at [935, 171] on textarea at bounding box center [900, 188] width 228 height 88
paste textarea "BB25043017304183"
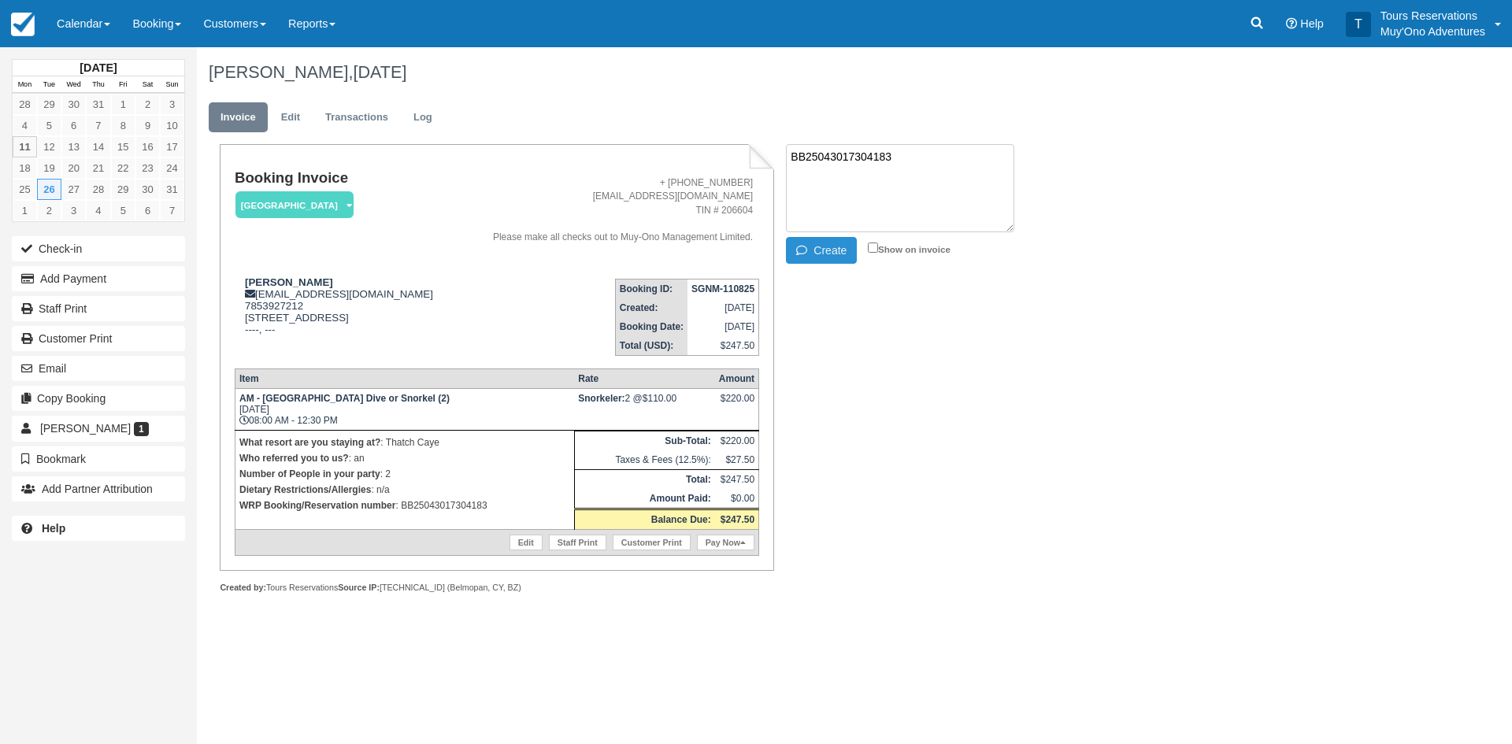
type textarea "BB25043017304183"
click at [826, 260] on button "Create" at bounding box center [821, 250] width 71 height 27
drag, startPoint x: 682, startPoint y: 302, endPoint x: 759, endPoint y: 301, distance: 77.2
click at [759, 301] on table "Booking ID: SGNM-110825 Created: [DATE] Booking Date: [DATE] Total (USD): $247.…" at bounding box center [687, 317] width 144 height 77
copy strong "SGNM-110825"
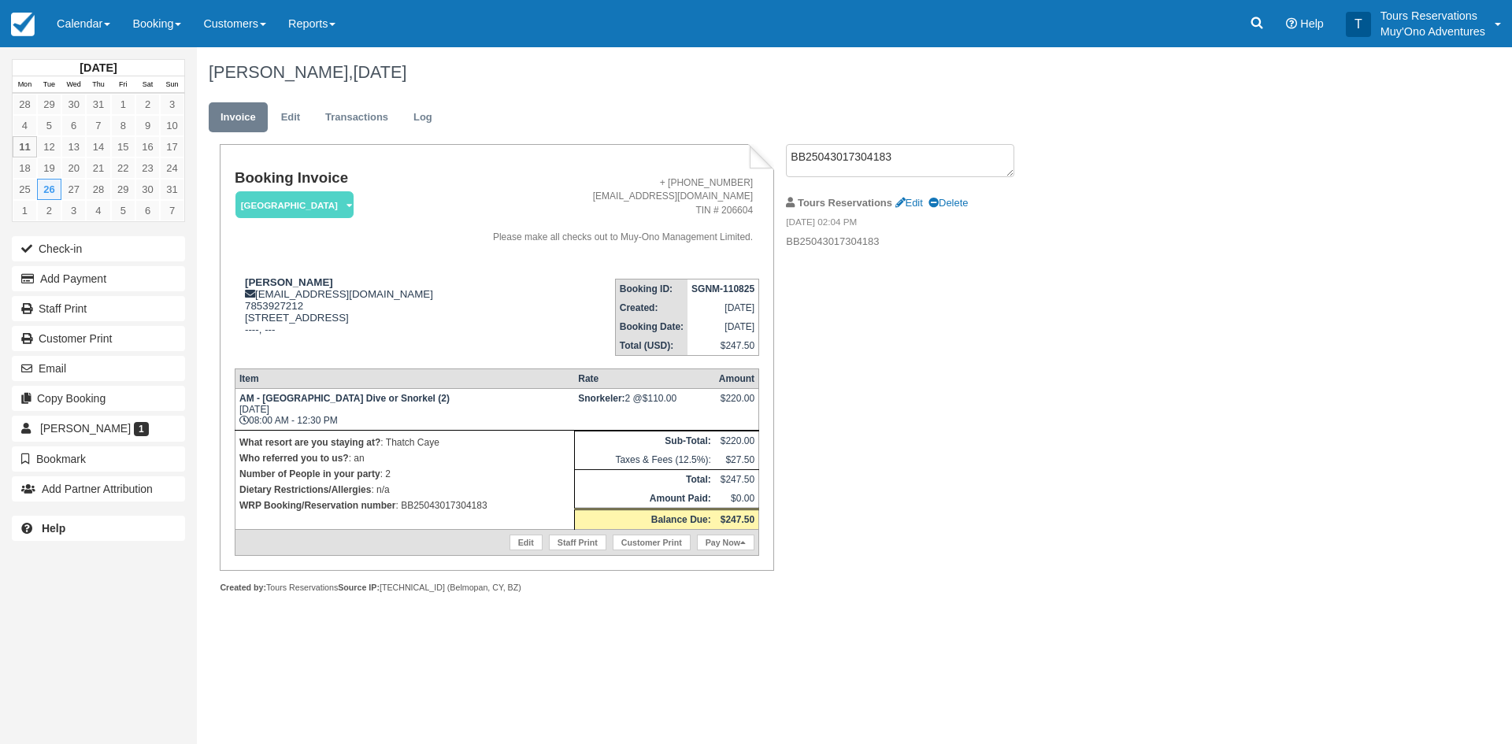
click at [910, 528] on div "Booking Invoice [GEOGRAPHIC_DATA]   Pending HOLD Deposit Paid Cancelled Void Mu…" at bounding box center [630, 385] width 866 height 483
click at [283, 119] on link "Edit" at bounding box center [290, 117] width 43 height 31
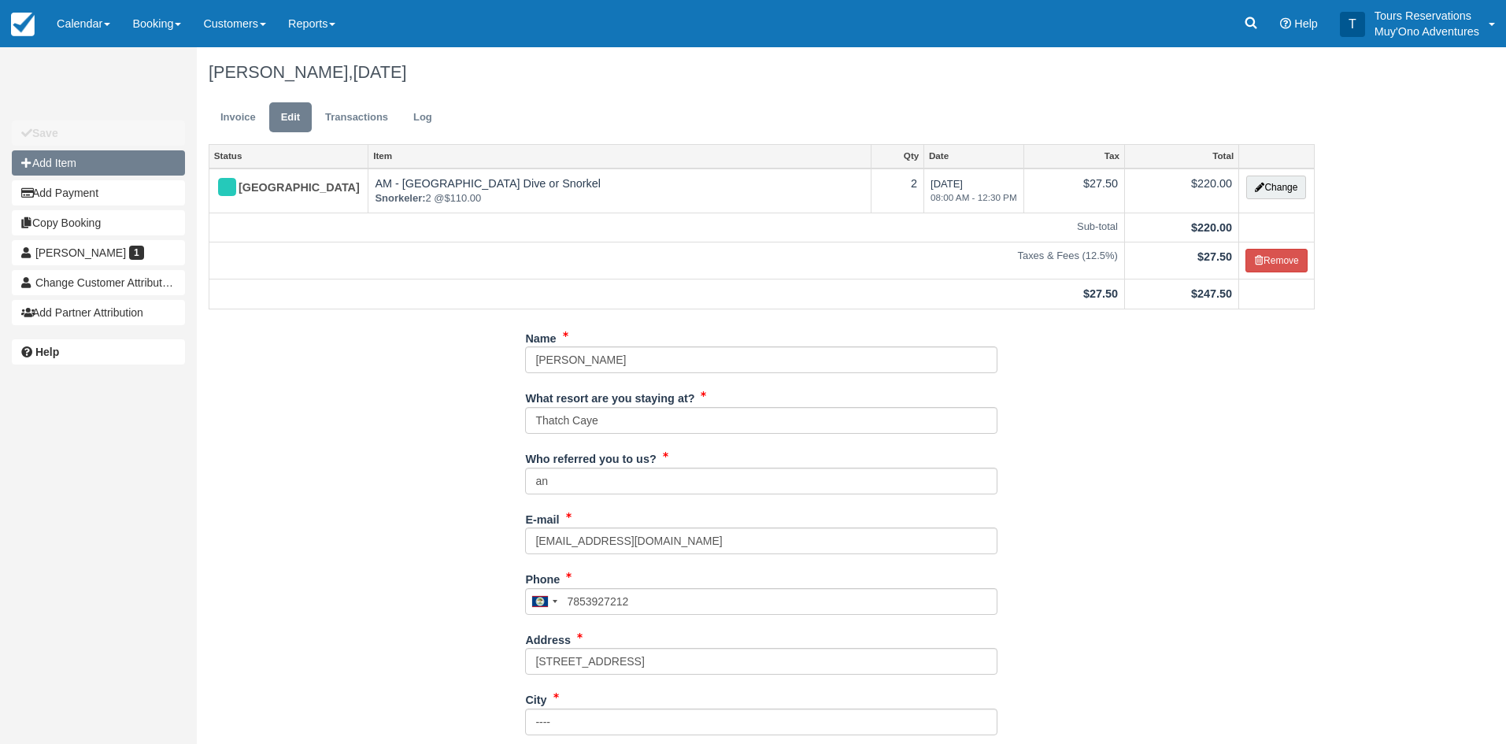
click at [70, 166] on button "Add Item" at bounding box center [98, 162] width 173 height 25
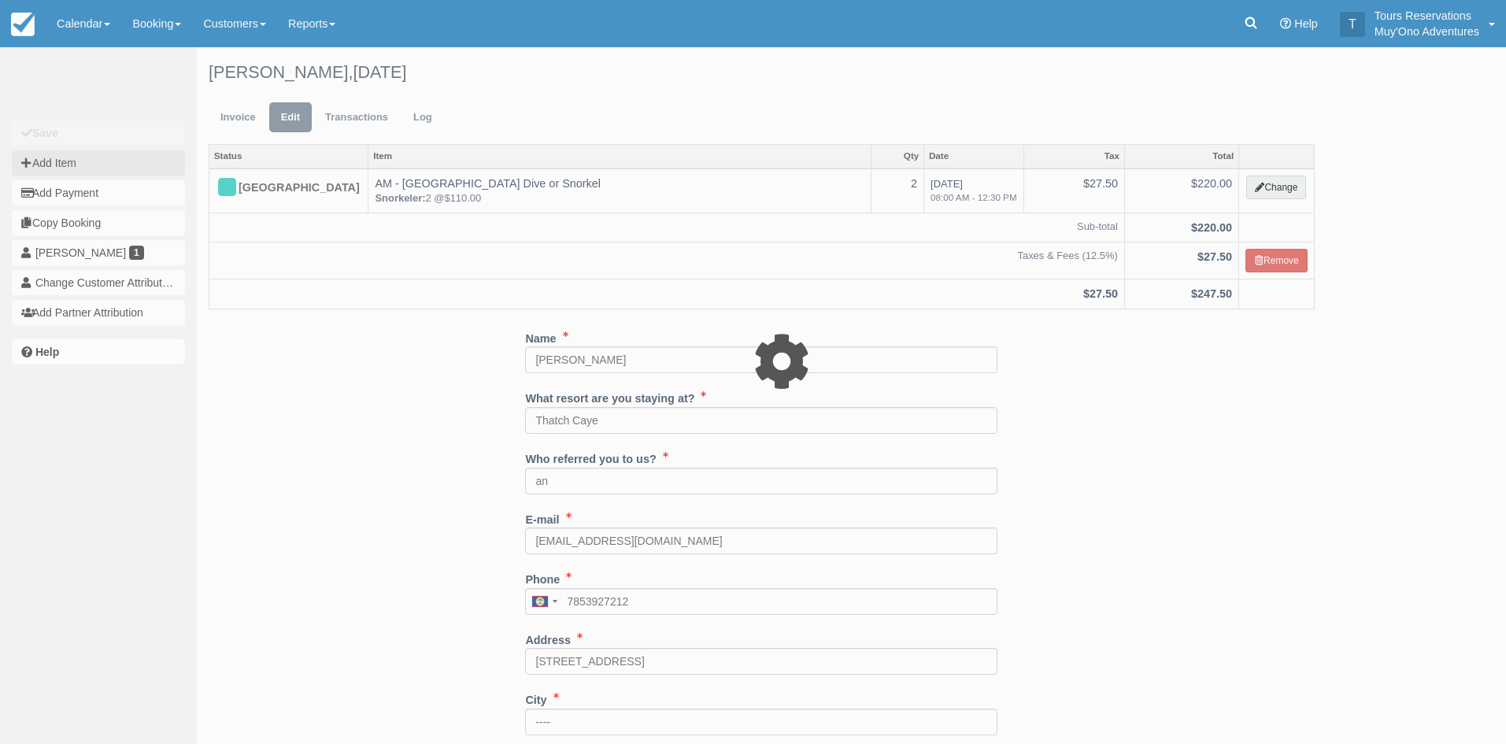
type input "0.00"
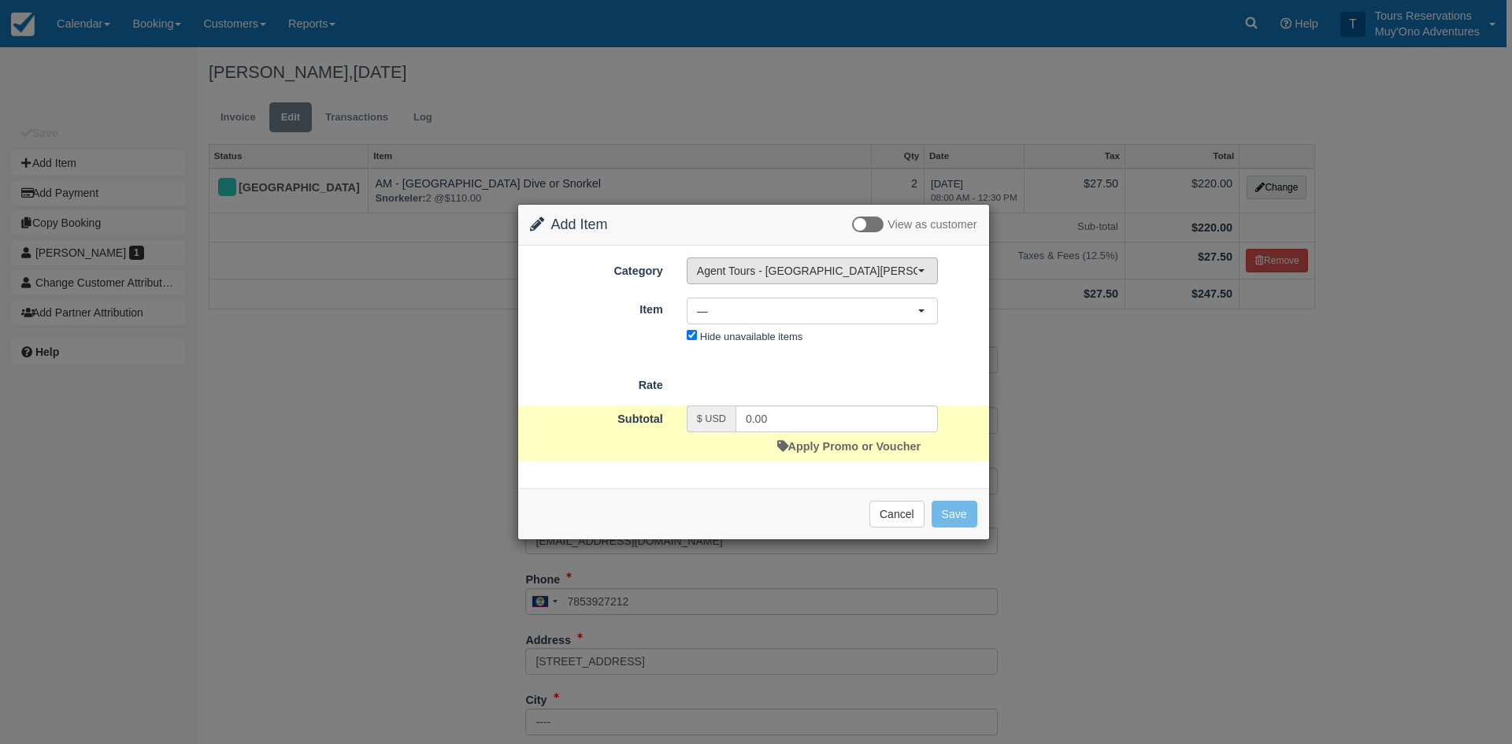
click at [770, 269] on span "Agent Tours - [GEOGRAPHIC_DATA][PERSON_NAME] Caulker/[GEOGRAPHIC_DATA] City Tou…" at bounding box center [807, 271] width 220 height 16
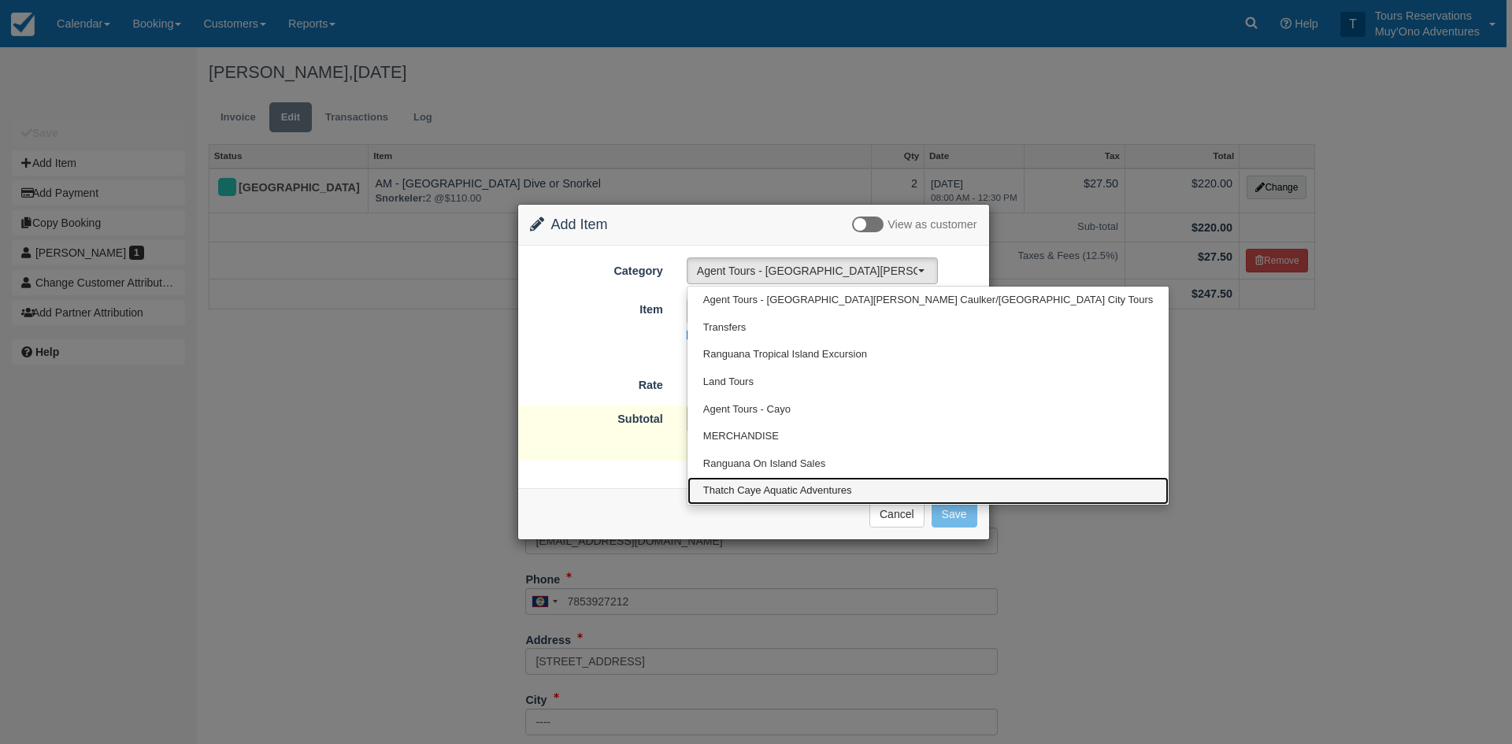
click at [762, 480] on link "Thatch Caye Aquatic Adventures" at bounding box center [927, 491] width 481 height 28
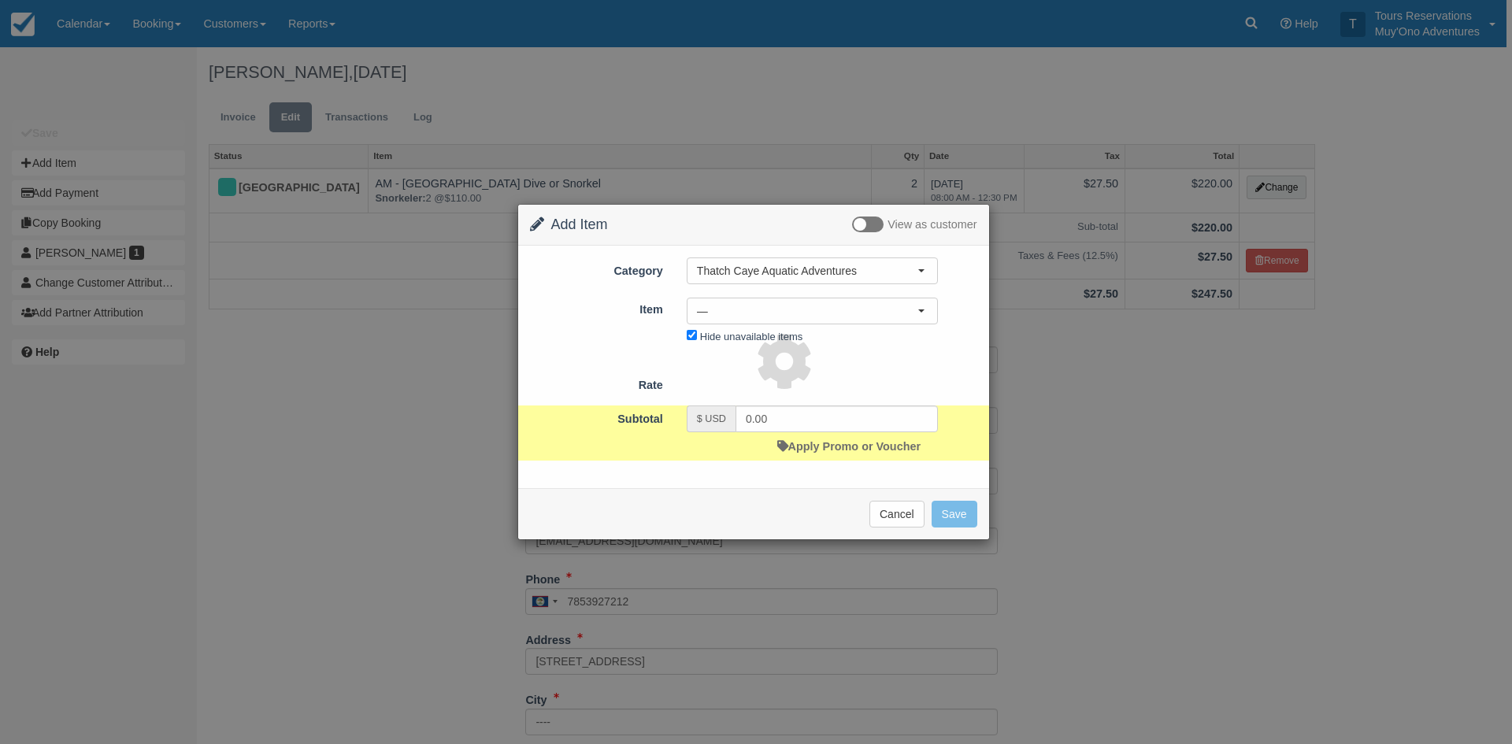
click at [767, 279] on div "[PERSON_NAME], [DATE] Invoice Edit Transactions Log Status Item Qty Date Tax To…" at bounding box center [762, 633] width 1130 height 1173
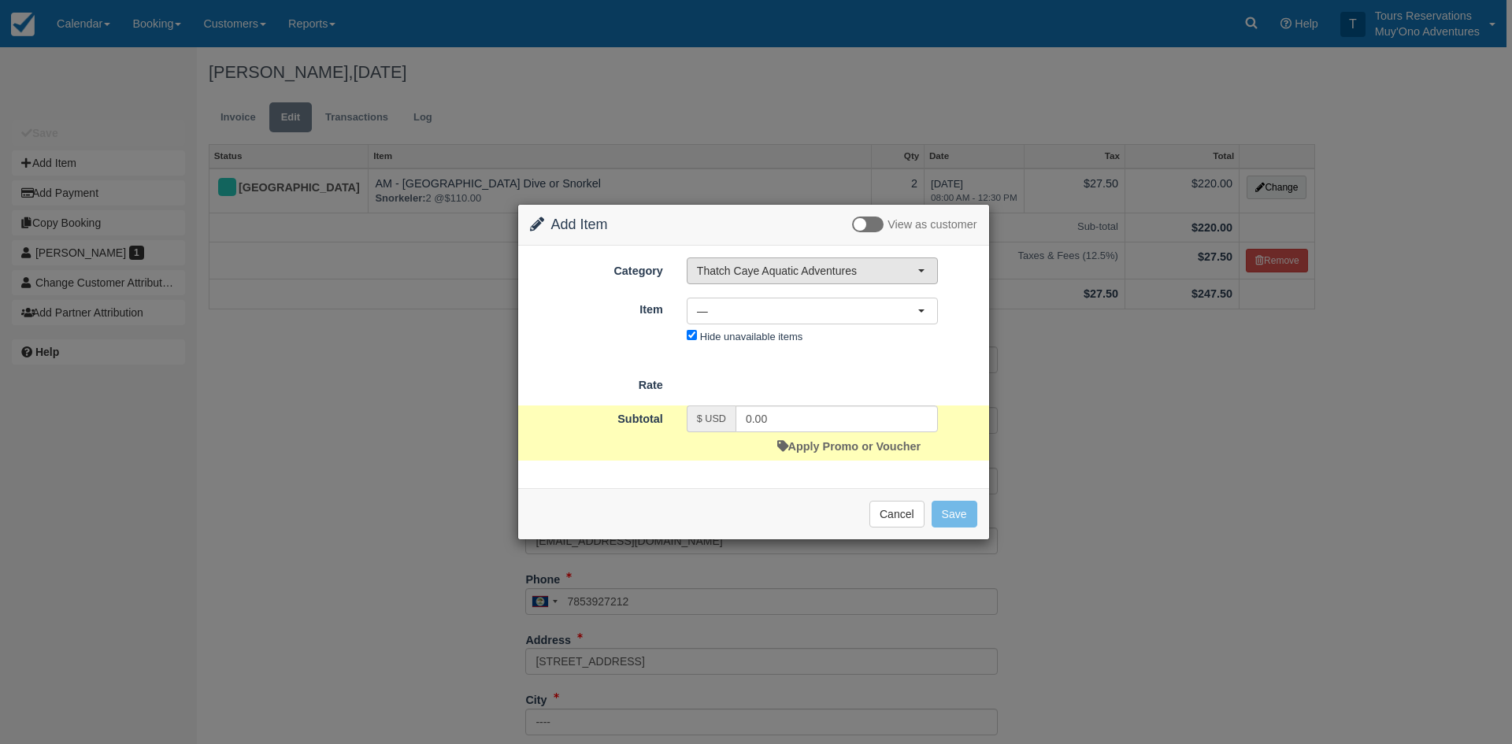
click at [765, 270] on span "Thatch Caye Aquatic Adventures" at bounding box center [807, 271] width 220 height 16
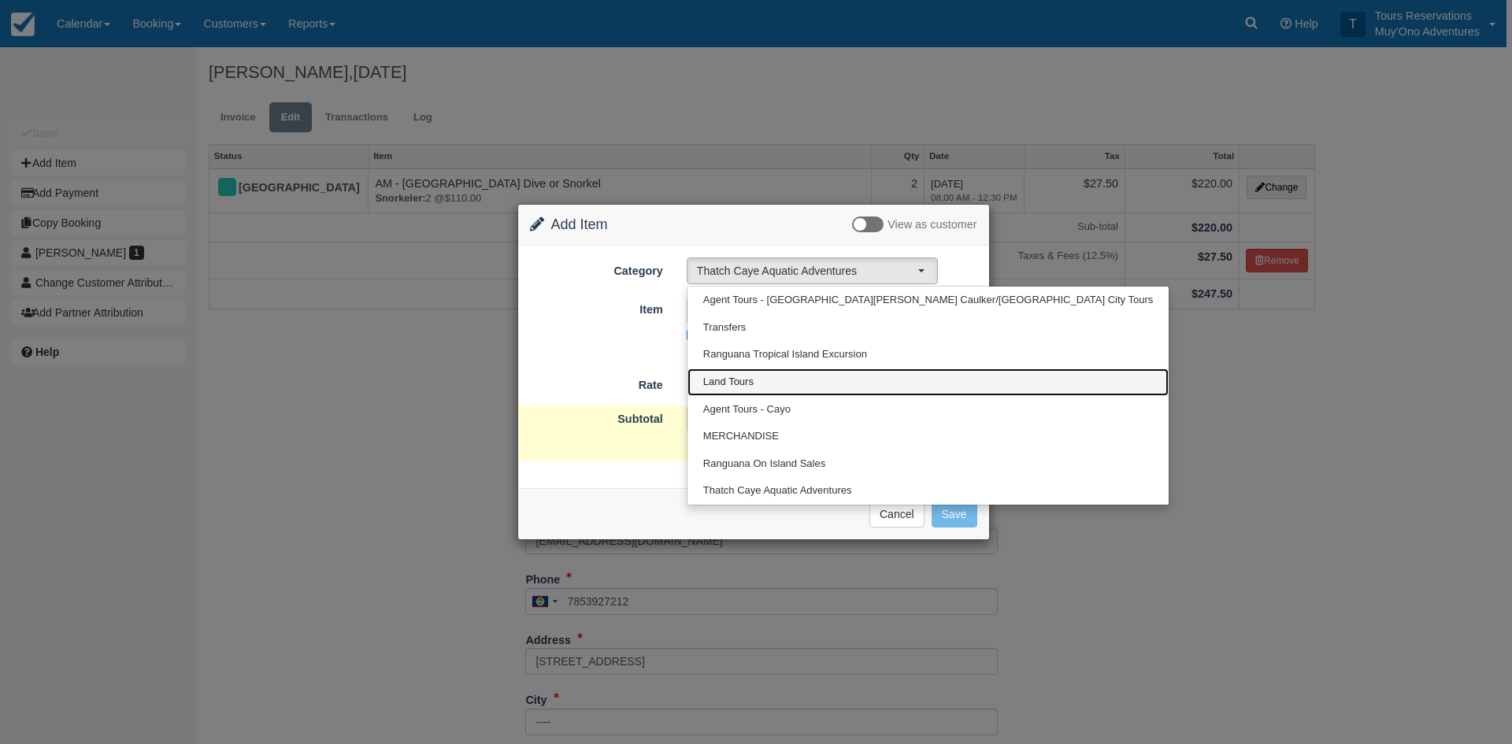
click at [749, 375] on span "Land Tours" at bounding box center [728, 382] width 50 height 15
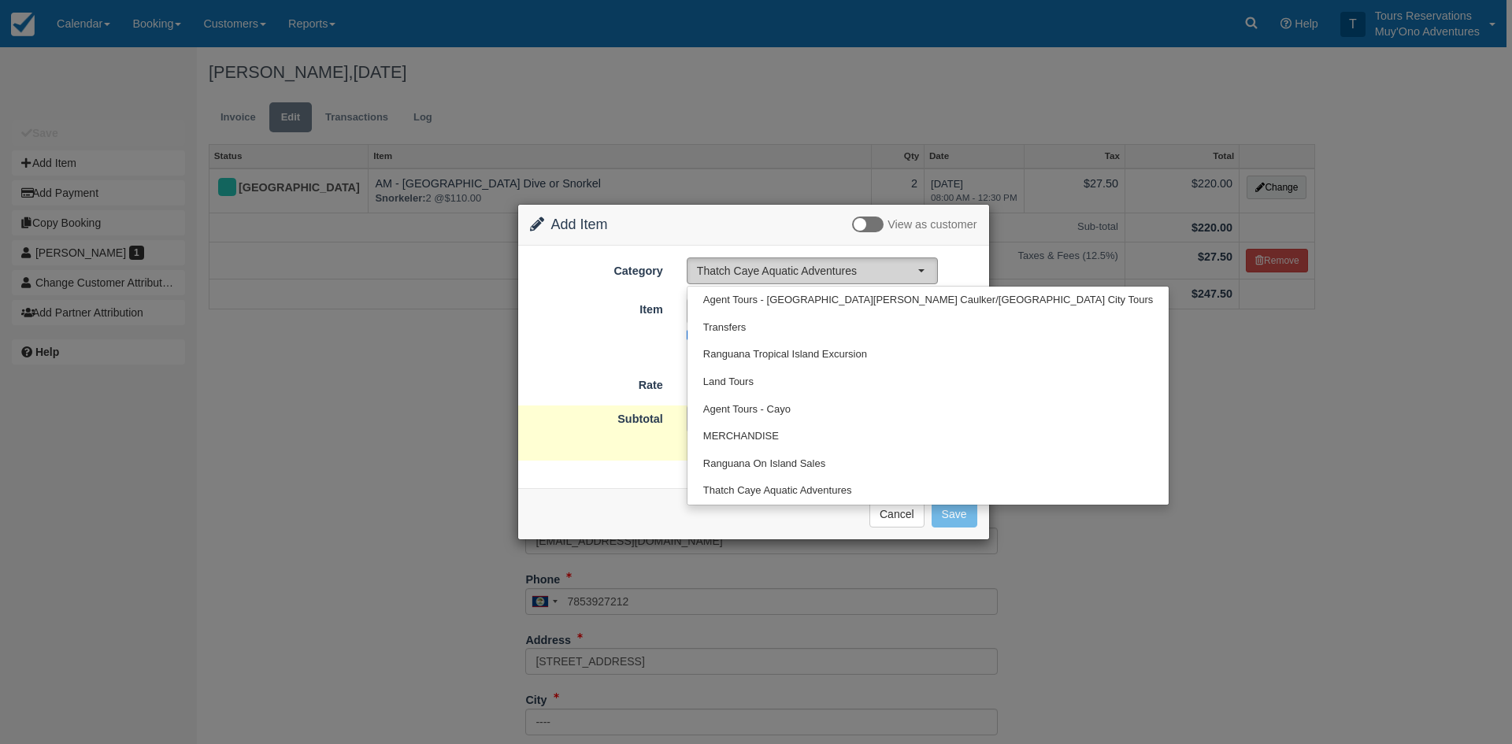
select select "15"
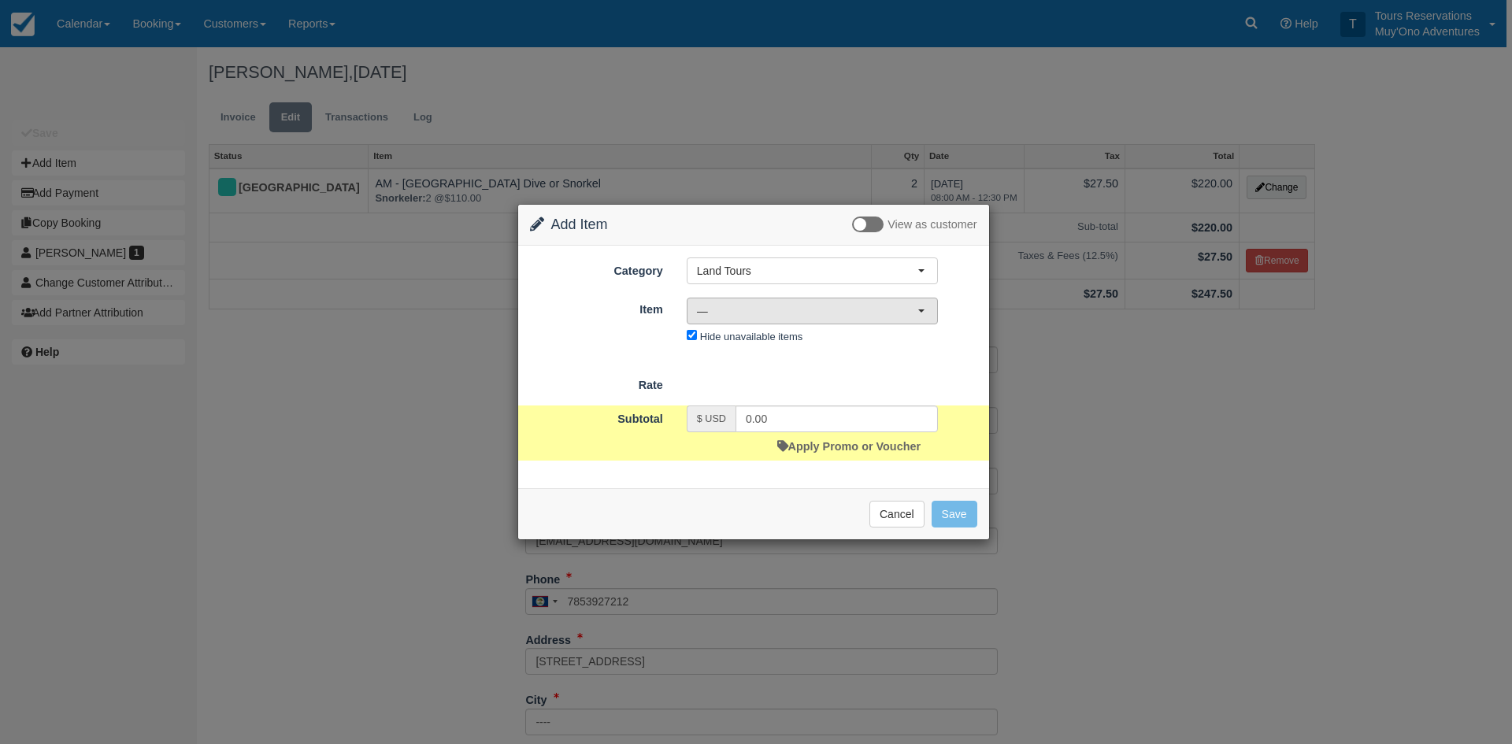
click at [799, 318] on span "—" at bounding box center [807, 311] width 220 height 16
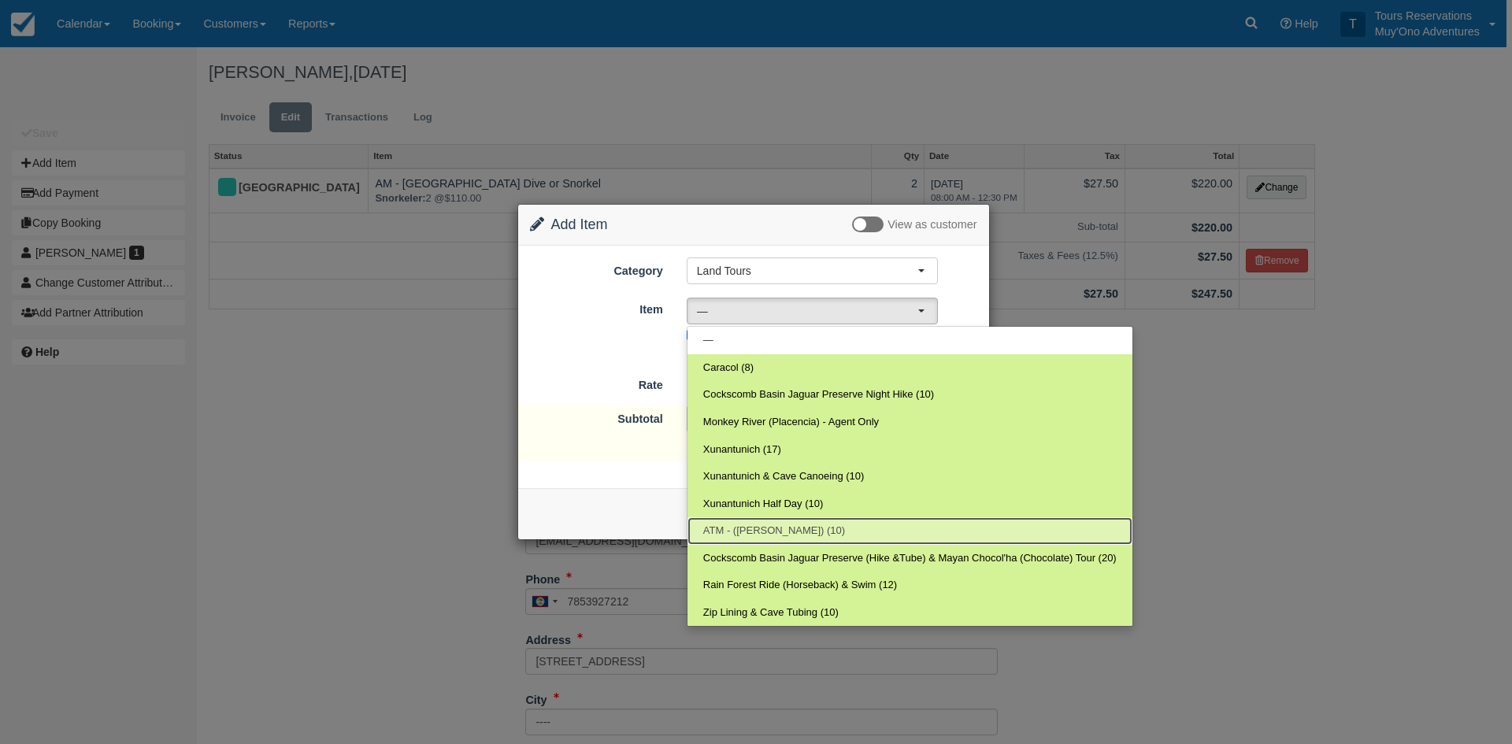
click at [752, 528] on span "ATM - ([PERSON_NAME]) (10)" at bounding box center [774, 531] width 142 height 15
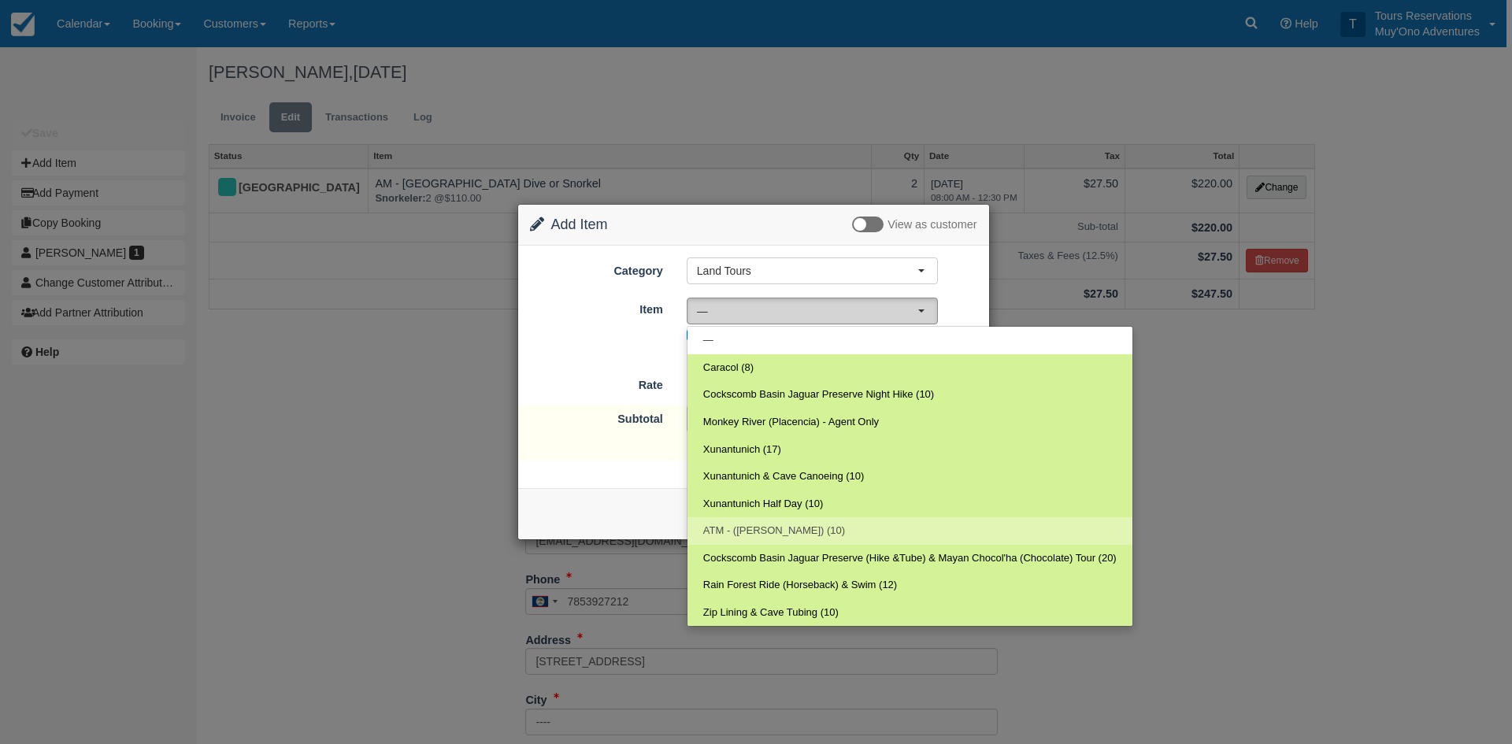
select select "42"
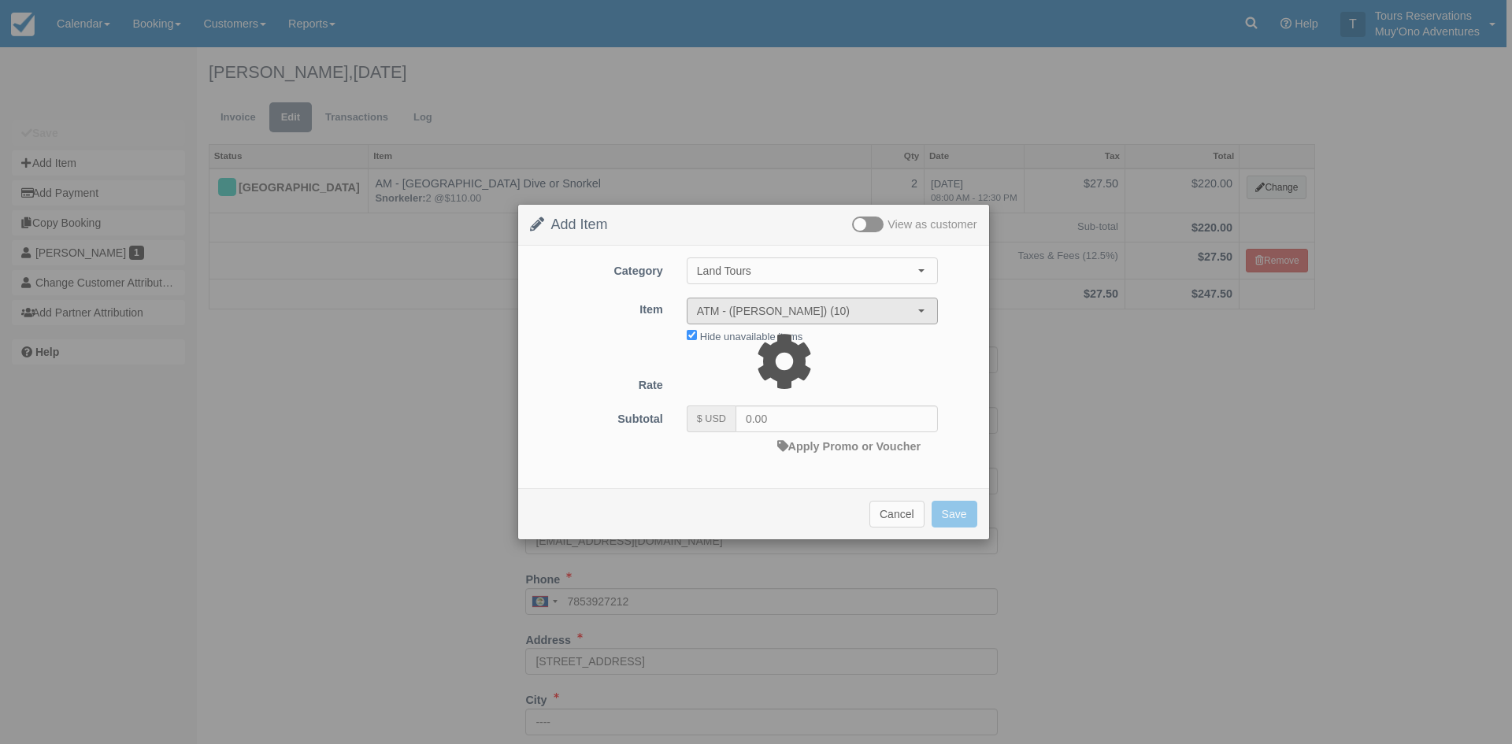
type input "172.50"
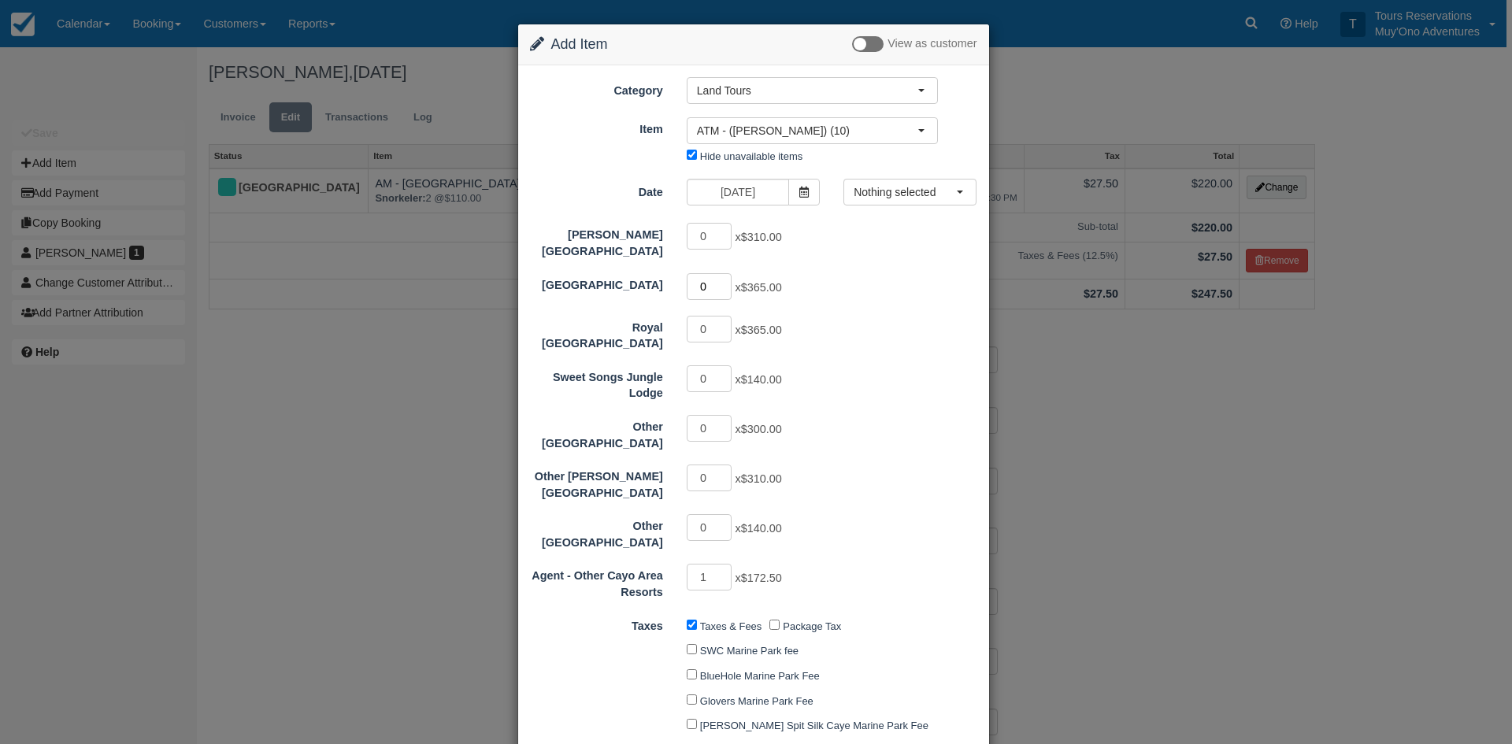
click at [724, 273] on input "0" at bounding box center [710, 286] width 46 height 27
click at [718, 273] on input "1" at bounding box center [710, 286] width 46 height 27
type input "2"
click at [721, 273] on input "2" at bounding box center [710, 286] width 46 height 27
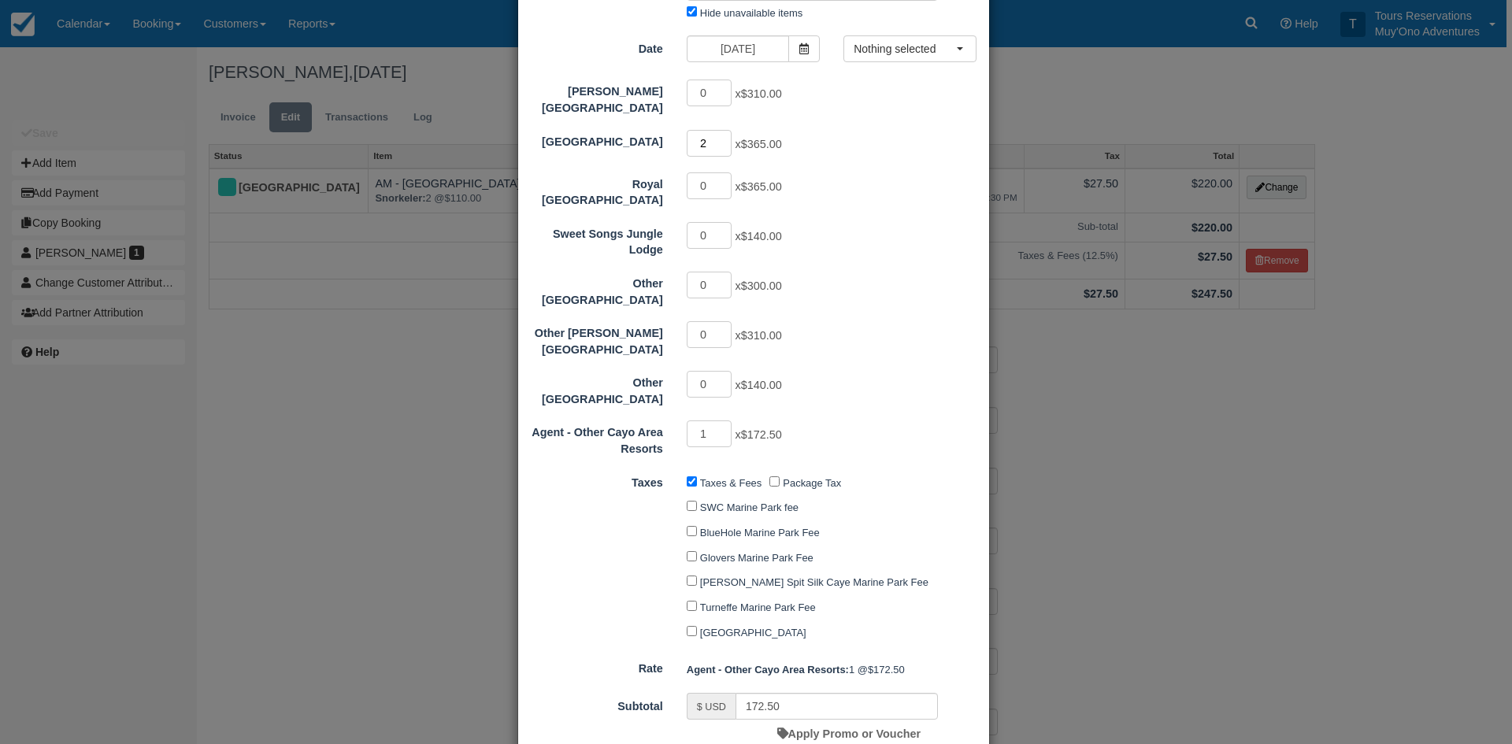
scroll to position [229, 0]
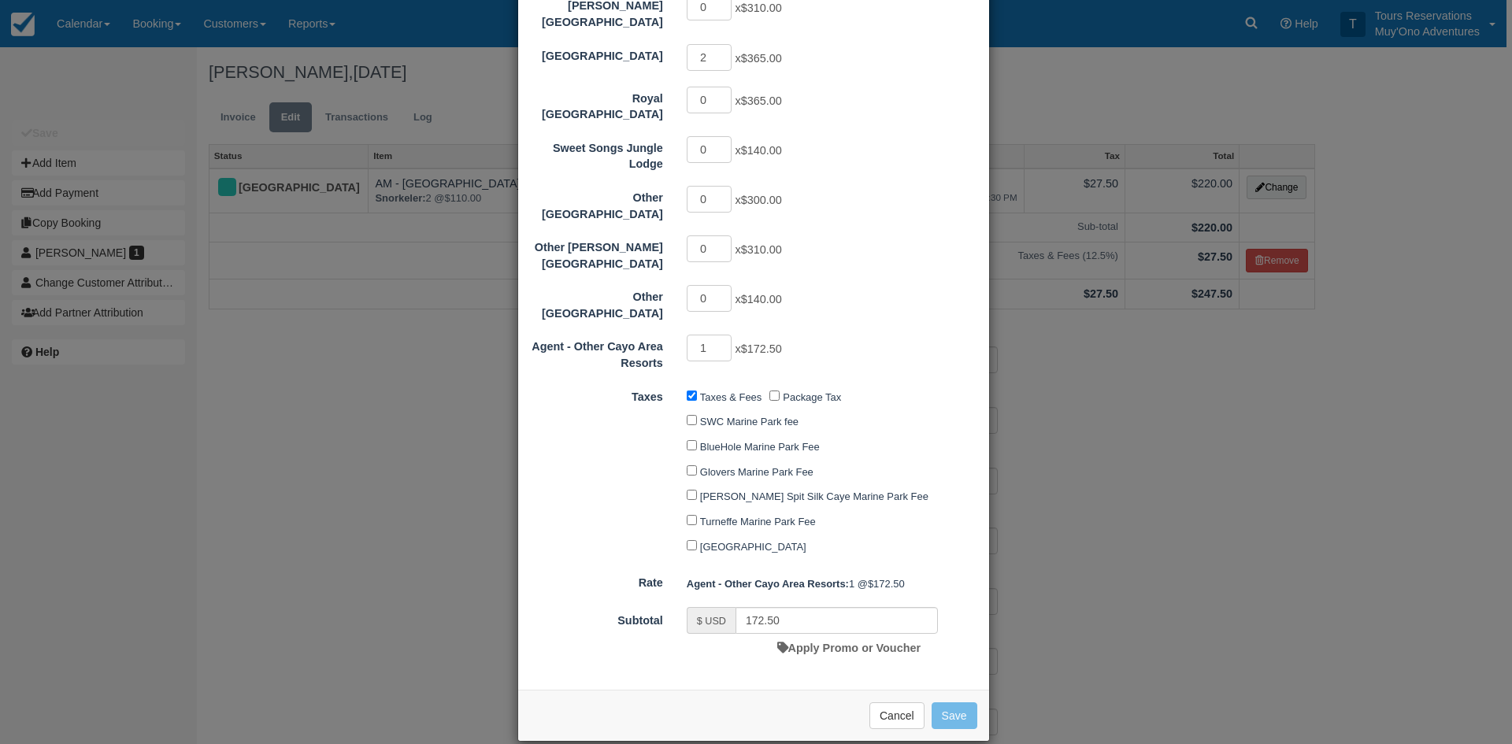
type input "902.50"
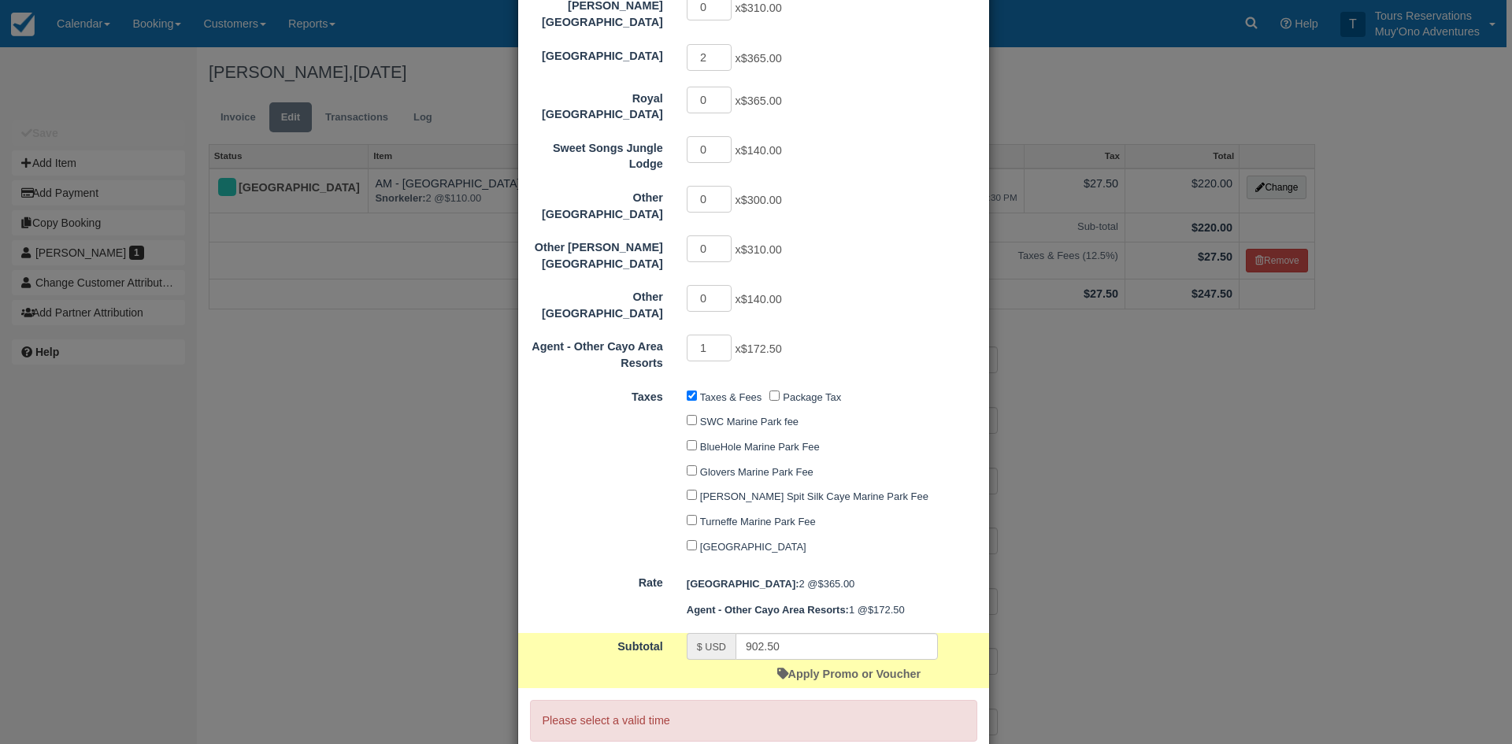
scroll to position [309, 0]
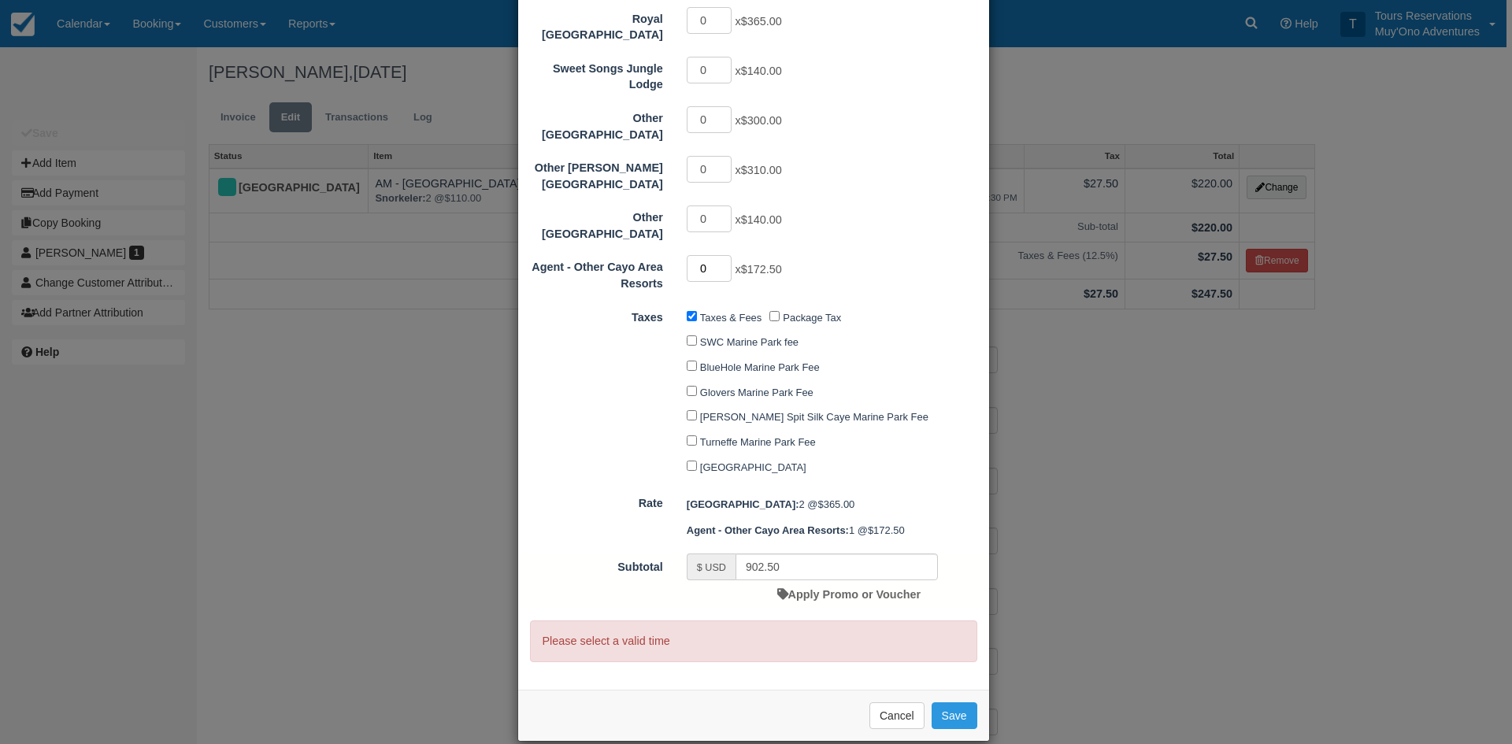
type input "0"
click at [720, 255] on input "0" at bounding box center [710, 268] width 46 height 27
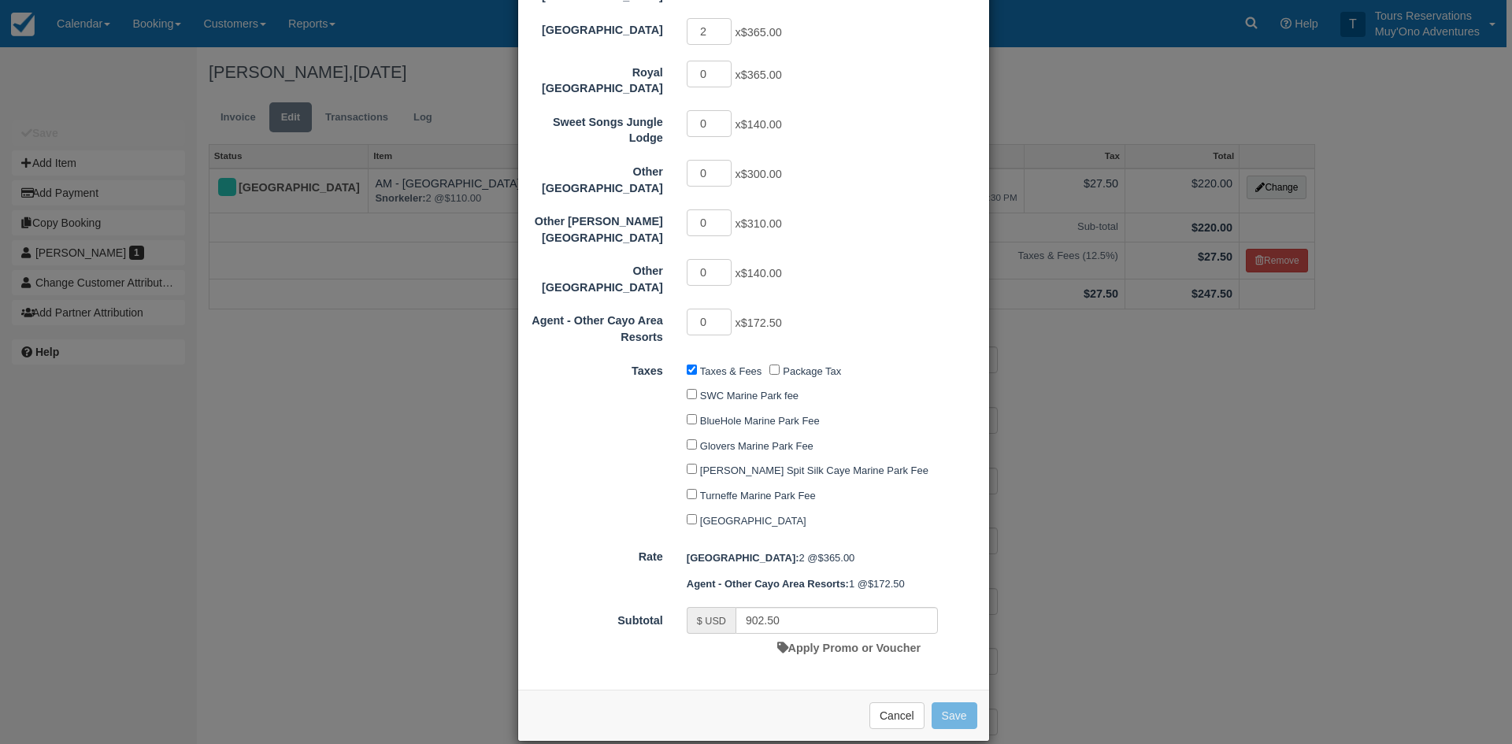
type input "730.00"
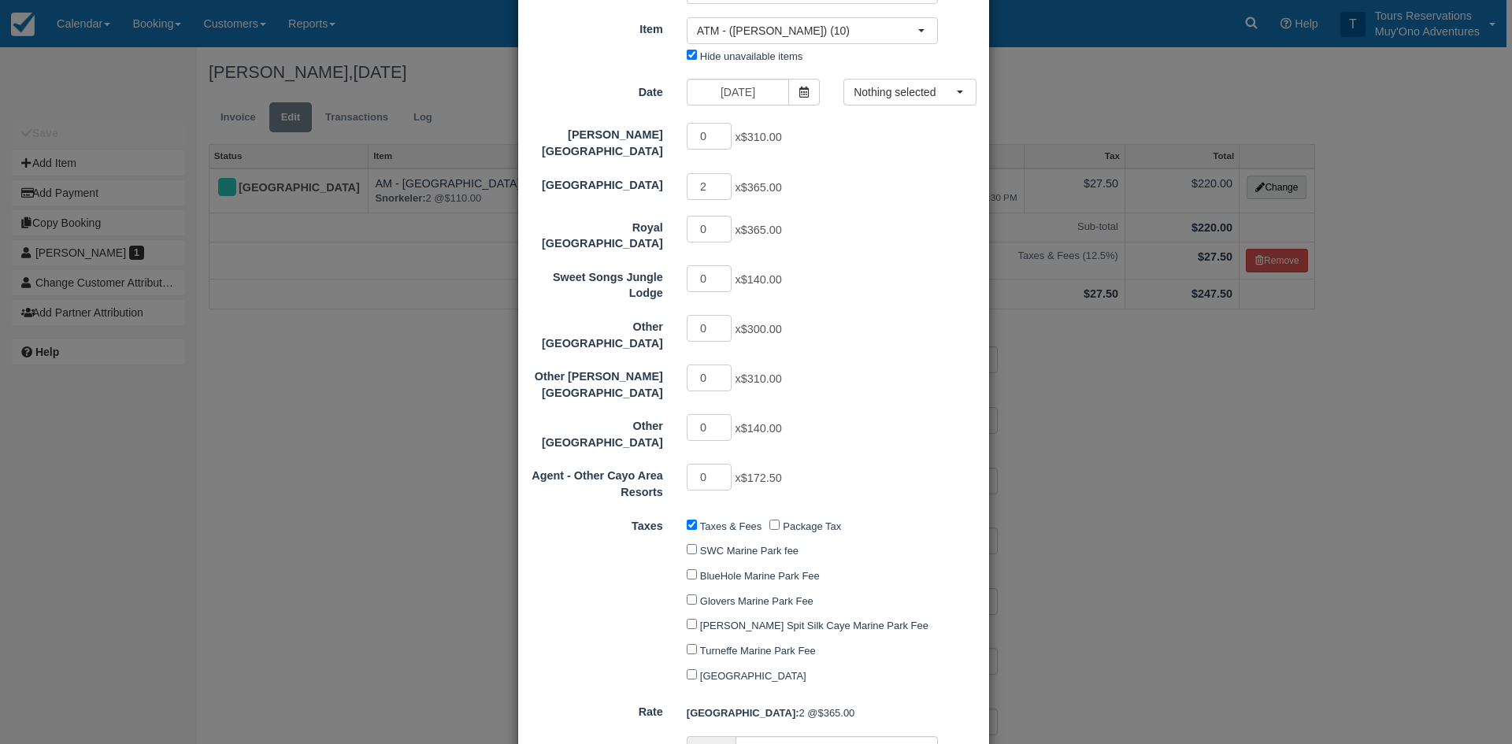
scroll to position [0, 0]
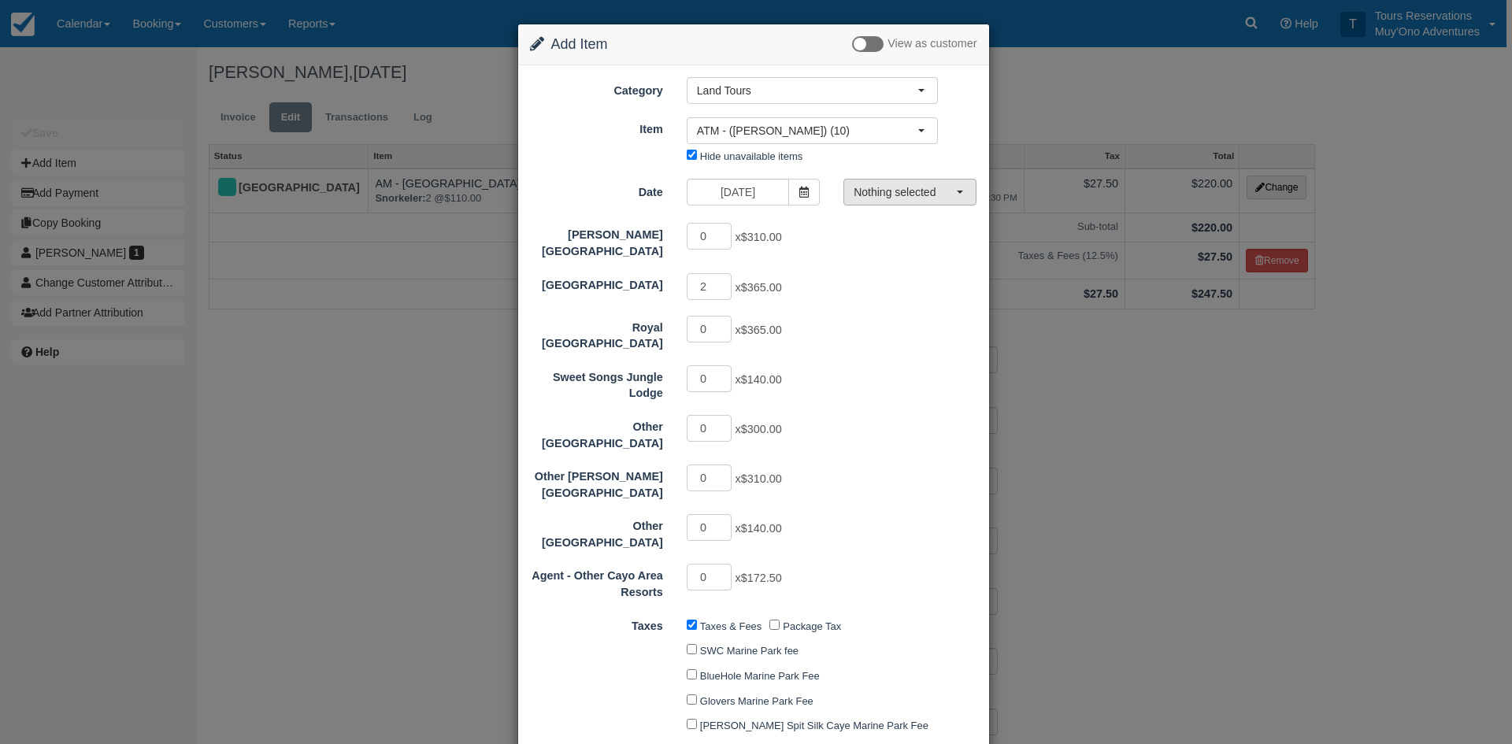
click at [913, 183] on button "Nothing selected" at bounding box center [909, 192] width 133 height 27
click at [907, 226] on span "07:00 AM - 04:00 PM" at bounding box center [907, 221] width 96 height 15
select select "0"
click at [914, 261] on div "Hopkins Bay Resort 0 x $310.00 Thatch Caye Resort 2 x $365.00 Royal Belize 0 x …" at bounding box center [753, 410] width 447 height 379
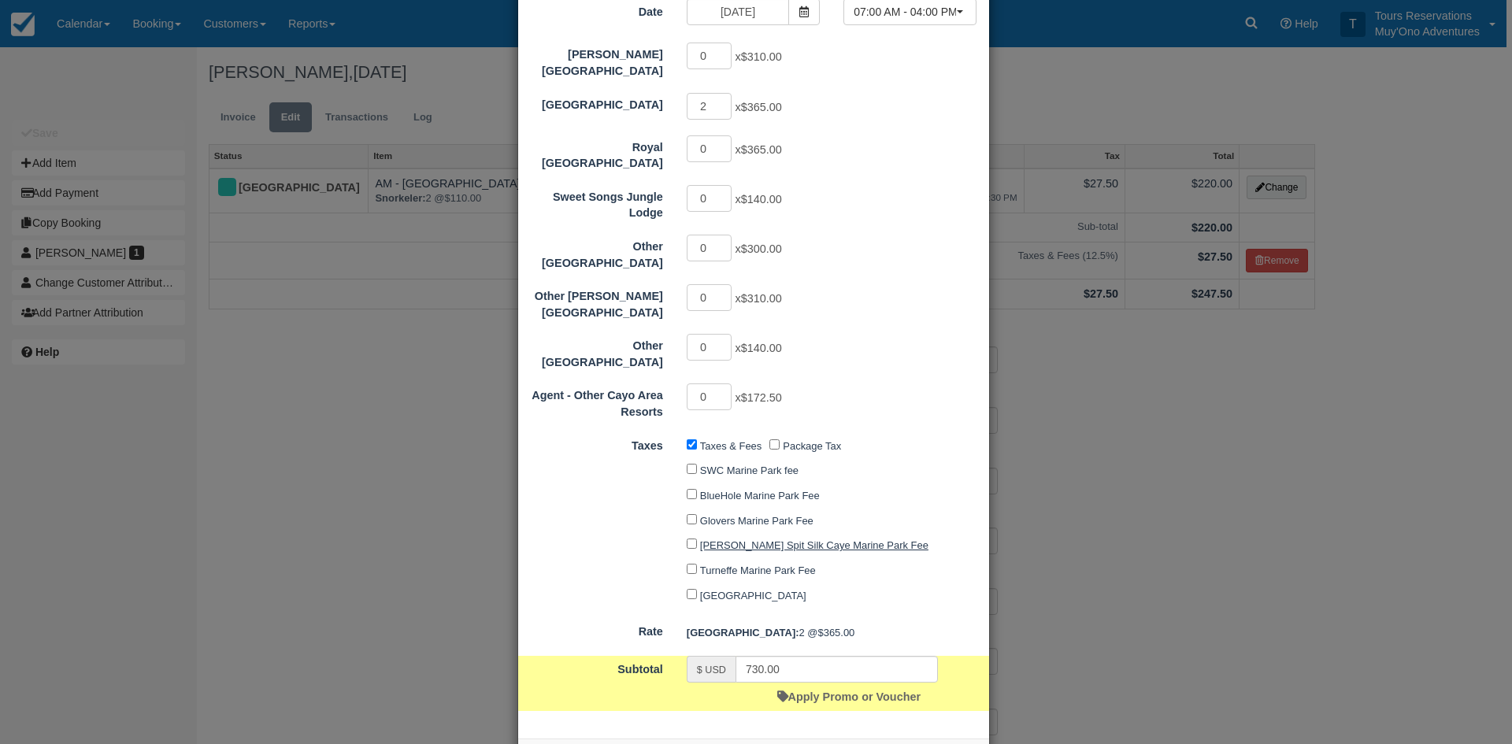
scroll to position [229, 0]
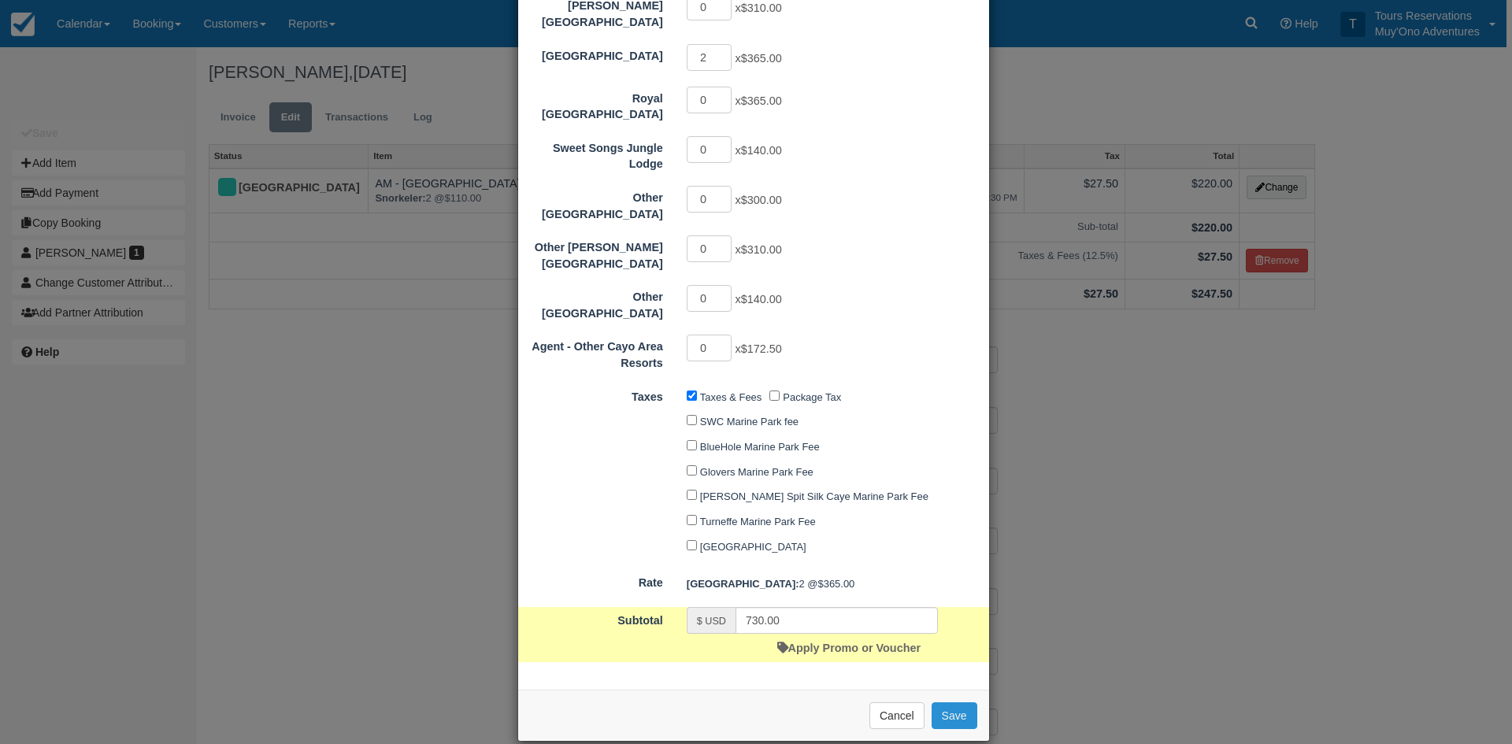
click at [944, 702] on button "Save" at bounding box center [955, 715] width 46 height 27
checkbox input "false"
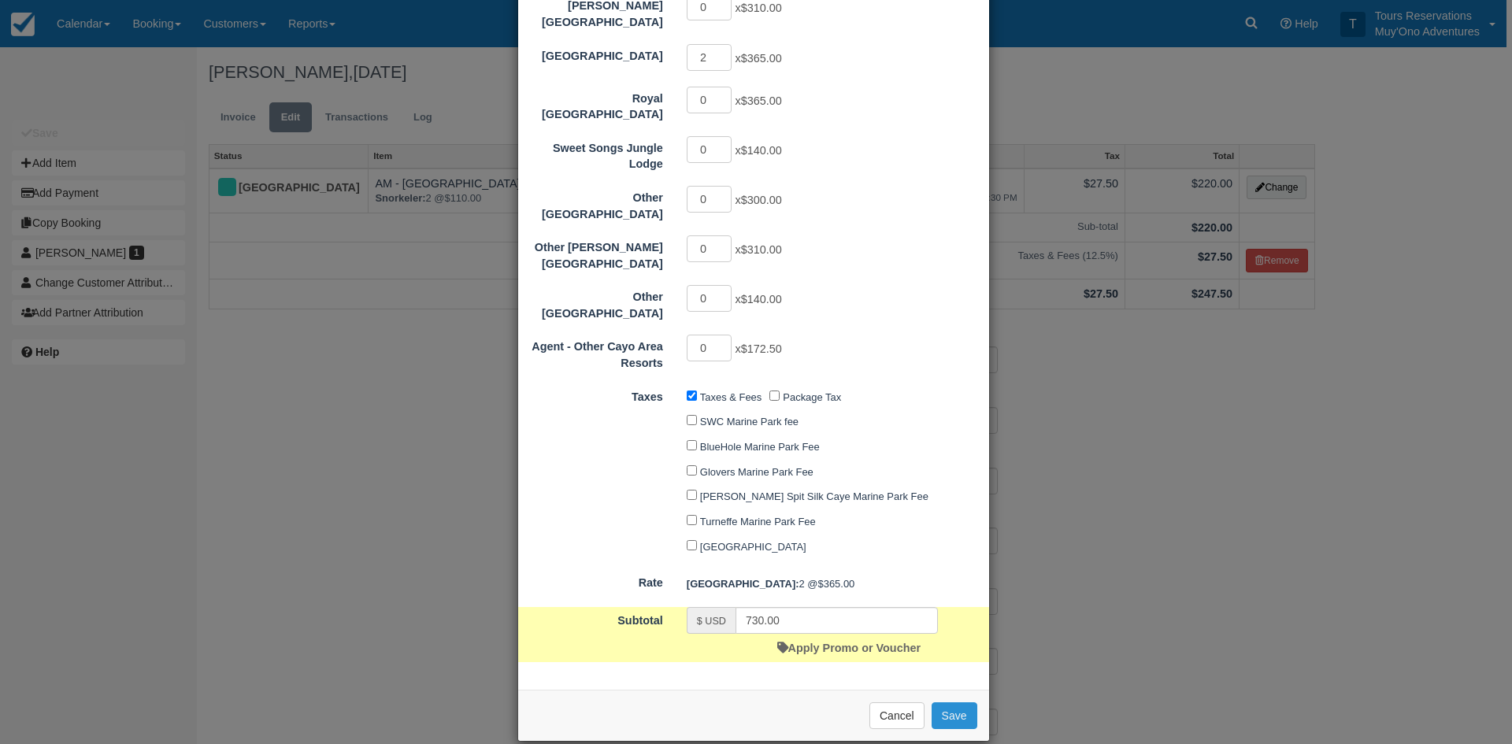
checkbox input "false"
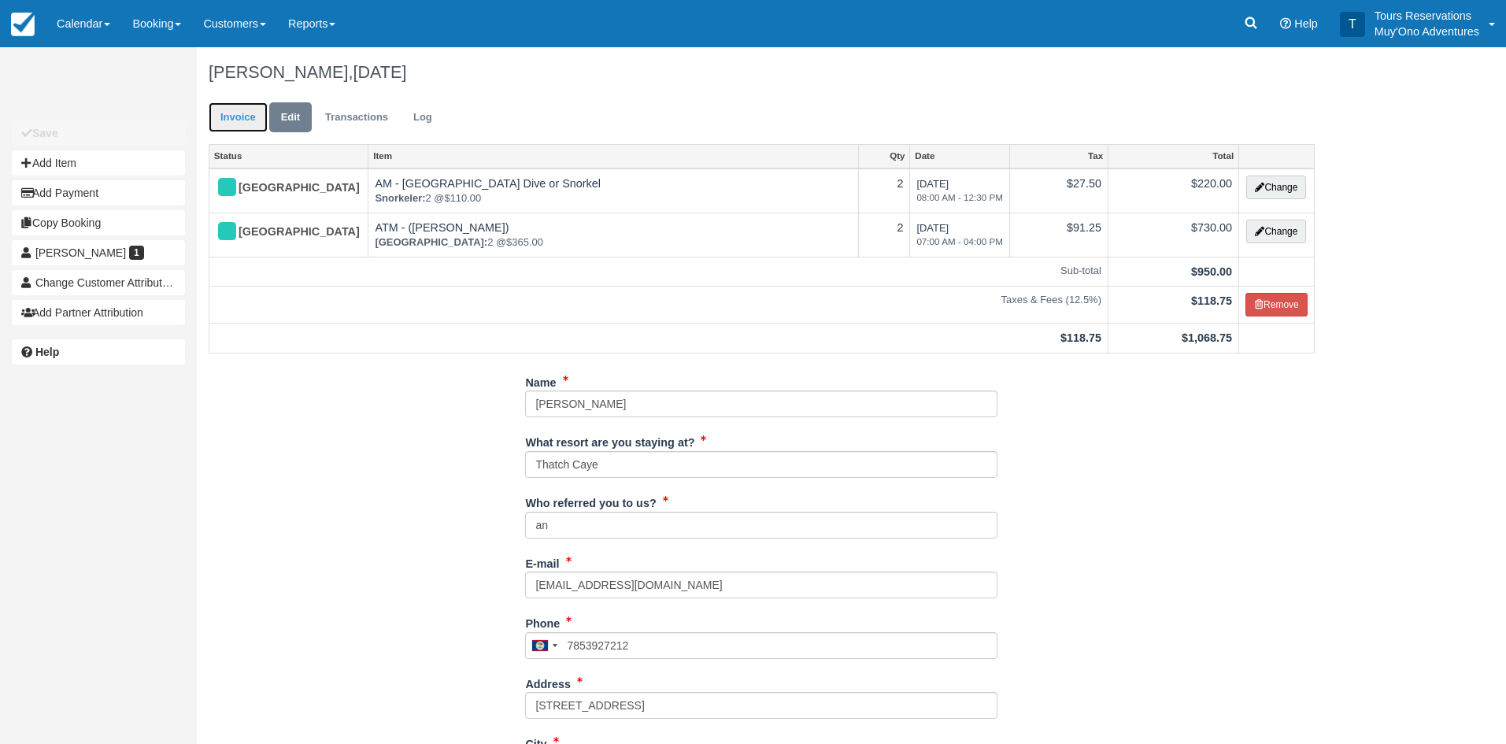
click at [254, 124] on link "Invoice" at bounding box center [238, 117] width 59 height 31
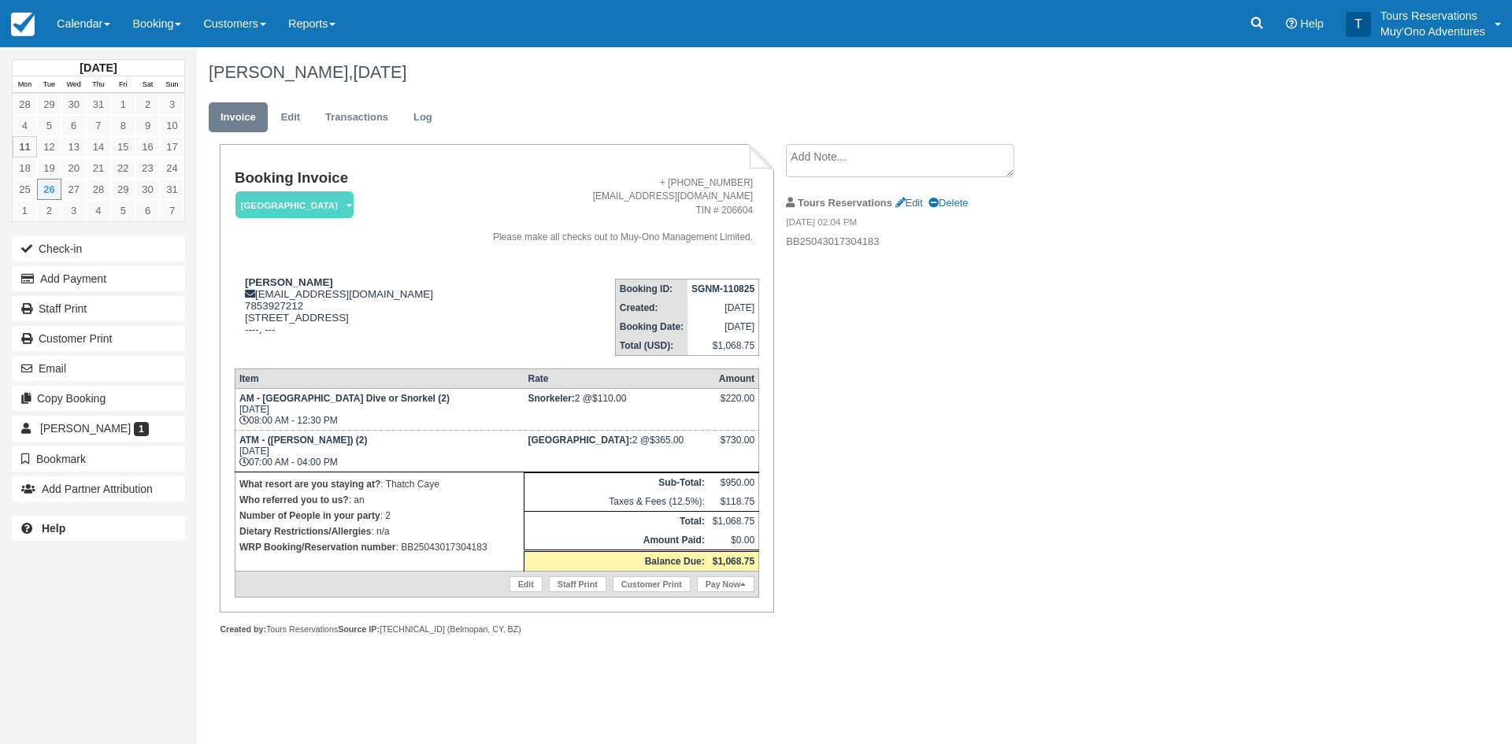
click at [707, 294] on strong "SGNM-110825" at bounding box center [722, 288] width 63 height 11
click at [739, 294] on strong "SGNM-110825" at bounding box center [722, 288] width 63 height 11
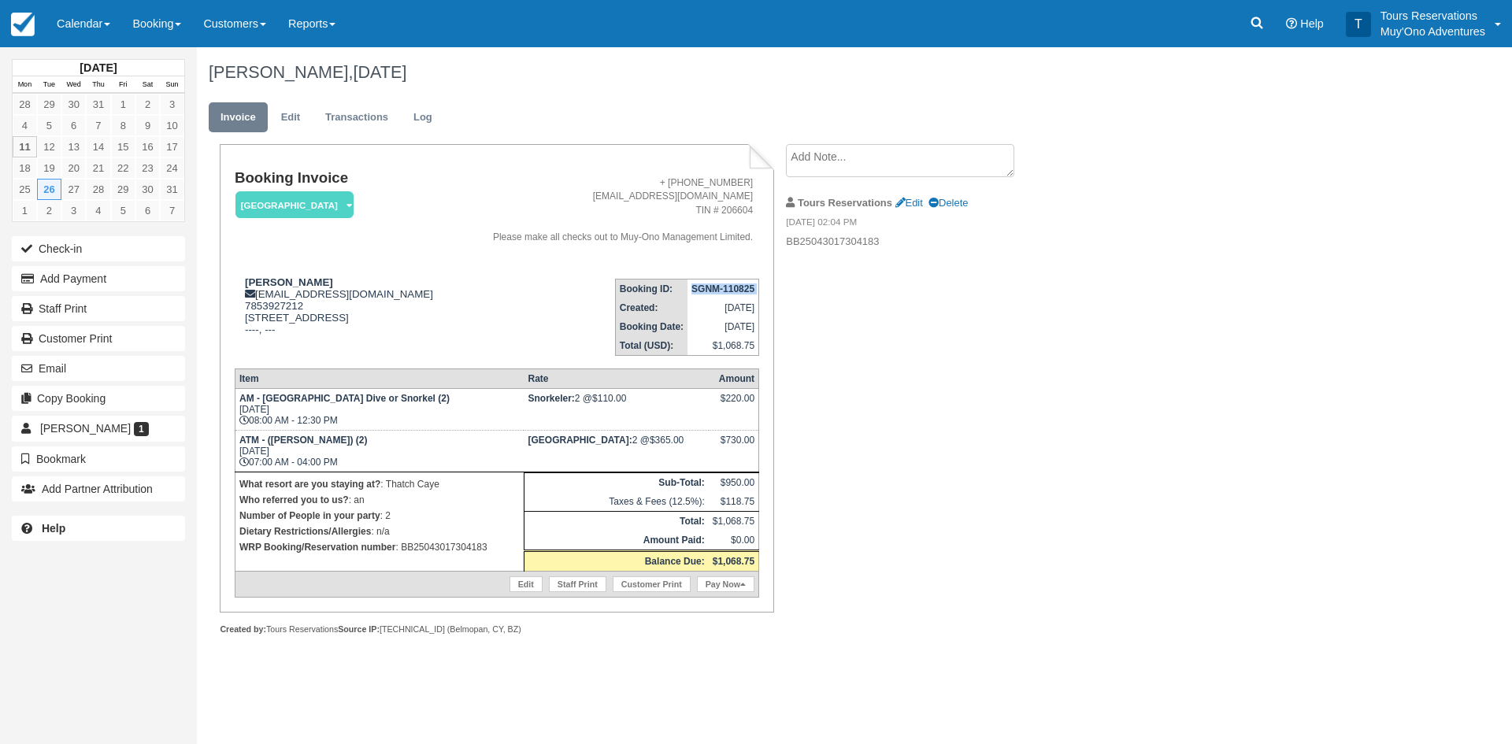
copy tbody "SGNM-110825"
